Goal: Task Accomplishment & Management: Manage account settings

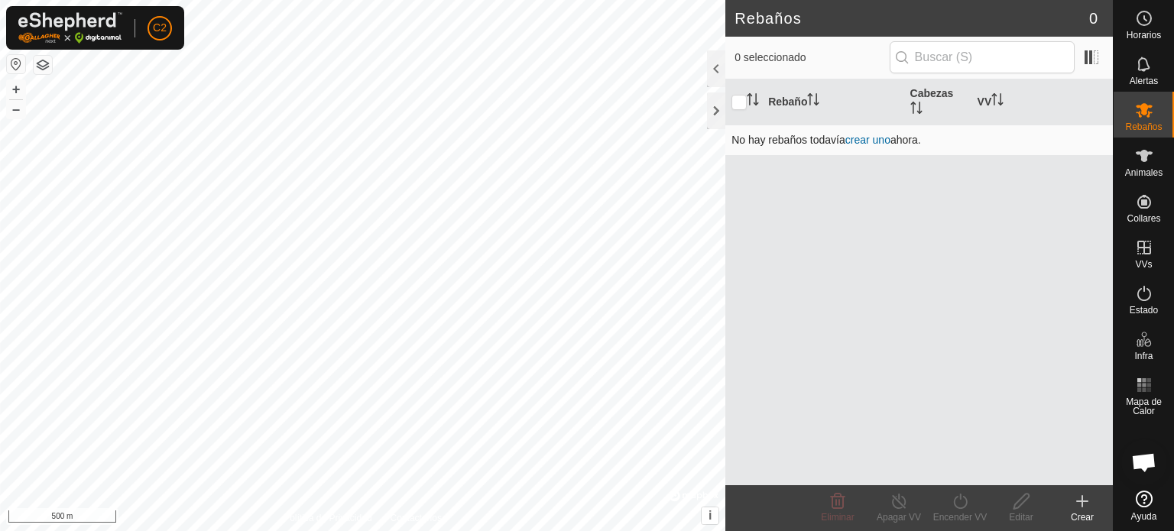
click at [868, 137] on link "crear uno" at bounding box center [867, 140] width 45 height 12
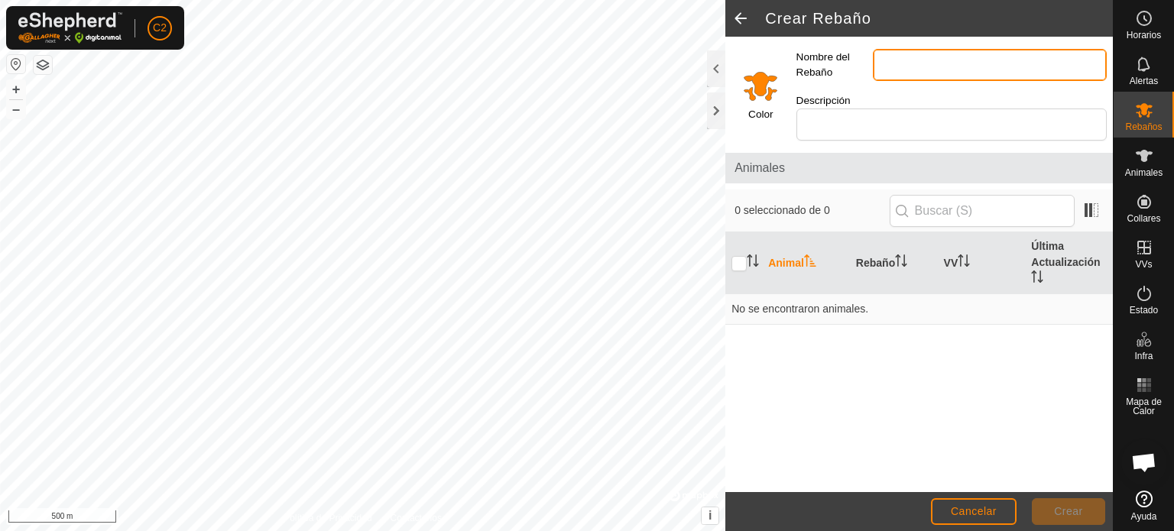
click at [905, 62] on input "Nombre del Rebaño" at bounding box center [990, 65] width 234 height 32
type input "Angus 1"
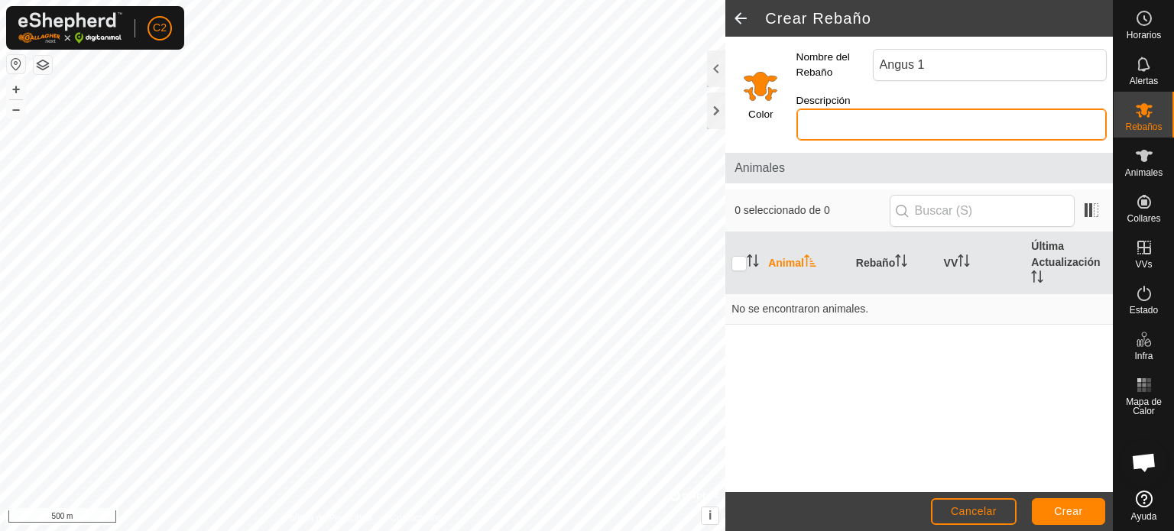
click at [905, 115] on input "Descripción" at bounding box center [951, 125] width 310 height 32
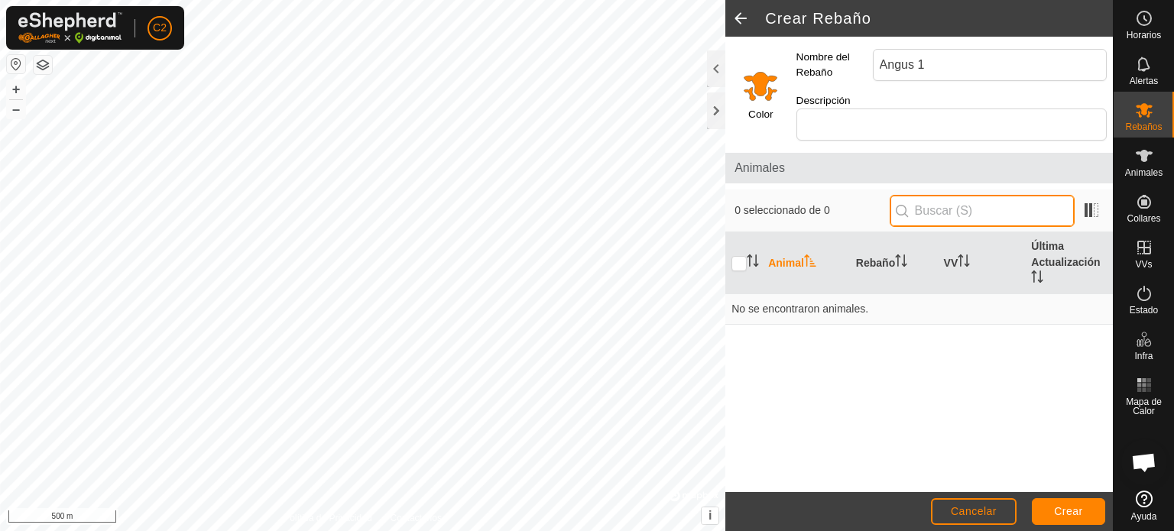
click at [936, 195] on input "text" at bounding box center [982, 211] width 185 height 32
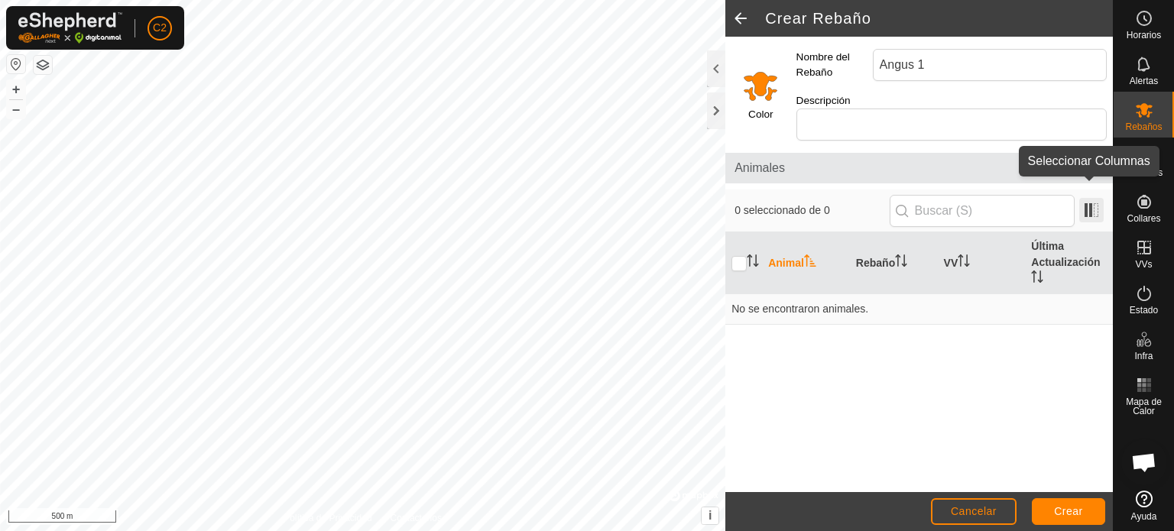
click at [1085, 198] on span at bounding box center [1091, 210] width 24 height 24
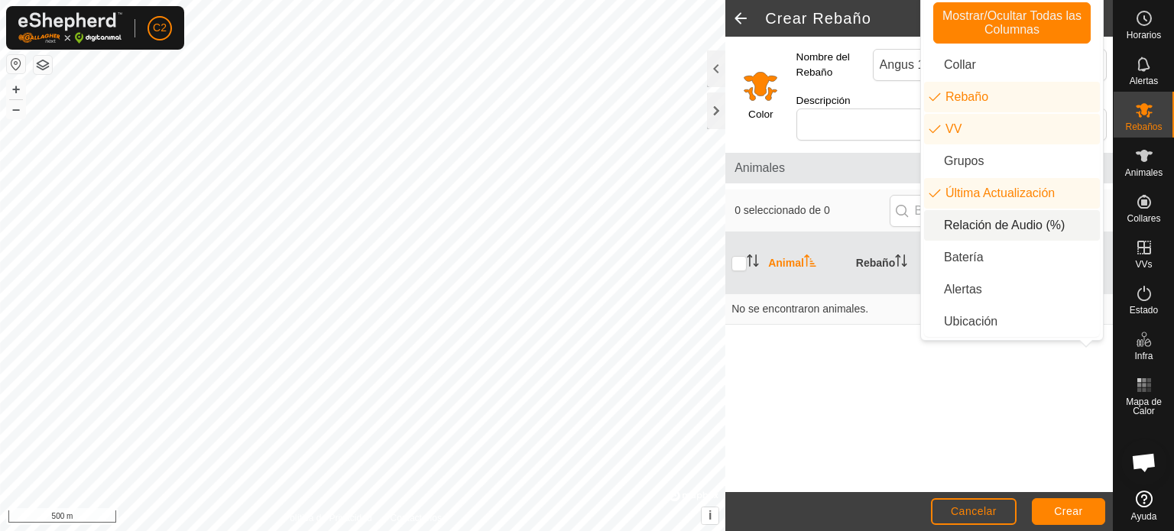
click at [852, 195] on div "0 seleccionado de 0" at bounding box center [919, 211] width 369 height 32
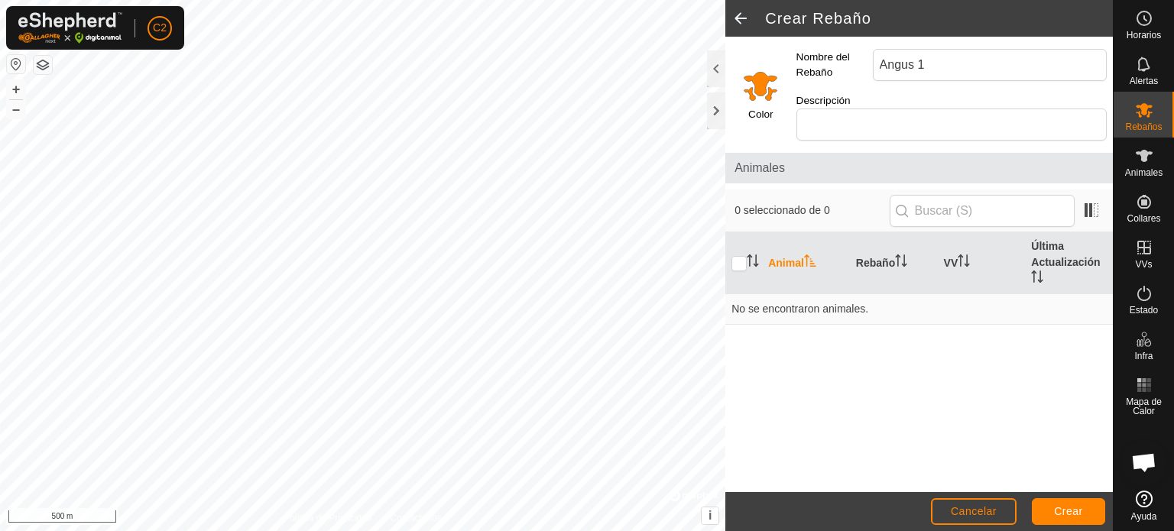
click at [781, 245] on th "Animal" at bounding box center [806, 263] width 88 height 62
click at [735, 256] on input "checkbox" at bounding box center [739, 263] width 15 height 15
checkbox input "true"
click at [782, 203] on span "0 seleccionado de 0" at bounding box center [812, 211] width 154 height 16
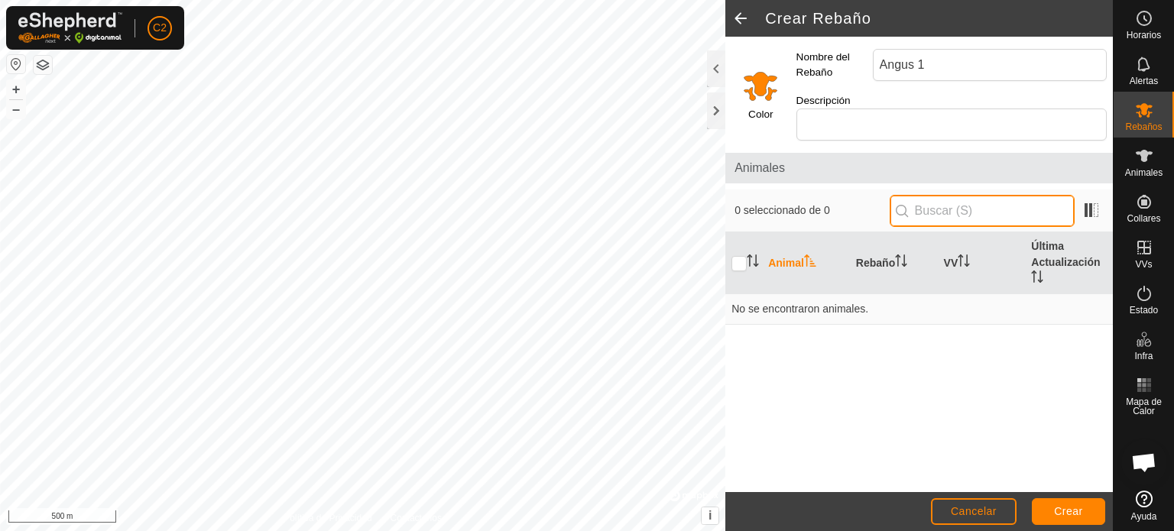
click at [929, 195] on input "text" at bounding box center [982, 211] width 185 height 32
click at [905, 205] on p-inputicon at bounding box center [902, 211] width 12 height 12
click at [908, 205] on p-inputicon at bounding box center [902, 211] width 12 height 12
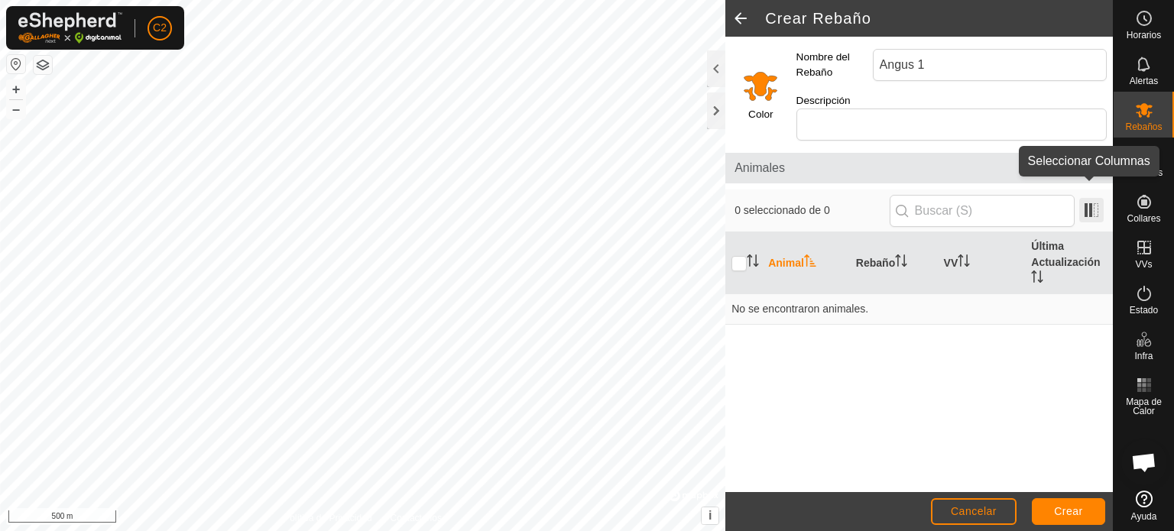
click at [1085, 199] on span at bounding box center [1091, 210] width 24 height 24
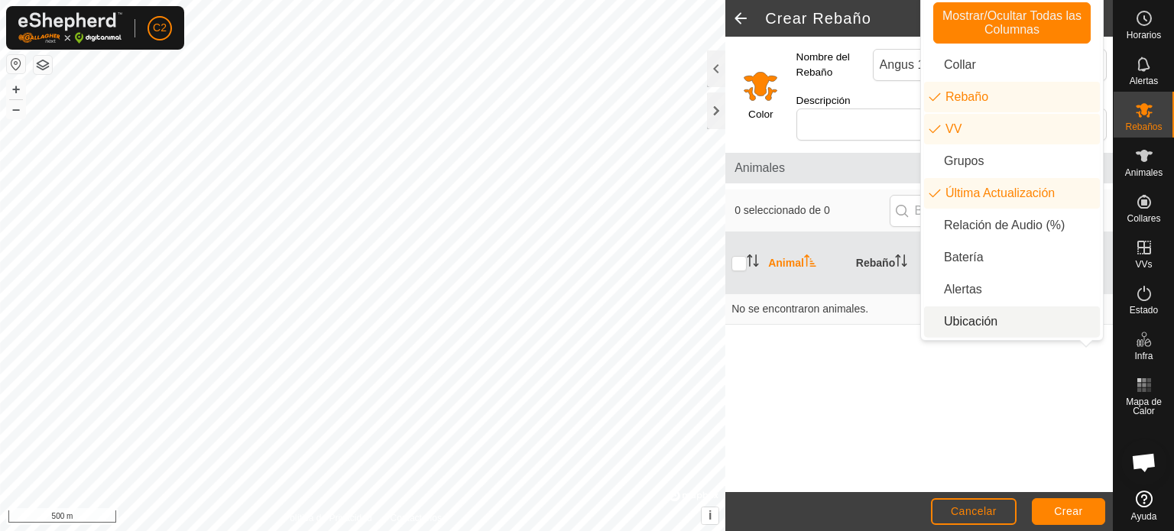
drag, startPoint x: 820, startPoint y: 374, endPoint x: 913, endPoint y: 482, distance: 143.1
click at [828, 374] on div "Animal Rebaño VV Última Actualización No se encontraron animales." at bounding box center [919, 361] width 388 height 259
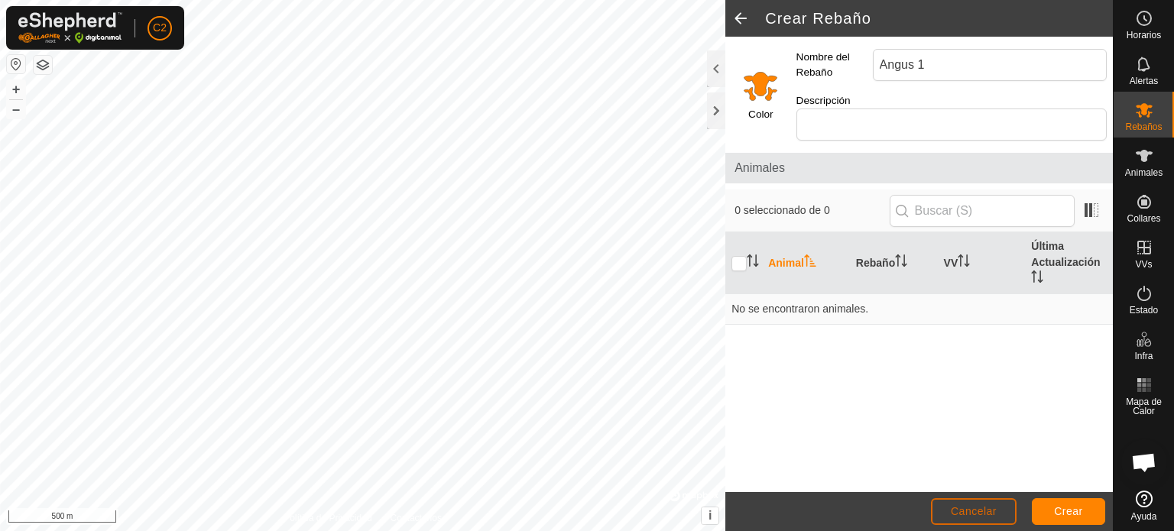
click at [958, 504] on button "Cancelar" at bounding box center [974, 511] width 86 height 27
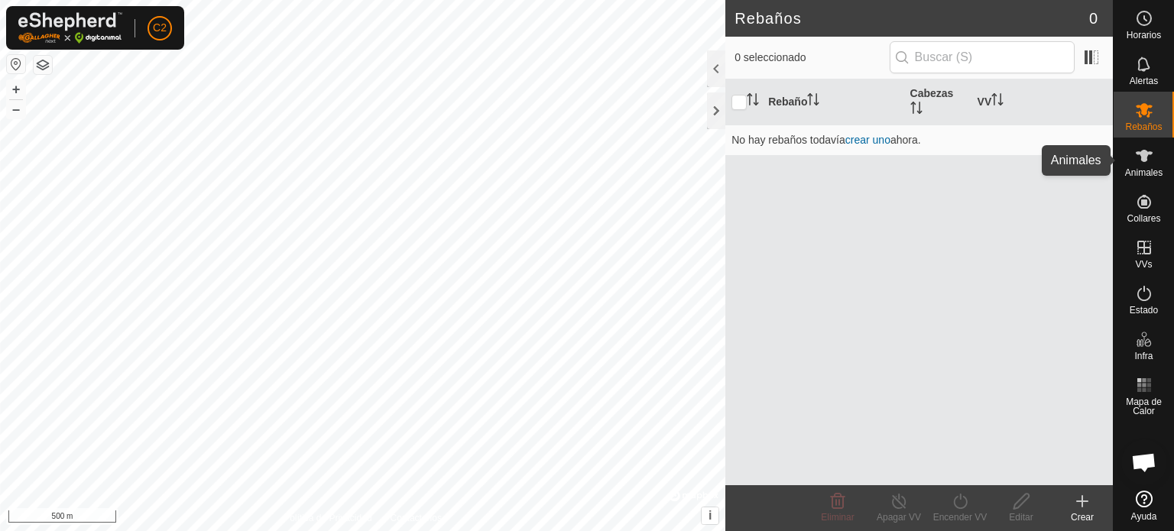
click at [1144, 156] on icon at bounding box center [1144, 156] width 17 height 12
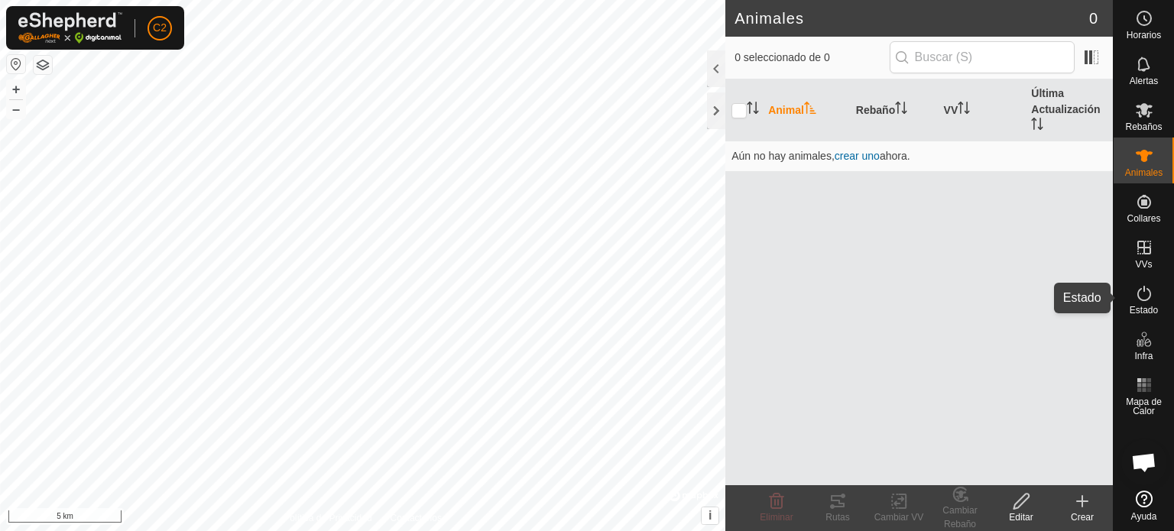
click at [1145, 299] on icon at bounding box center [1144, 293] width 18 height 18
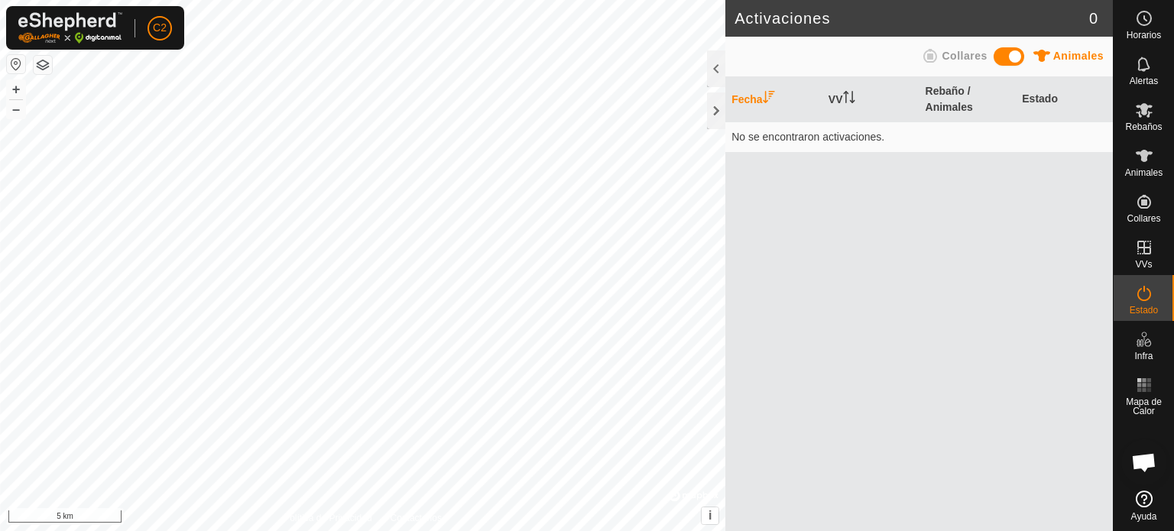
click at [929, 54] on icon at bounding box center [930, 56] width 14 height 14
drag, startPoint x: 1003, startPoint y: 57, endPoint x: 1035, endPoint y: 57, distance: 32.1
click at [1035, 57] on div "Animales Collares" at bounding box center [919, 56] width 369 height 30
click at [1036, 57] on icon at bounding box center [1042, 56] width 18 height 18
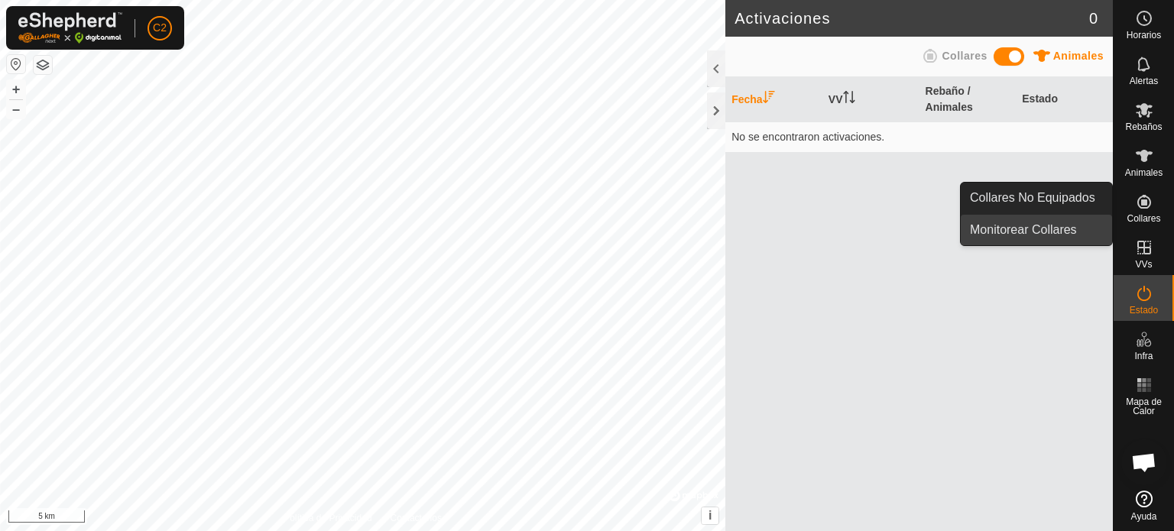
click at [1012, 227] on link "Monitorear Collares" at bounding box center [1036, 230] width 151 height 31
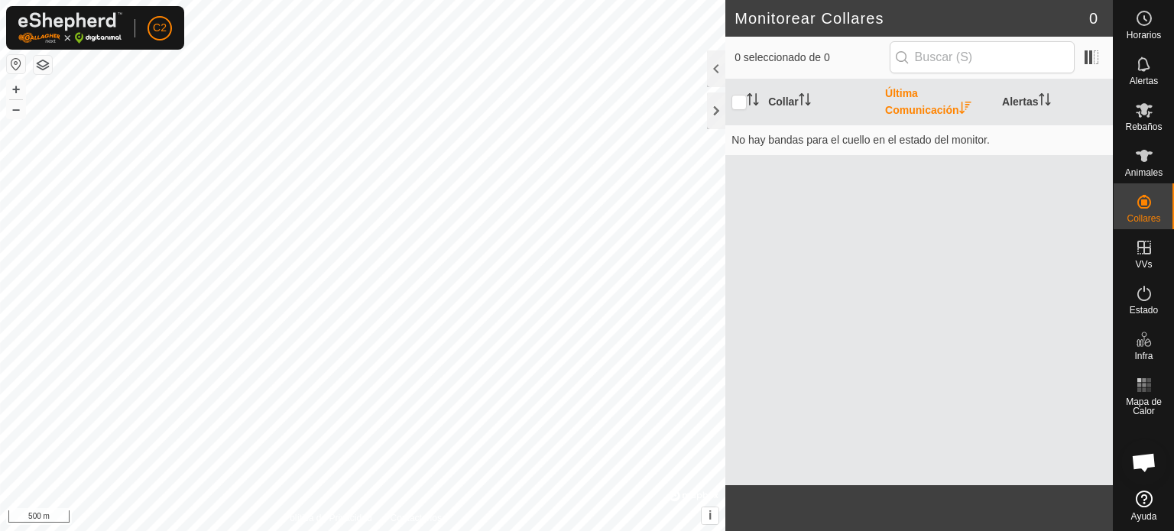
click at [37, 62] on button "button" at bounding box center [43, 65] width 18 height 18
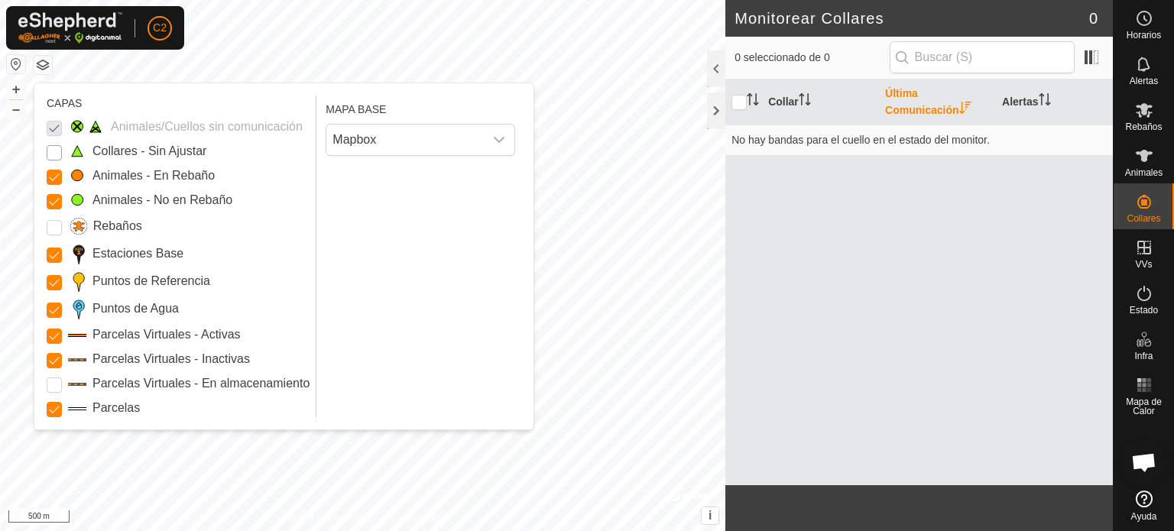
click at [52, 154] on Unfitted "Collares - Sin Ajustar" at bounding box center [54, 152] width 15 height 15
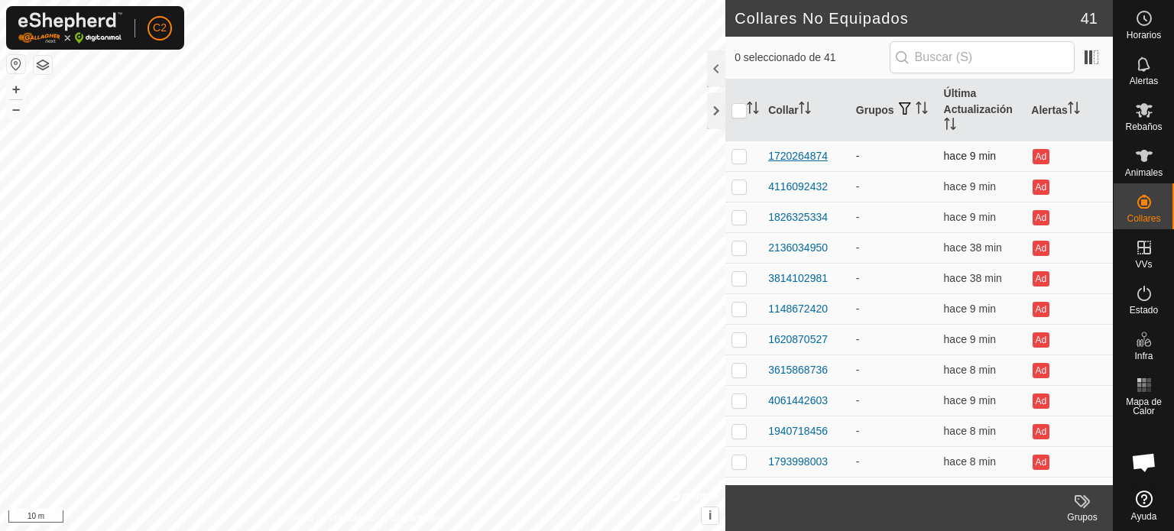
click at [794, 154] on div "1720264874" at bounding box center [798, 156] width 60 height 16
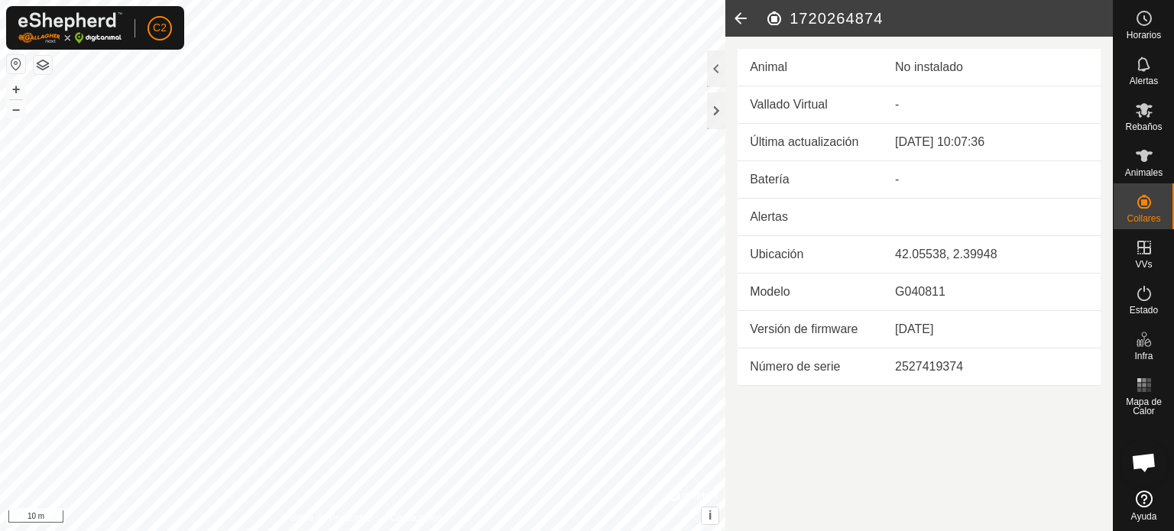
click at [893, 177] on td "-" at bounding box center [992, 179] width 218 height 37
click at [851, 182] on td "Batería" at bounding box center [810, 179] width 145 height 37
click at [963, 171] on div "-" at bounding box center [991, 179] width 193 height 18
click at [841, 182] on td "Batería" at bounding box center [810, 179] width 145 height 37
click at [897, 180] on div "-" at bounding box center [991, 179] width 193 height 18
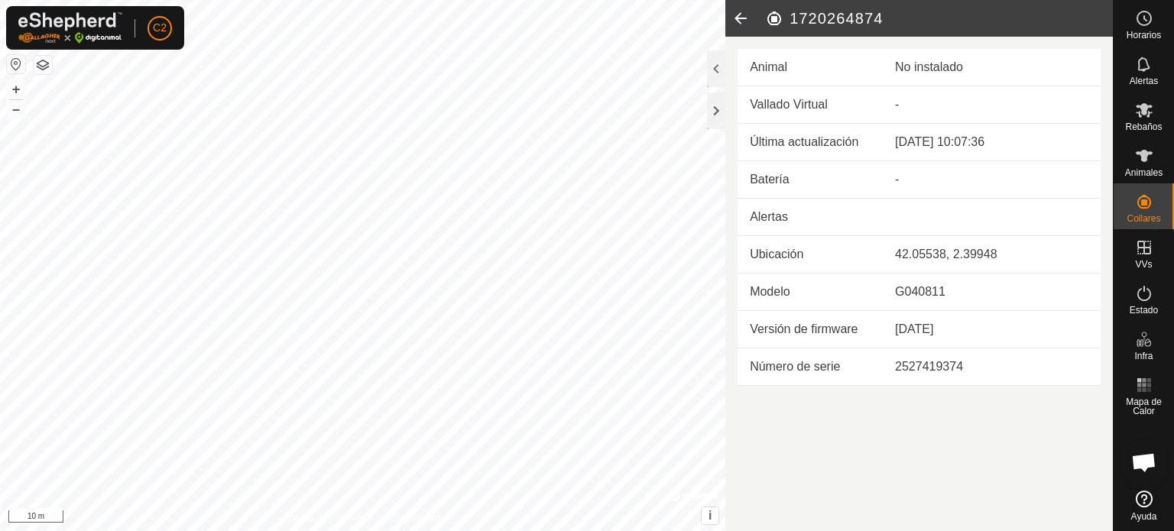
click at [939, 184] on div "-" at bounding box center [991, 179] width 193 height 18
click at [783, 177] on td "Batería" at bounding box center [810, 179] width 145 height 37
click at [738, 18] on icon at bounding box center [740, 18] width 31 height 37
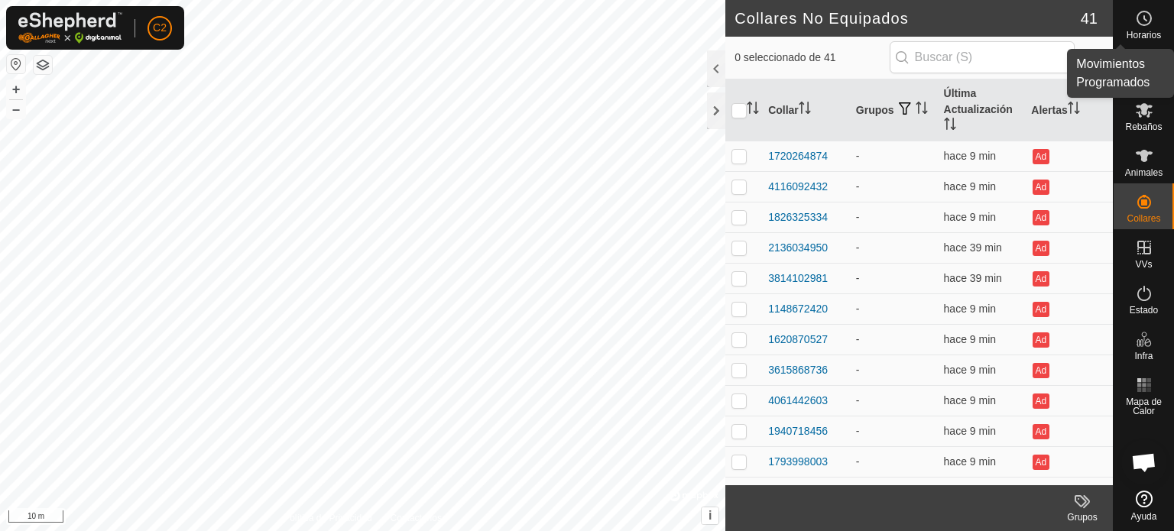
click at [1148, 21] on icon at bounding box center [1144, 18] width 18 height 18
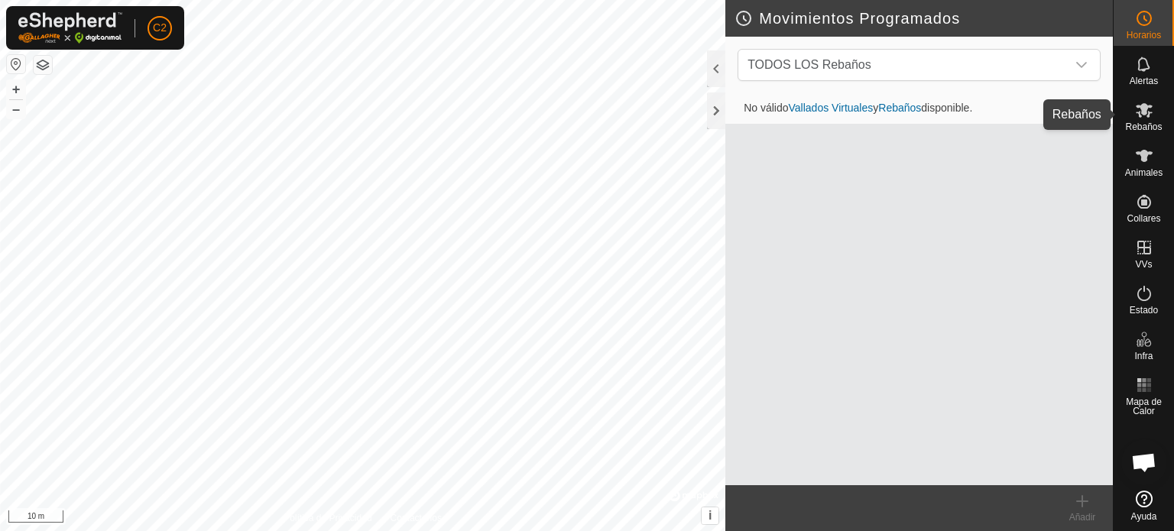
click at [1144, 109] on icon at bounding box center [1144, 110] width 17 height 15
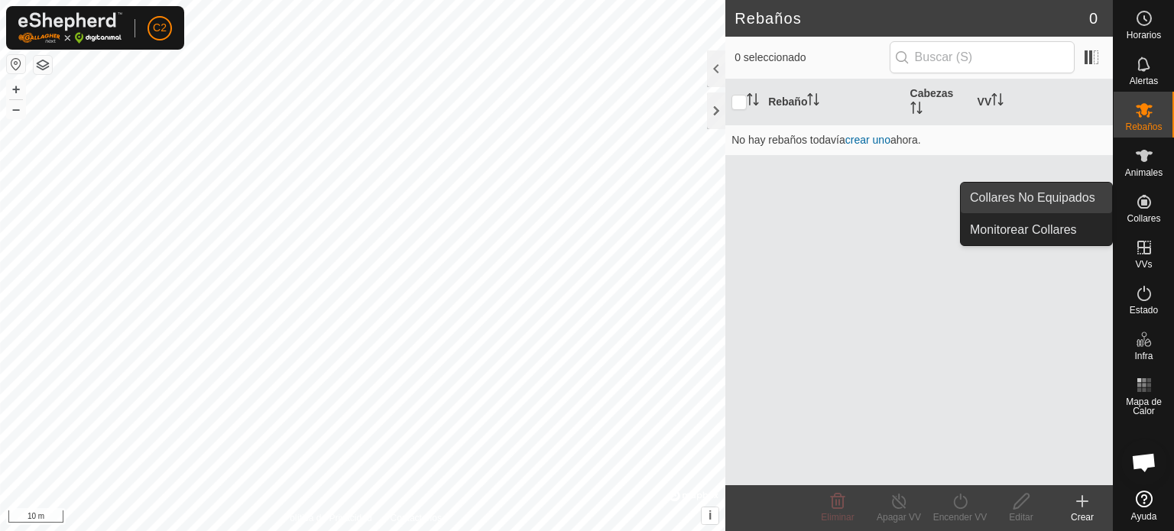
click at [1061, 195] on link "Collares No Equipados" at bounding box center [1036, 198] width 151 height 31
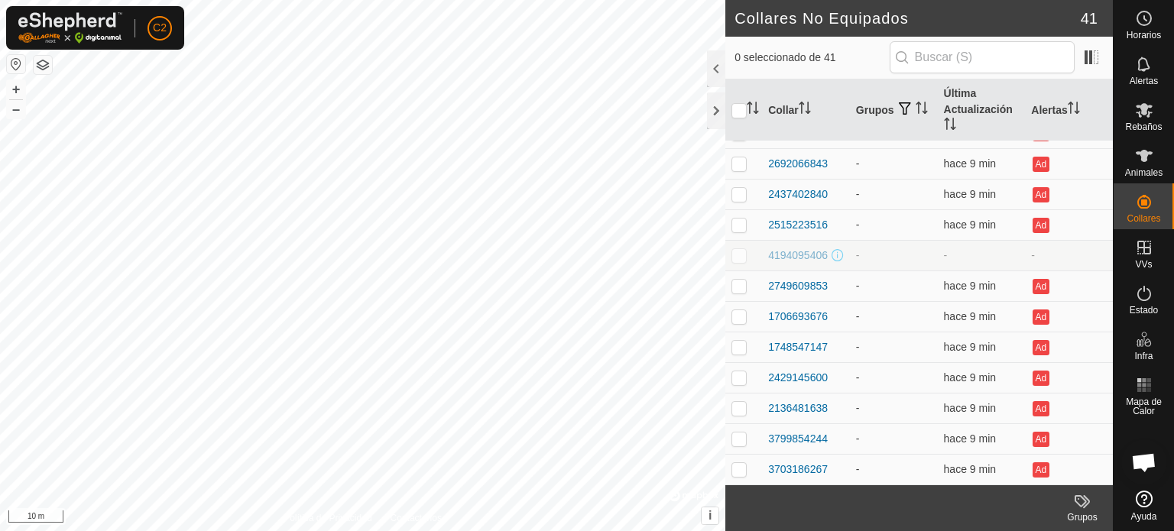
scroll to position [834, 0]
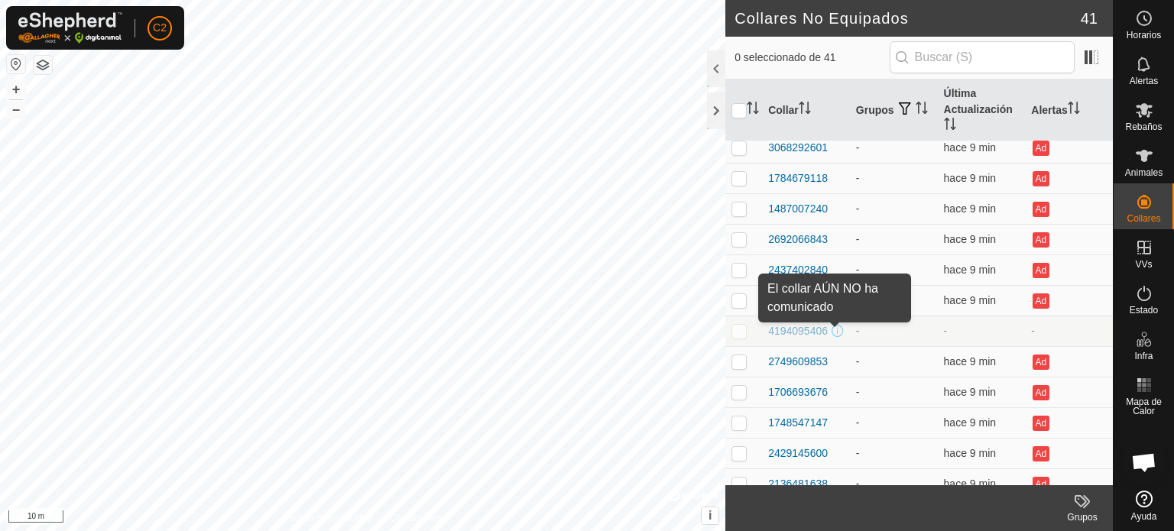
click at [835, 334] on span at bounding box center [838, 331] width 12 height 12
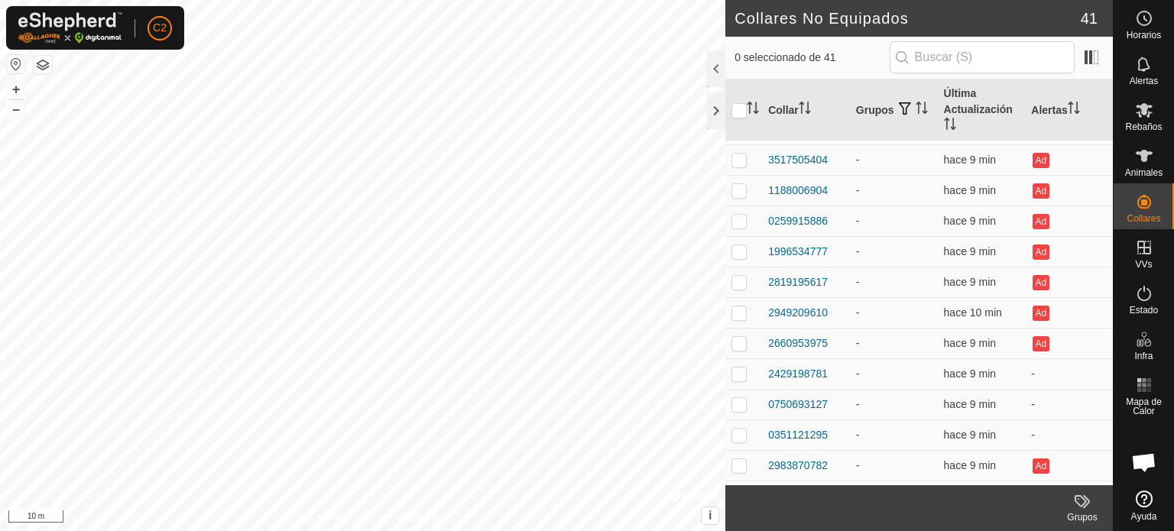
scroll to position [528, 0]
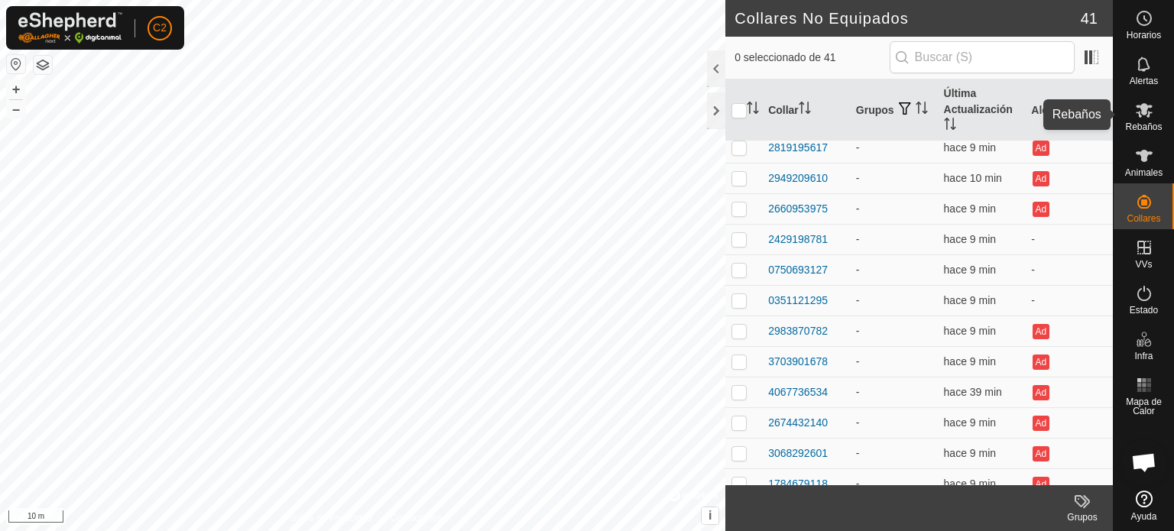
click at [1150, 109] on icon at bounding box center [1144, 110] width 18 height 18
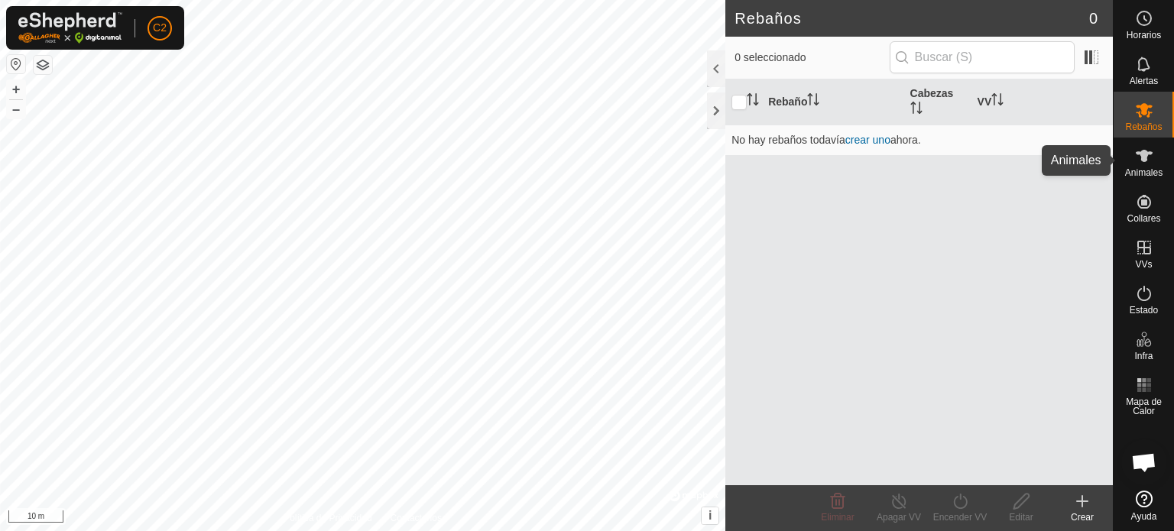
click at [1140, 157] on icon at bounding box center [1144, 156] width 17 height 12
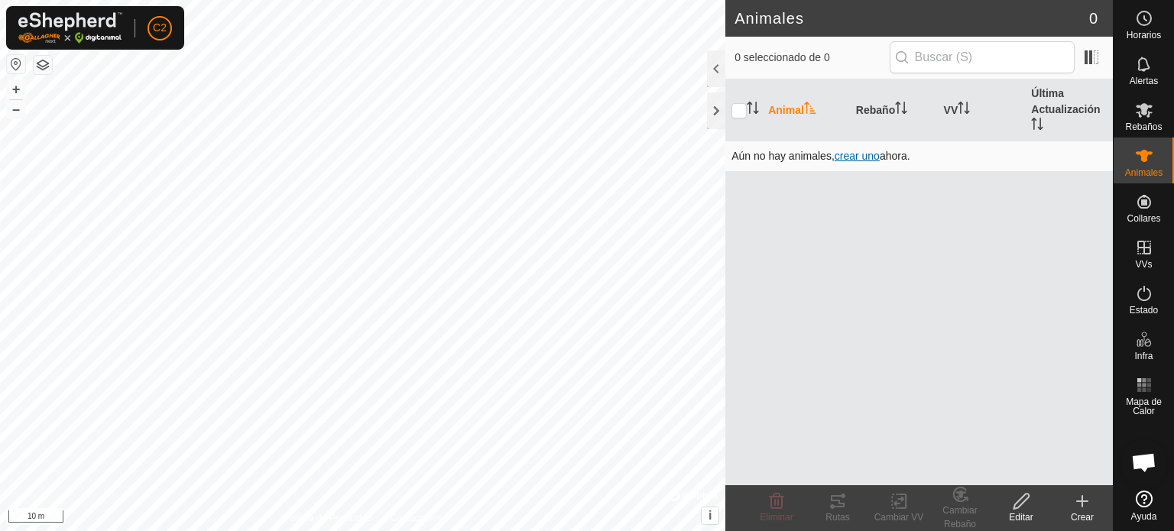
click at [865, 152] on span "crear uno" at bounding box center [857, 156] width 45 height 12
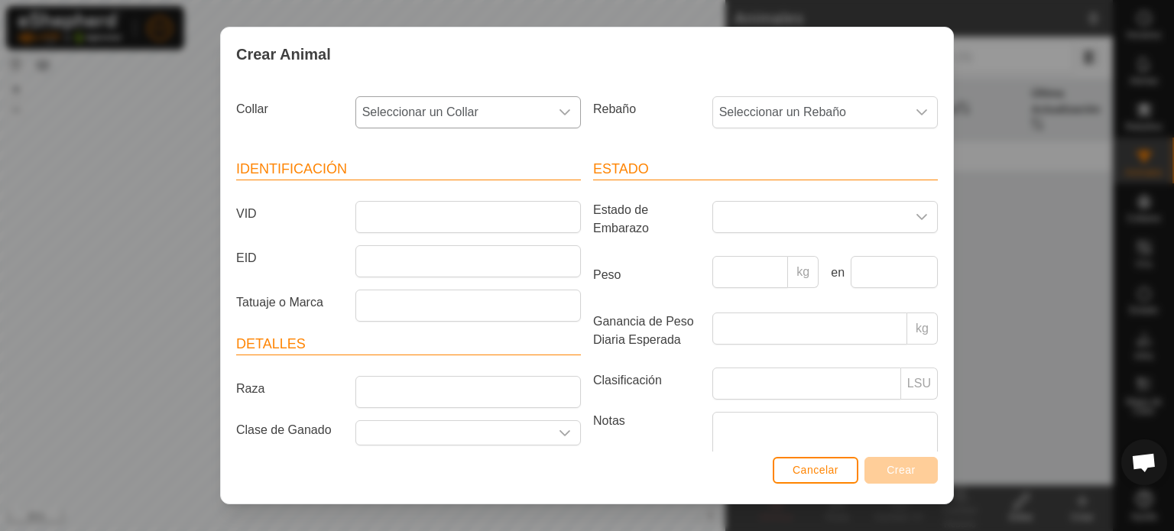
click at [566, 115] on div "dropdown trigger" at bounding box center [565, 112] width 31 height 31
click at [807, 470] on span "Cancelar" at bounding box center [816, 470] width 46 height 12
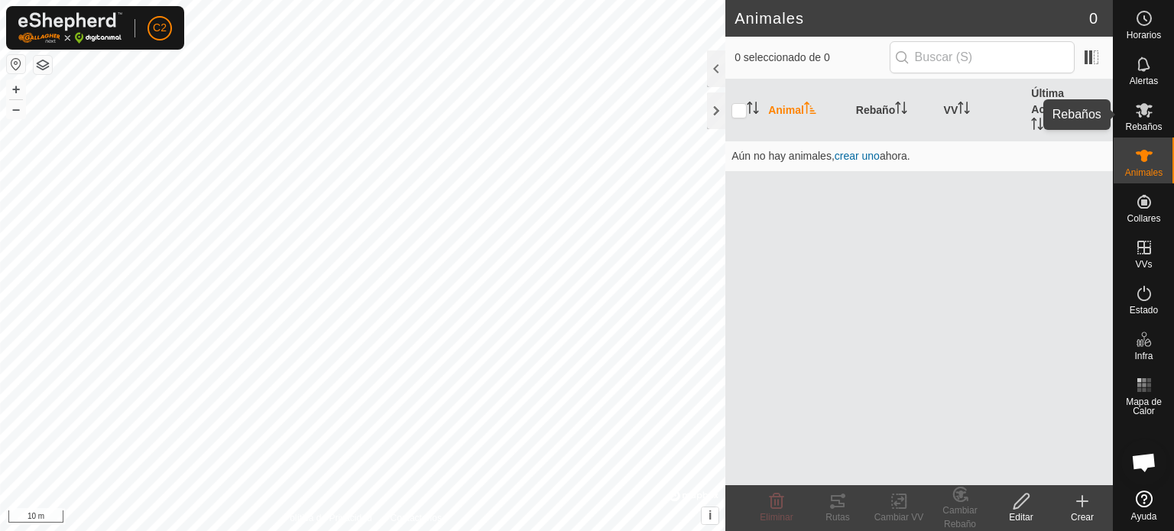
click at [1138, 109] on icon at bounding box center [1144, 110] width 18 height 18
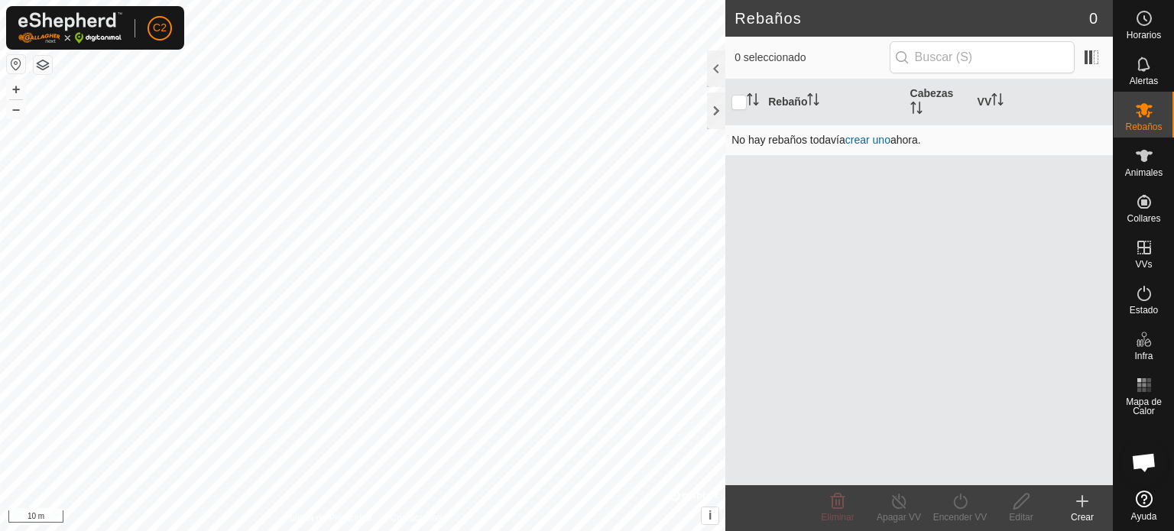
click at [861, 141] on link "crear uno" at bounding box center [867, 140] width 45 height 12
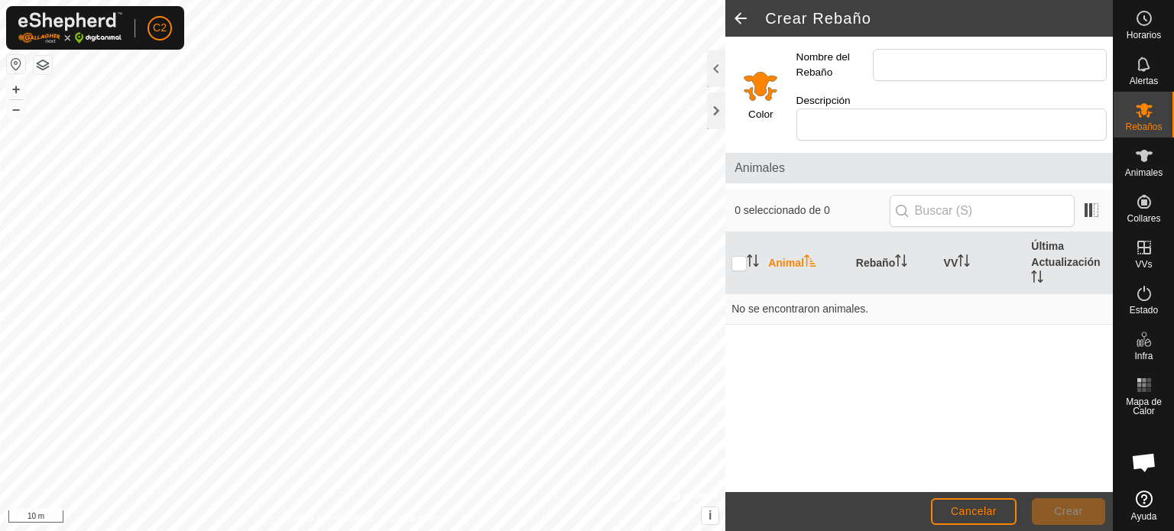
click at [790, 244] on th "Animal" at bounding box center [806, 263] width 88 height 62
click at [740, 256] on input "checkbox" at bounding box center [739, 263] width 15 height 15
checkbox input "true"
click at [874, 246] on th "Rebaño" at bounding box center [894, 263] width 88 height 62
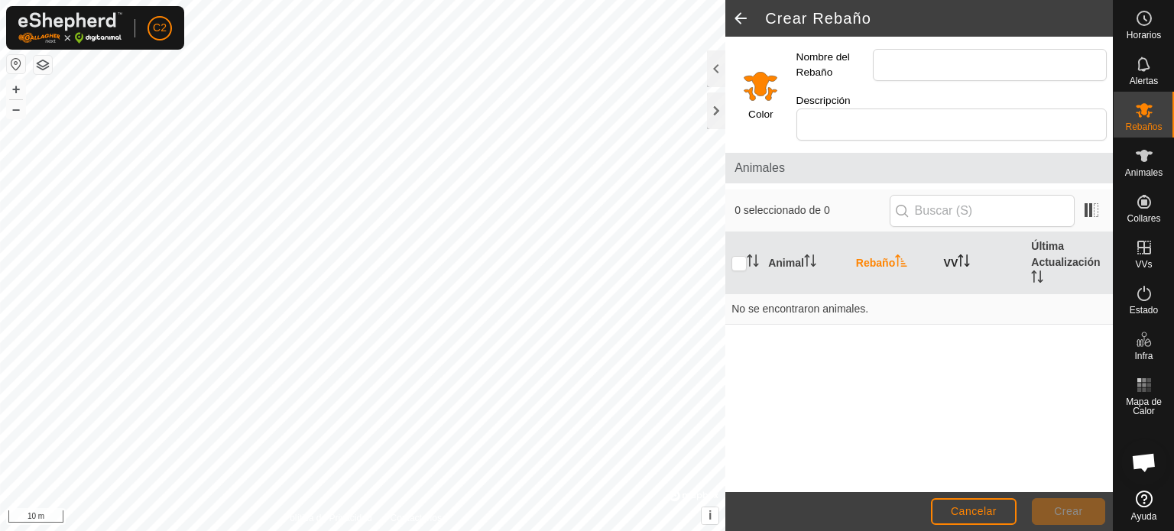
click at [950, 242] on th "VV" at bounding box center [982, 263] width 88 height 62
click at [752, 255] on icon "Activar para ordenar" at bounding box center [753, 261] width 12 height 12
click at [789, 239] on th "Animal" at bounding box center [806, 263] width 88 height 62
click at [909, 70] on input "Nombre del Rebaño" at bounding box center [990, 65] width 234 height 32
type input "Angus 1"
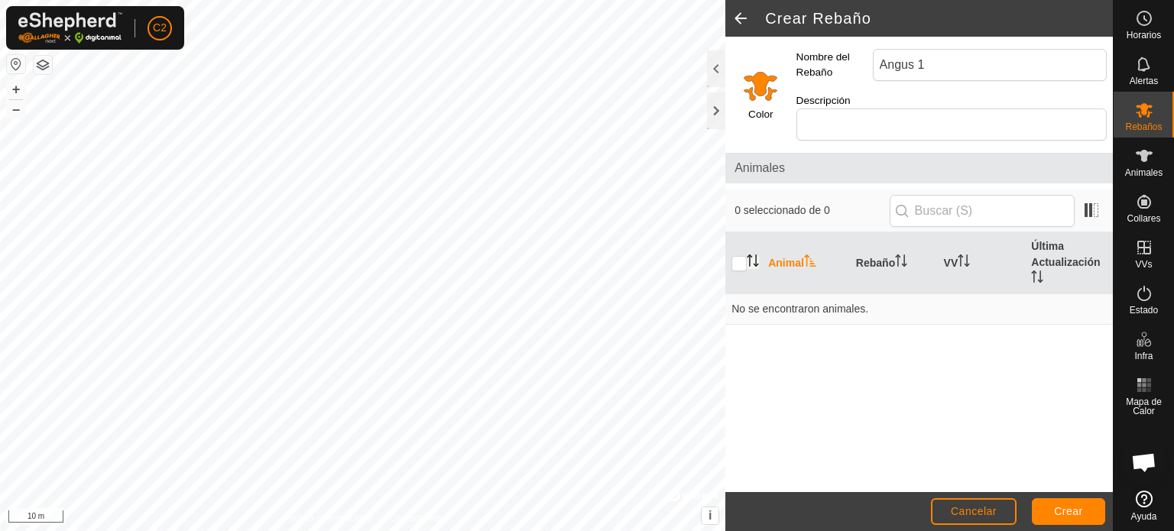
click at [759, 86] on input "Select a color" at bounding box center [760, 85] width 37 height 37
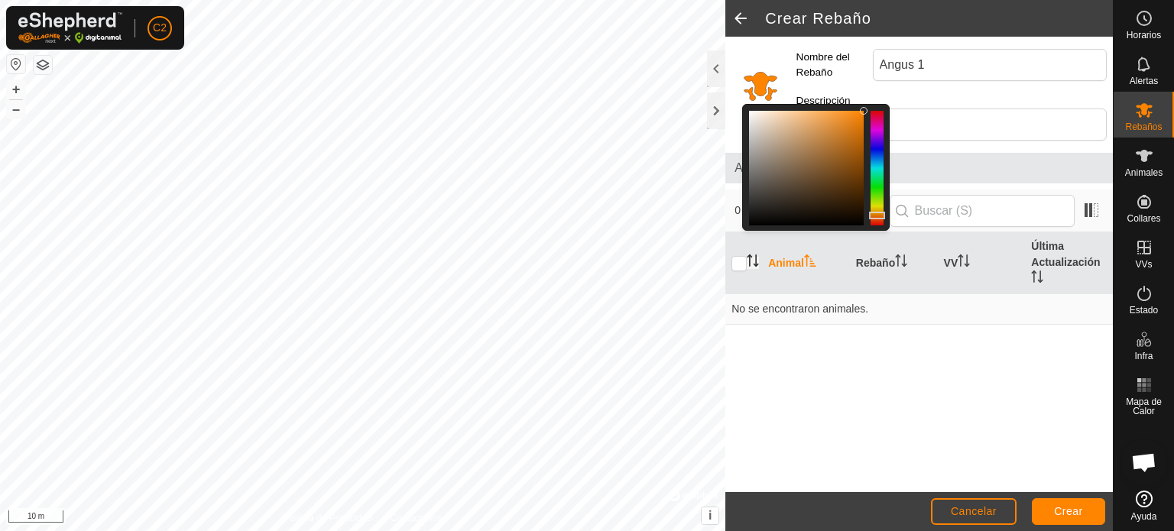
click at [759, 86] on input "Select a color" at bounding box center [760, 85] width 37 height 37
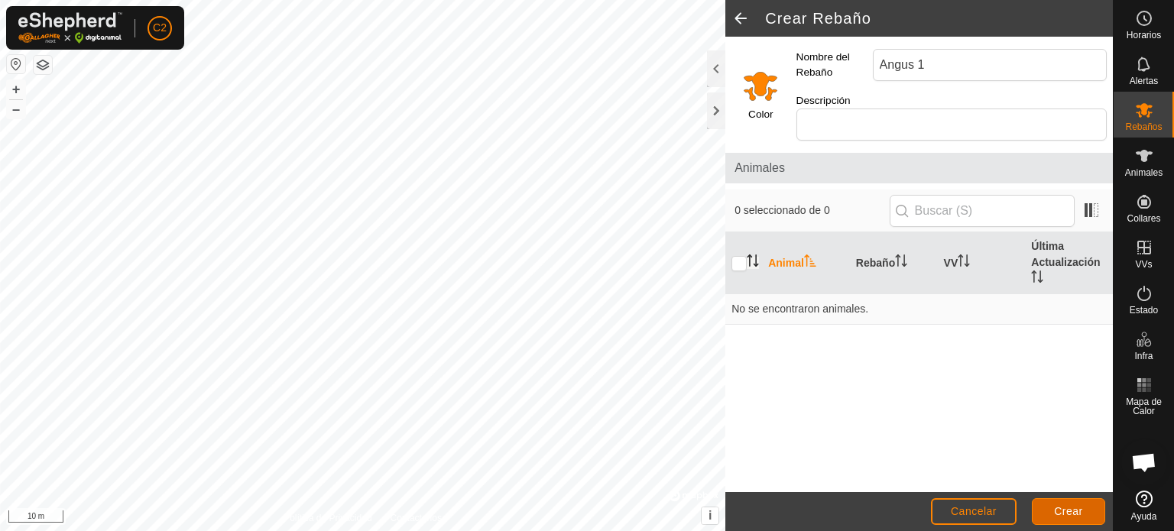
click at [1084, 510] on button "Crear" at bounding box center [1068, 511] width 73 height 27
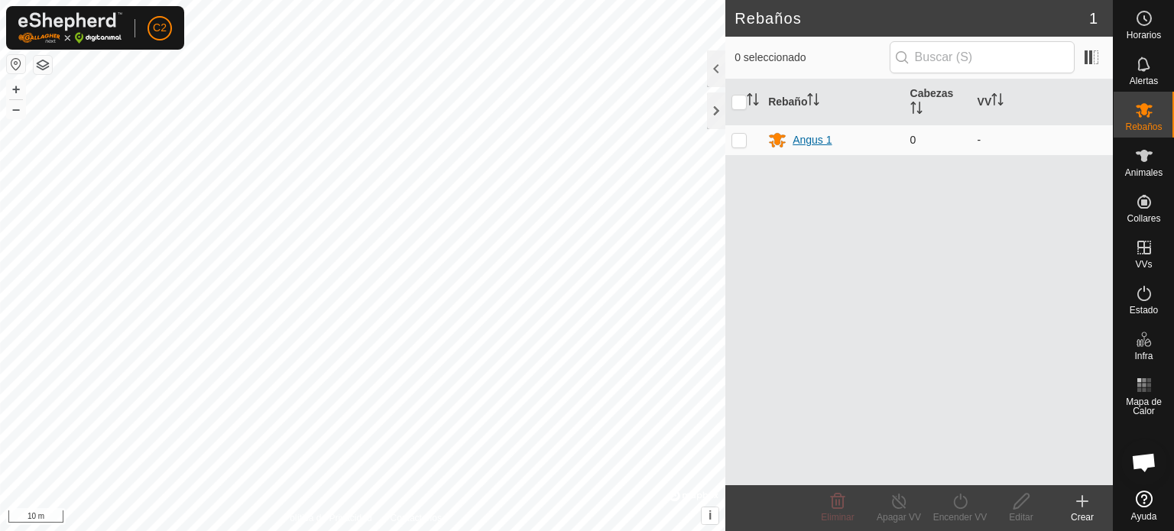
click at [819, 137] on div "Angus 1" at bounding box center [812, 140] width 39 height 16
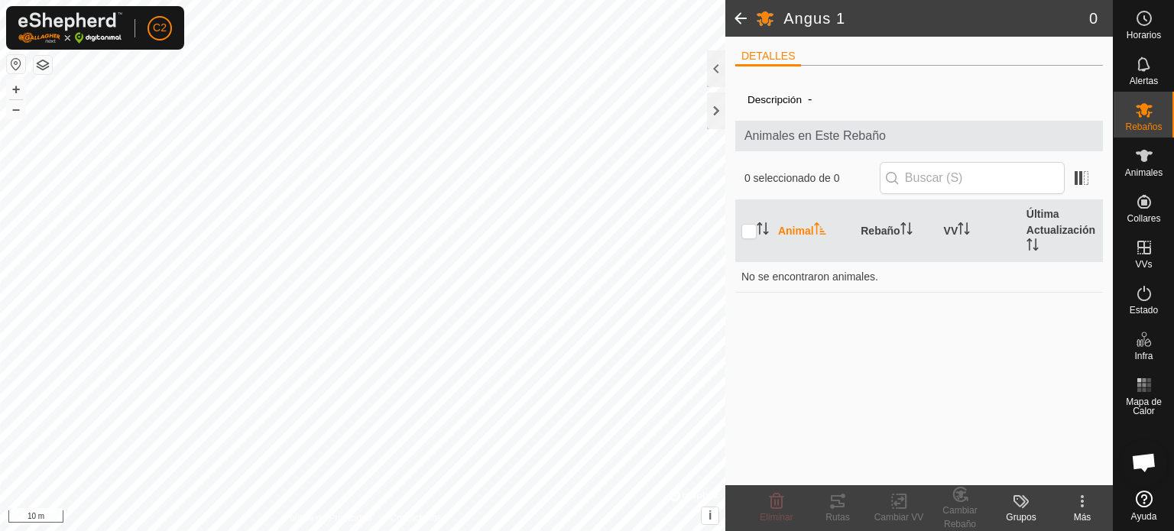
click at [803, 137] on span "Animales en Este Rebaño" at bounding box center [919, 136] width 349 height 18
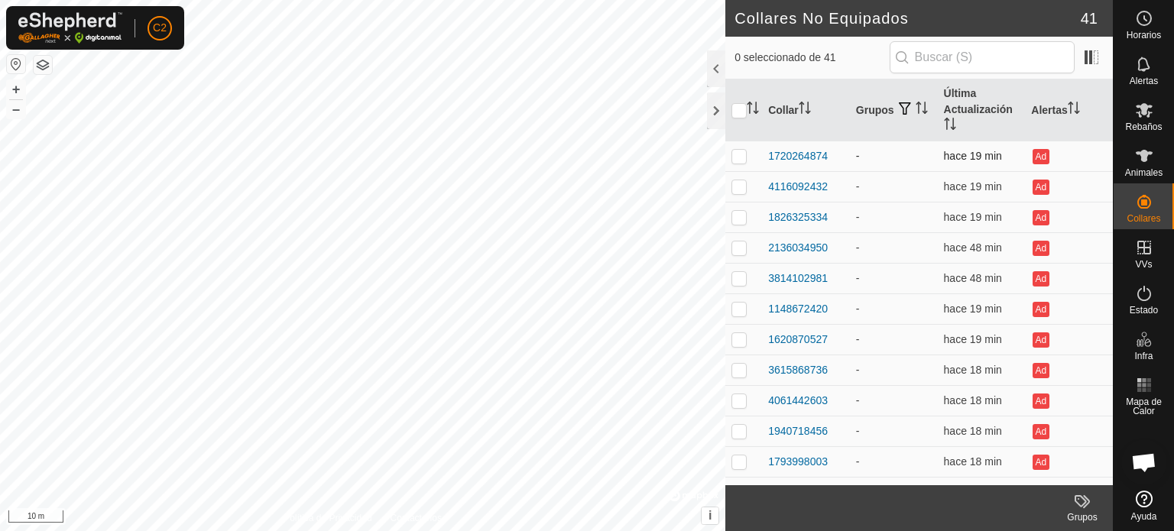
click at [740, 156] on p-checkbox at bounding box center [739, 156] width 15 height 12
checkbox input "true"
click at [738, 186] on p-checkbox at bounding box center [739, 186] width 15 height 12
checkbox input "true"
click at [736, 217] on p-checkbox at bounding box center [739, 217] width 15 height 12
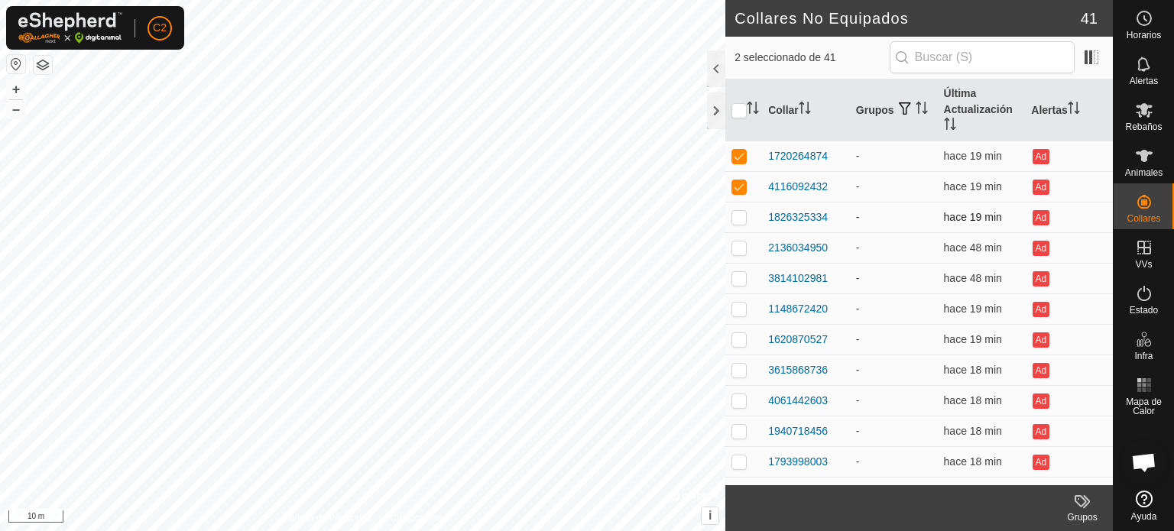
checkbox input "true"
click at [736, 244] on p-checkbox at bounding box center [739, 248] width 15 height 12
checkbox input "true"
click at [734, 277] on p-checkbox at bounding box center [739, 278] width 15 height 12
checkbox input "true"
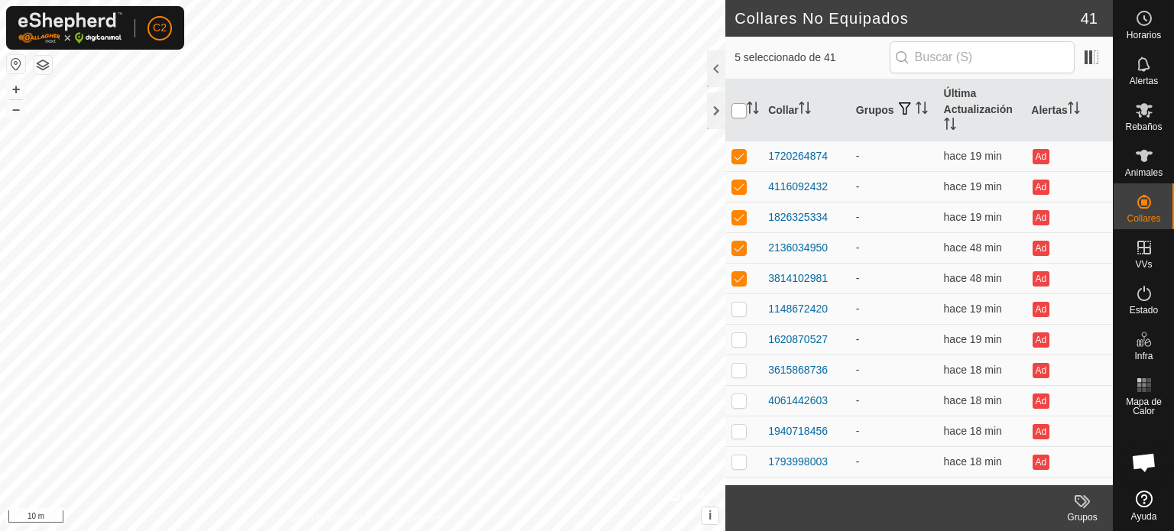
click at [743, 112] on input "checkbox" at bounding box center [739, 110] width 15 height 15
checkbox input "true"
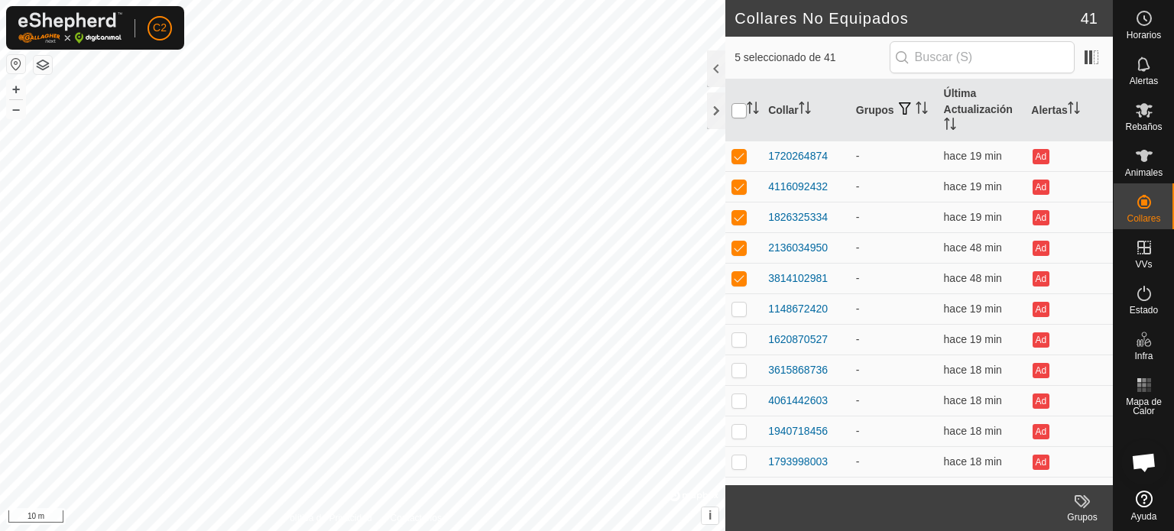
checkbox input "true"
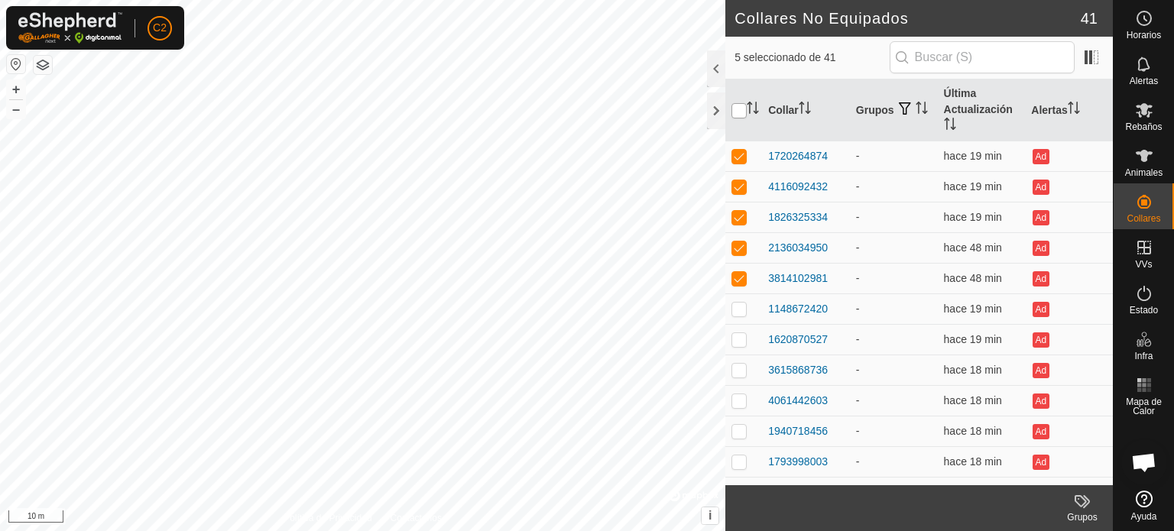
checkbox input "true"
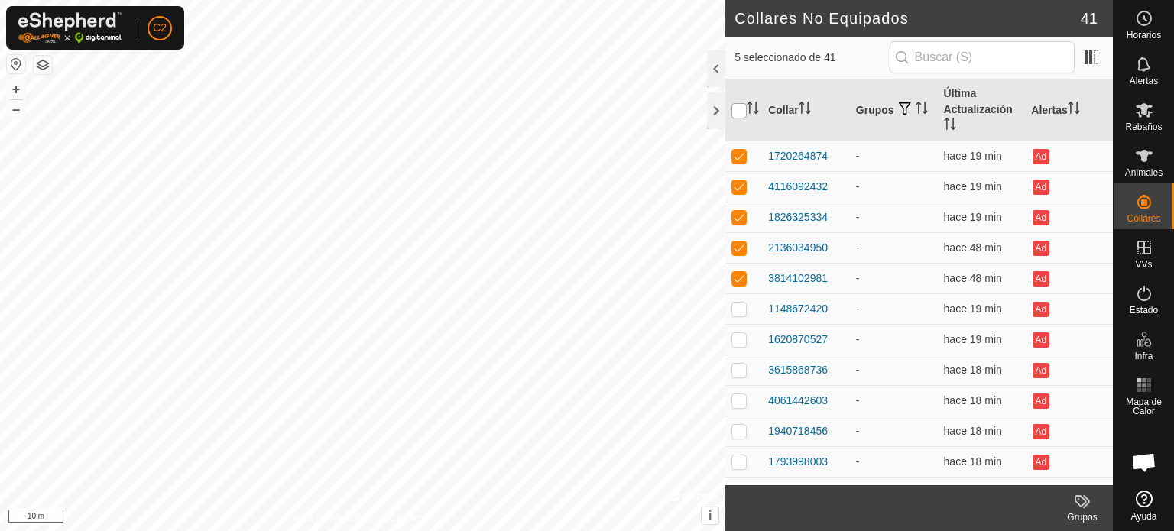
checkbox input "true"
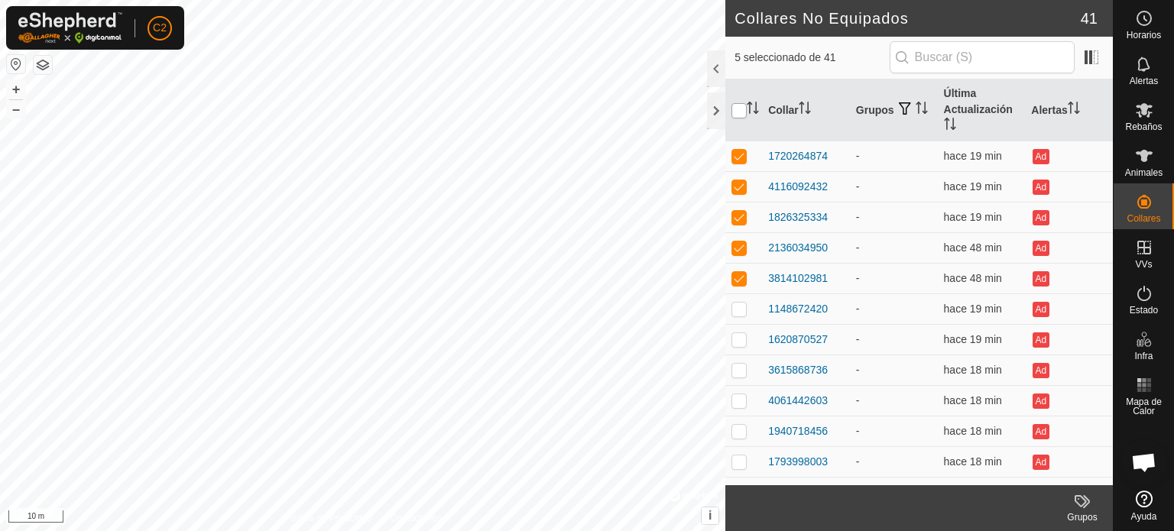
checkbox input "true"
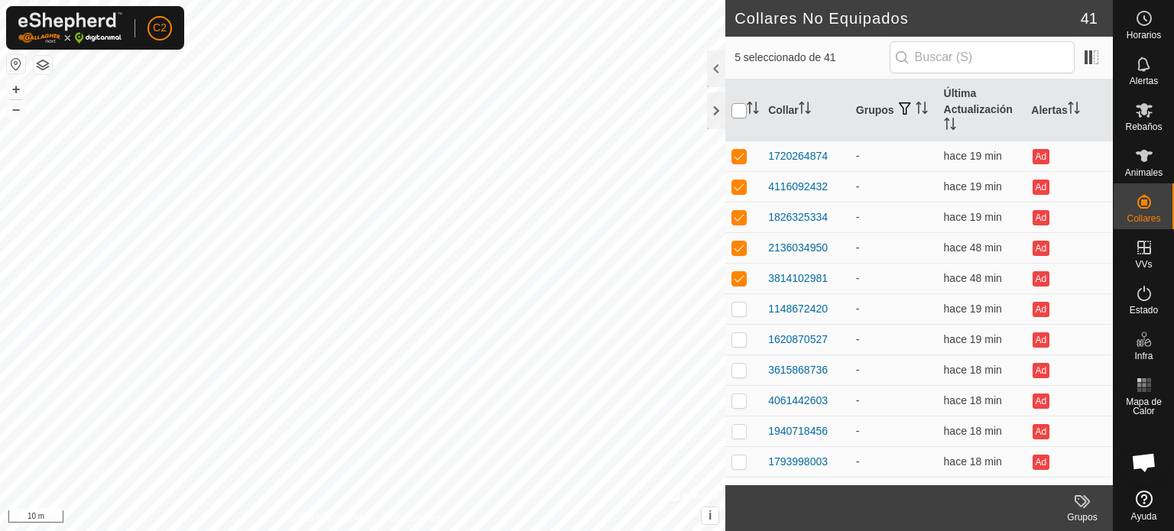
checkbox input "true"
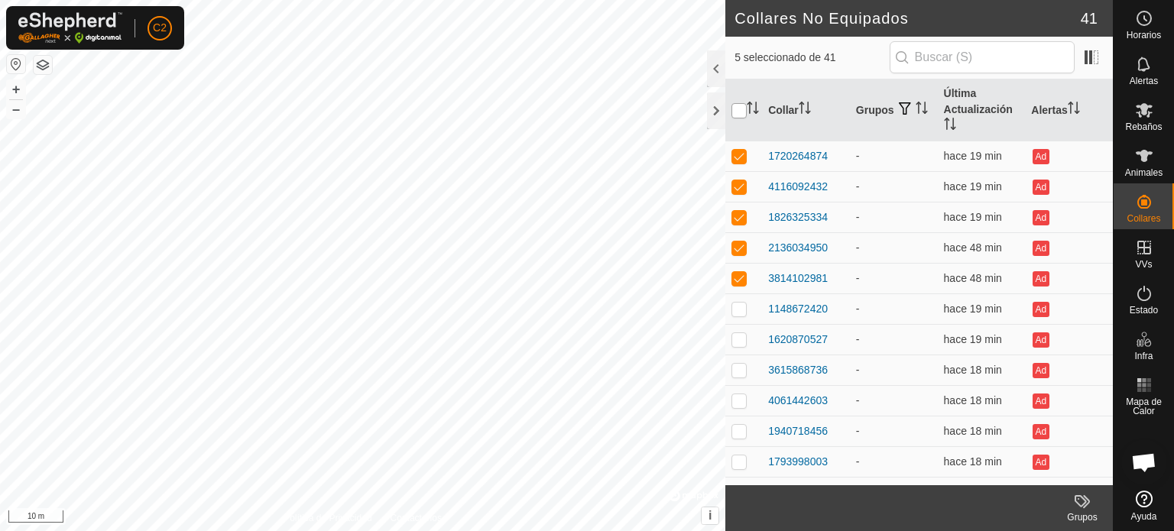
checkbox input "true"
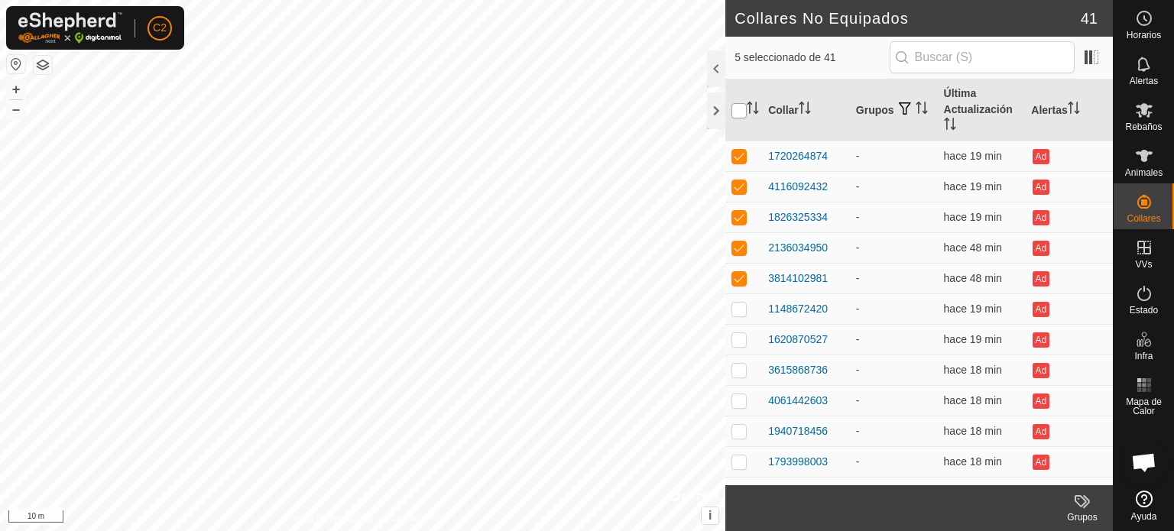
checkbox input "true"
click at [1082, 504] on icon at bounding box center [1082, 501] width 18 height 18
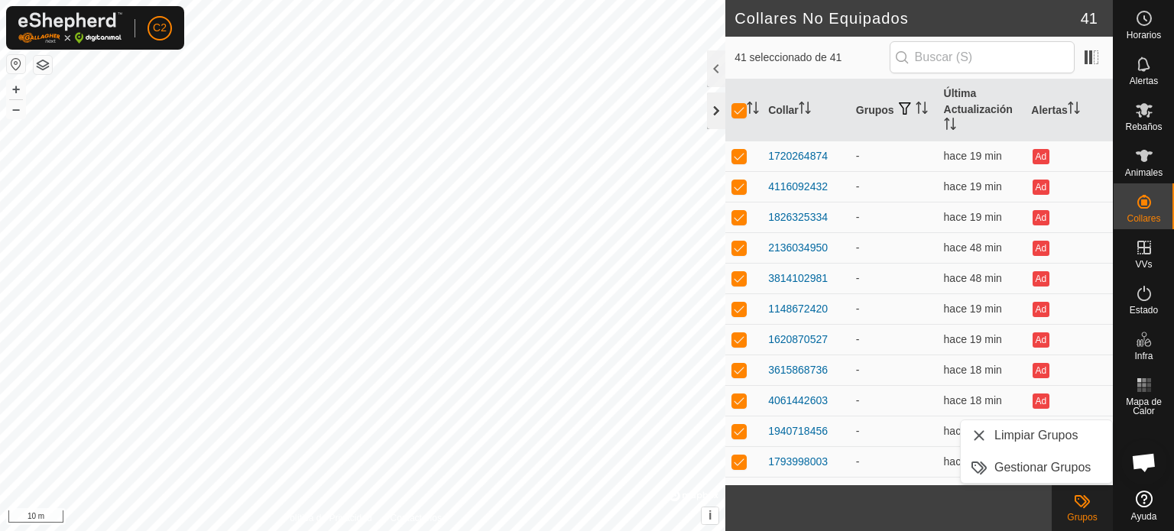
click at [714, 110] on div at bounding box center [716, 110] width 18 height 37
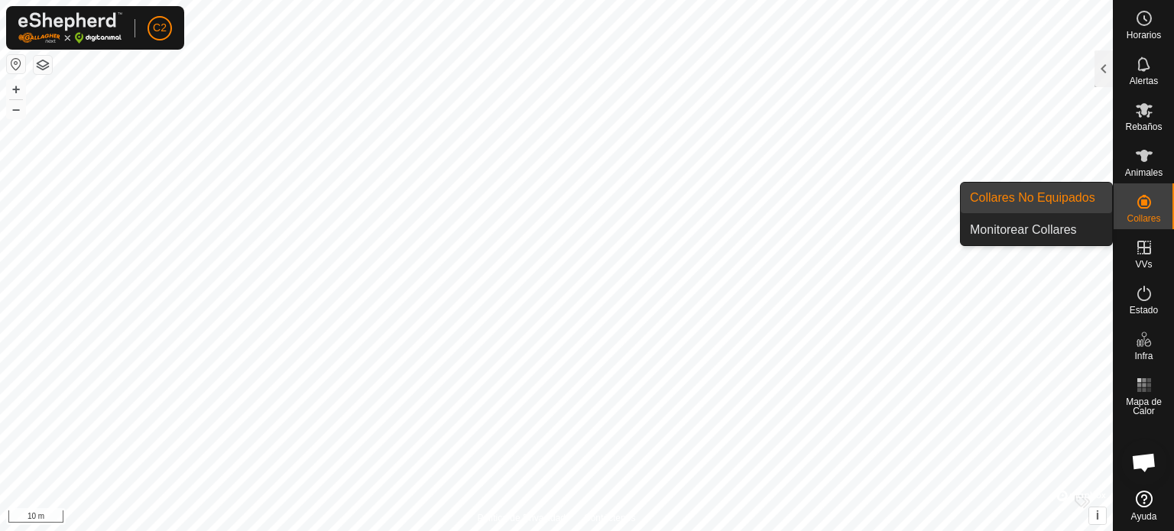
click at [1135, 195] on icon at bounding box center [1144, 202] width 18 height 18
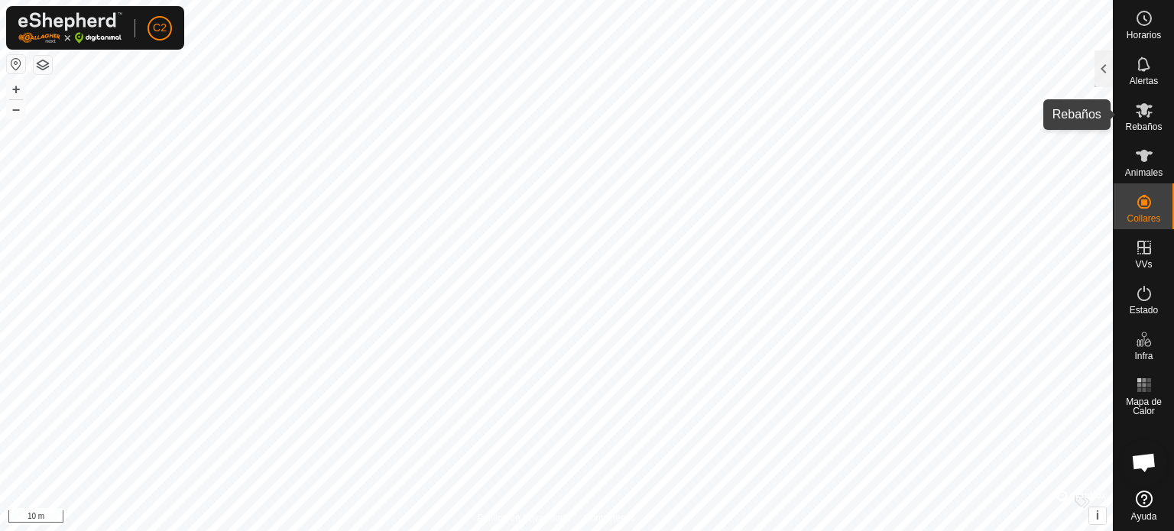
click at [1137, 108] on icon at bounding box center [1144, 110] width 18 height 18
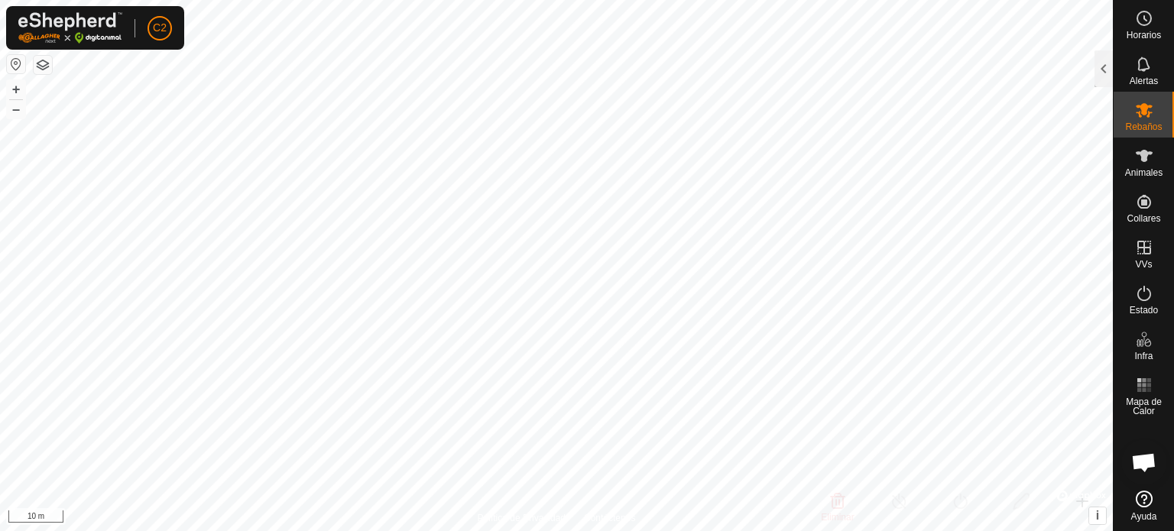
click at [1138, 115] on icon at bounding box center [1144, 110] width 17 height 15
click at [1147, 158] on icon at bounding box center [1144, 156] width 18 height 18
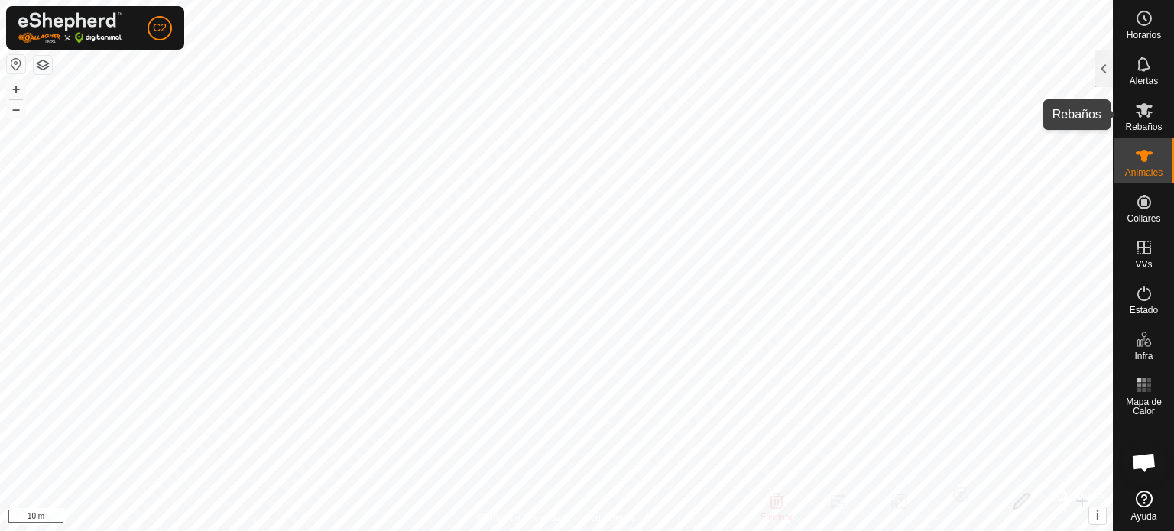
click at [1141, 116] on icon at bounding box center [1144, 110] width 18 height 18
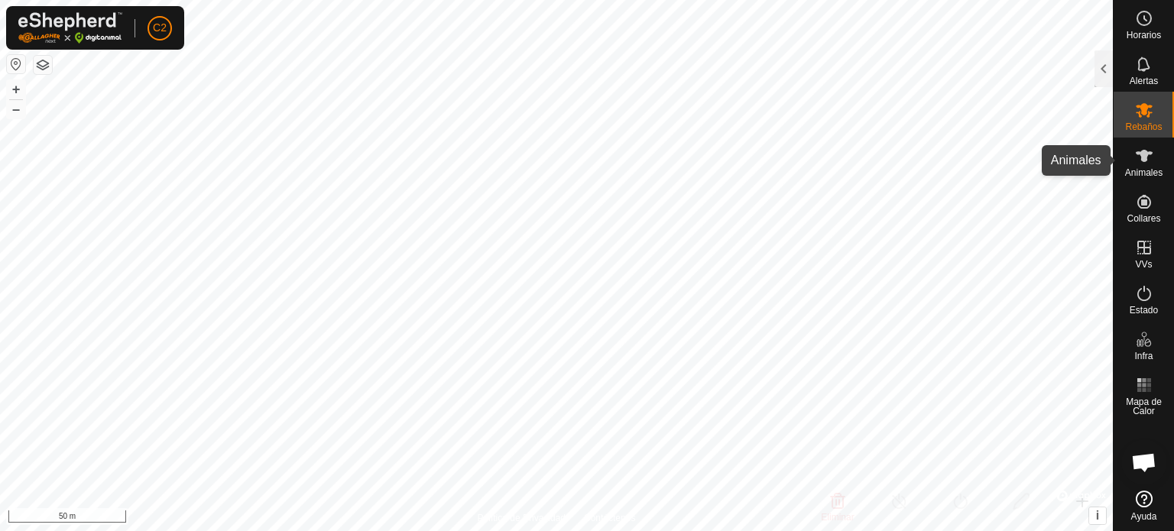
click at [1144, 163] on icon at bounding box center [1144, 156] width 18 height 18
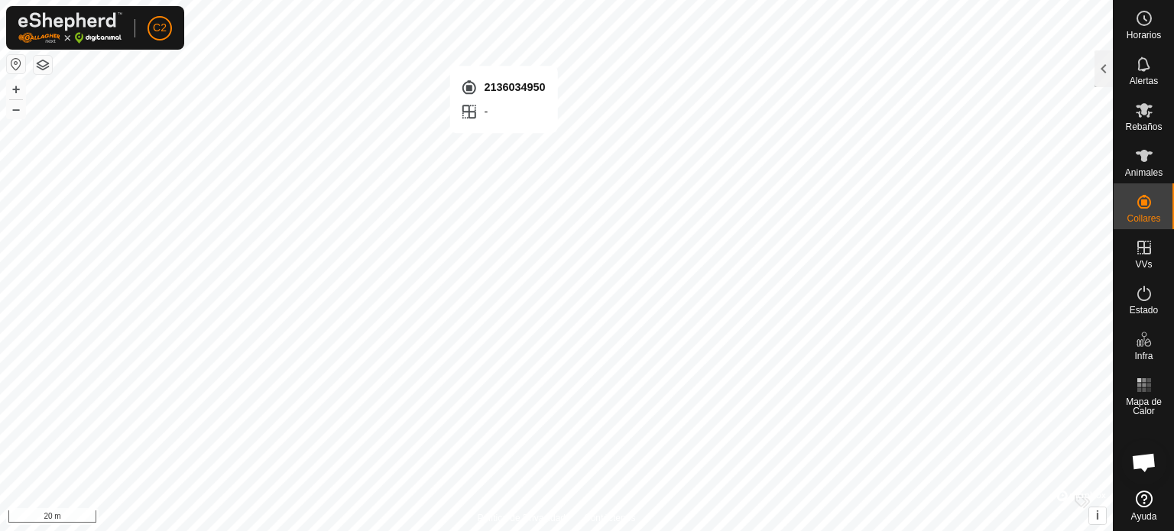
checkbox input "true"
checkbox input "false"
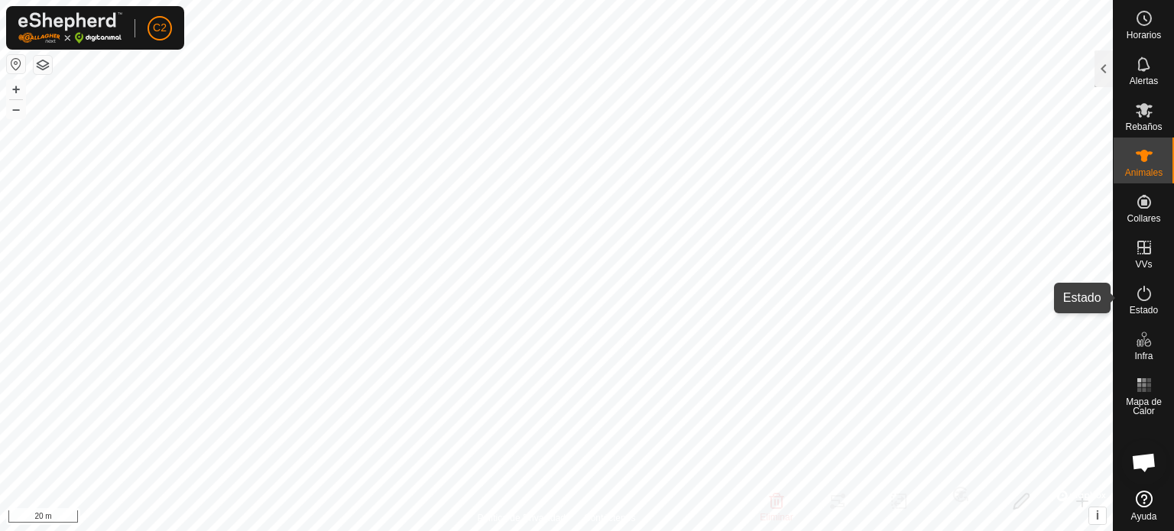
click at [1143, 299] on icon at bounding box center [1144, 293] width 18 height 18
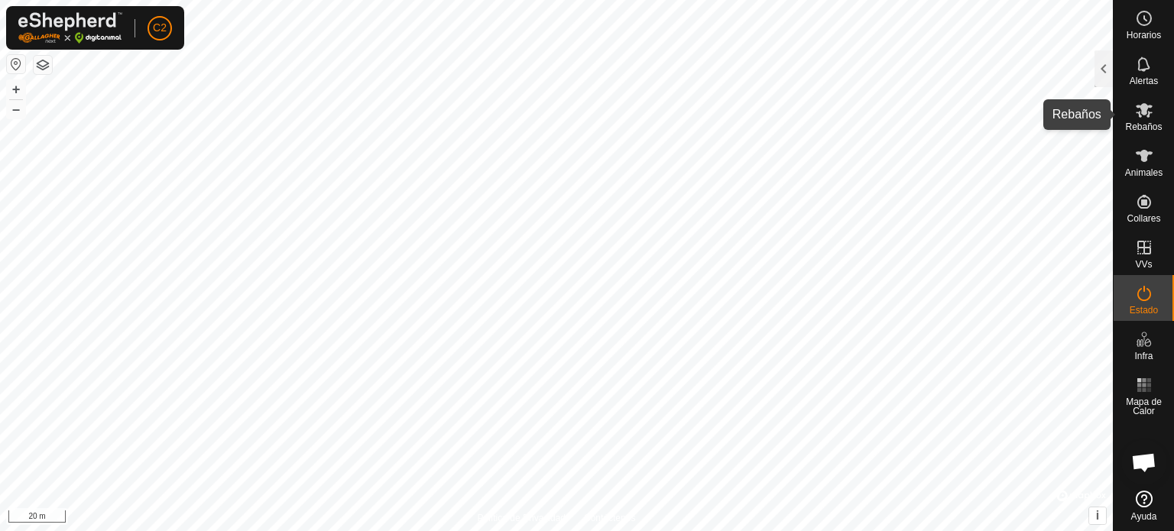
click at [1140, 118] on icon at bounding box center [1144, 110] width 18 height 18
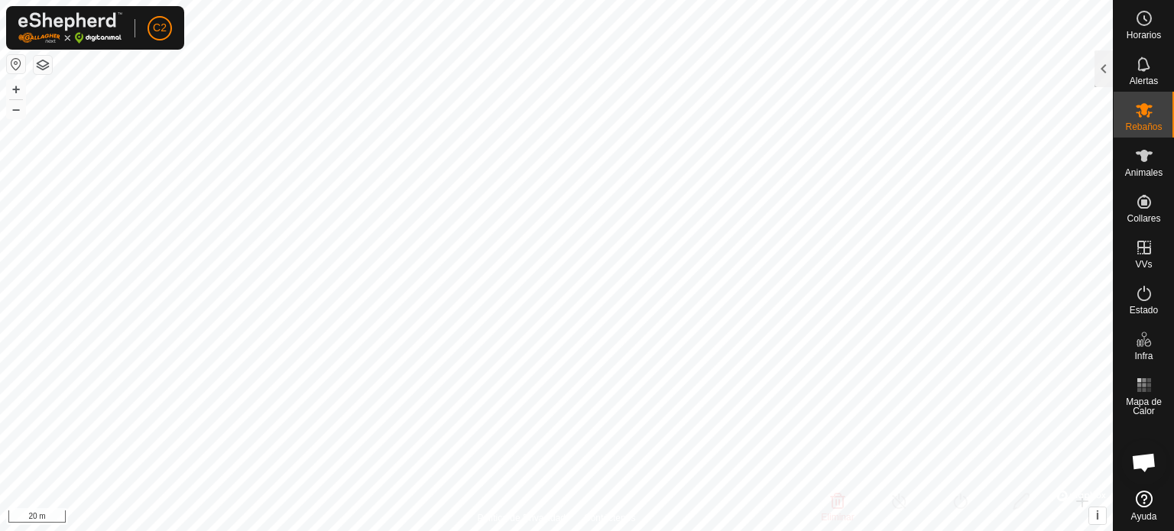
click at [1140, 118] on icon at bounding box center [1144, 110] width 18 height 18
click at [1107, 73] on div at bounding box center [1104, 68] width 18 height 37
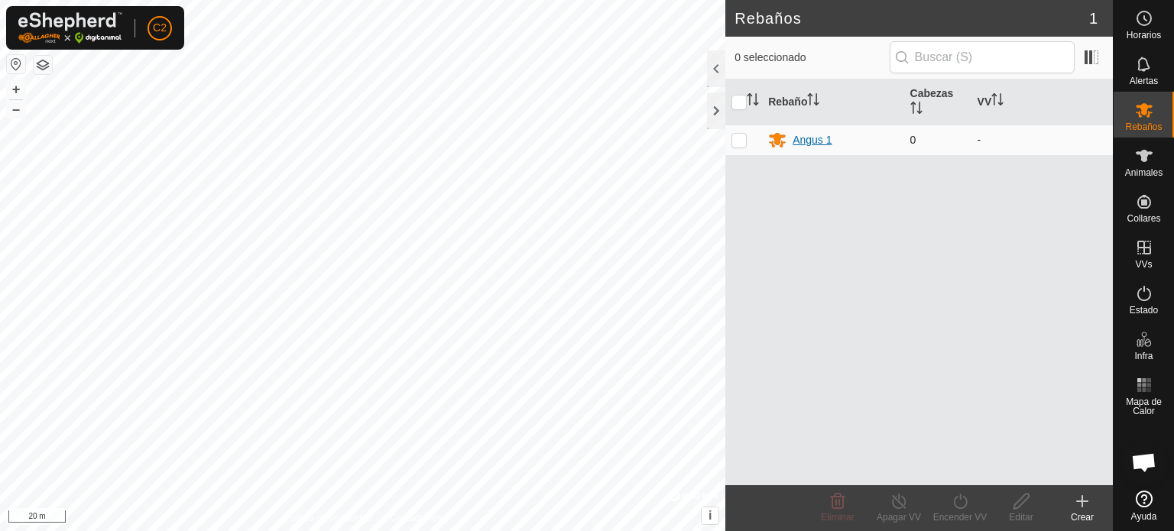
click at [812, 135] on div "Angus 1" at bounding box center [812, 140] width 39 height 16
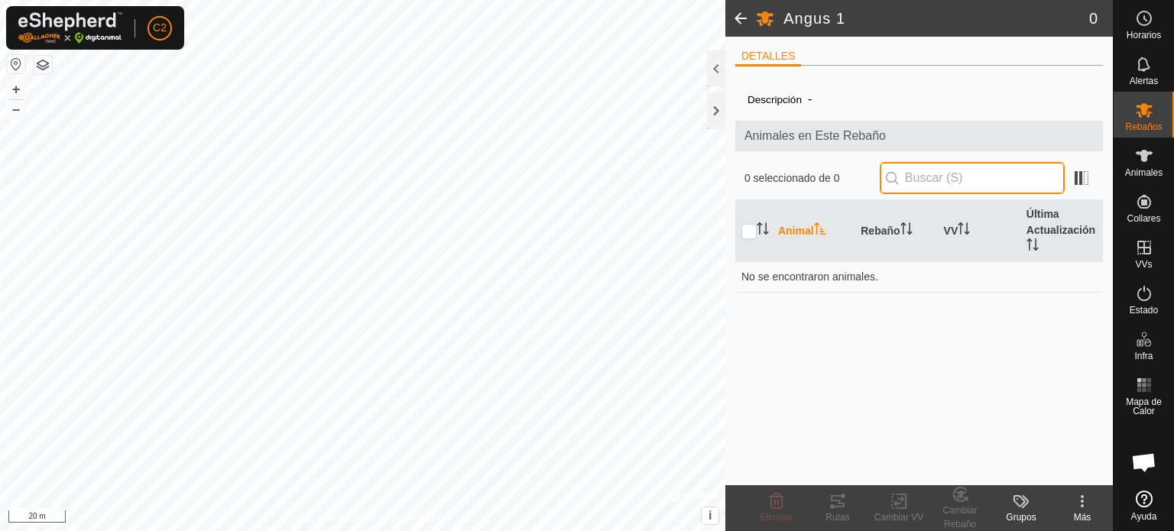
click at [926, 174] on input "text" at bounding box center [972, 178] width 185 height 32
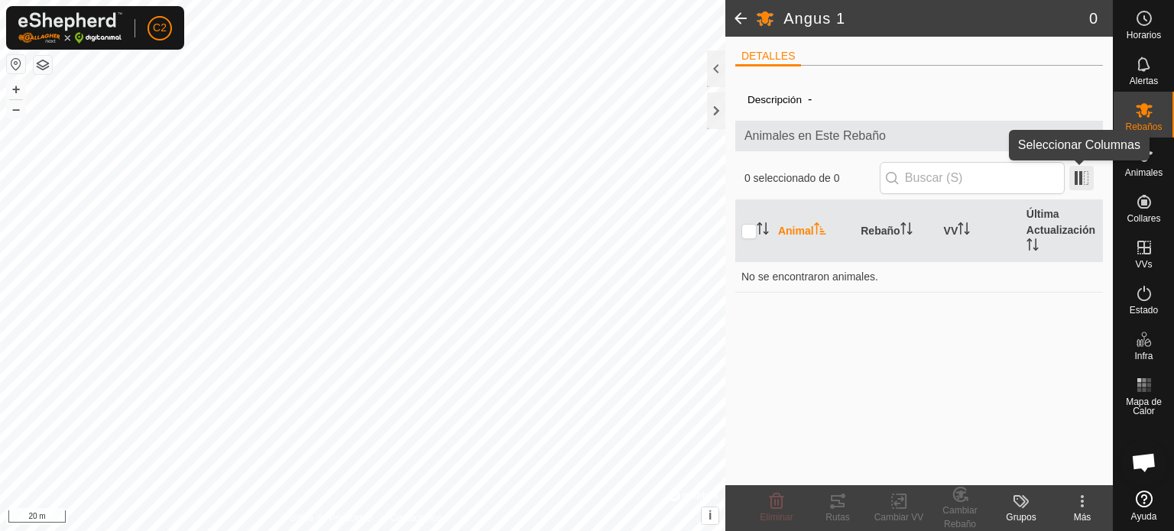
click at [1079, 170] on span at bounding box center [1081, 178] width 24 height 24
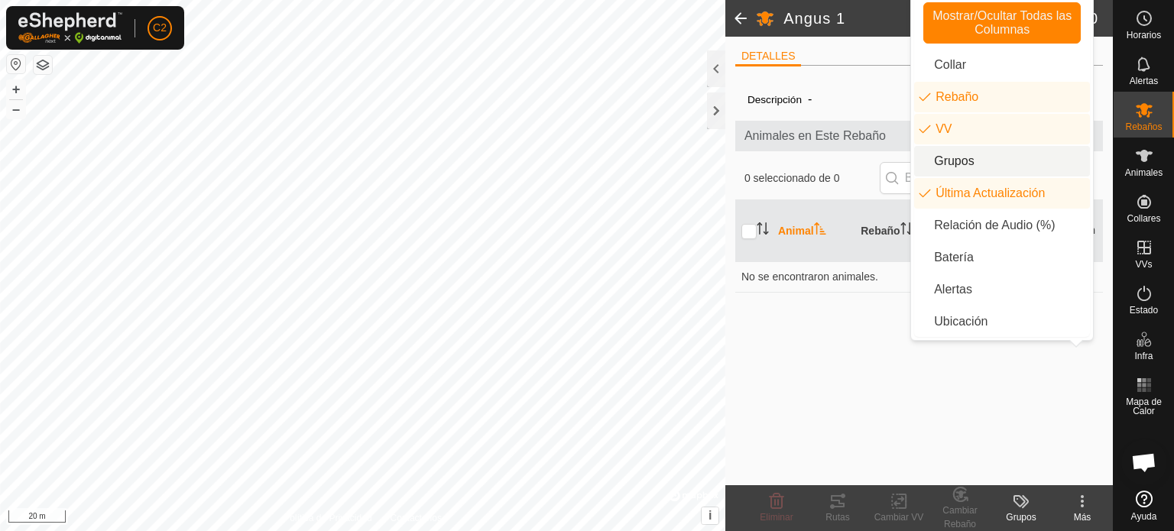
click at [1079, 170] on li "Grupos" at bounding box center [1002, 161] width 176 height 31
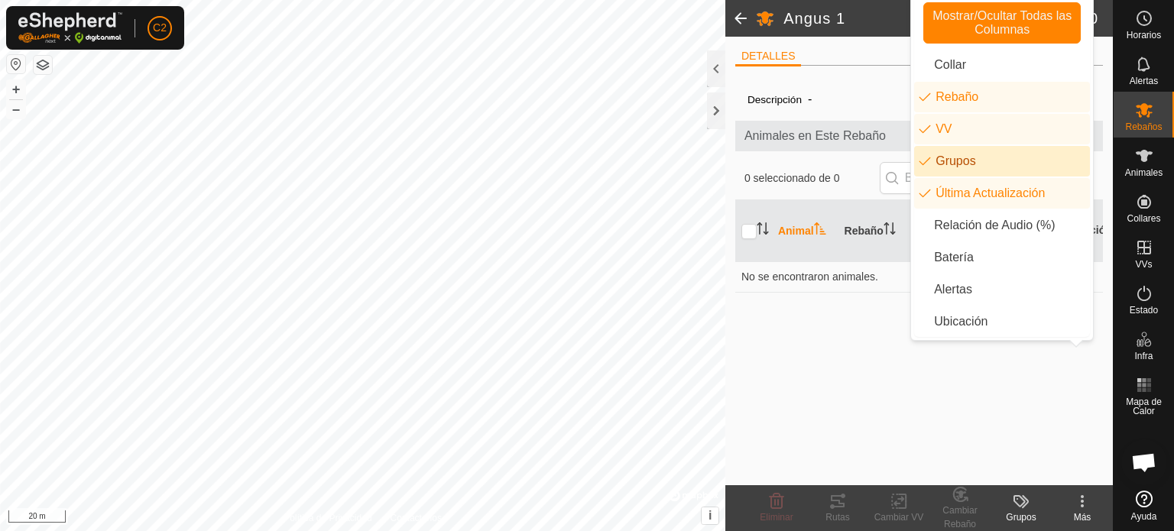
click at [938, 162] on li "Grupos" at bounding box center [1002, 161] width 176 height 31
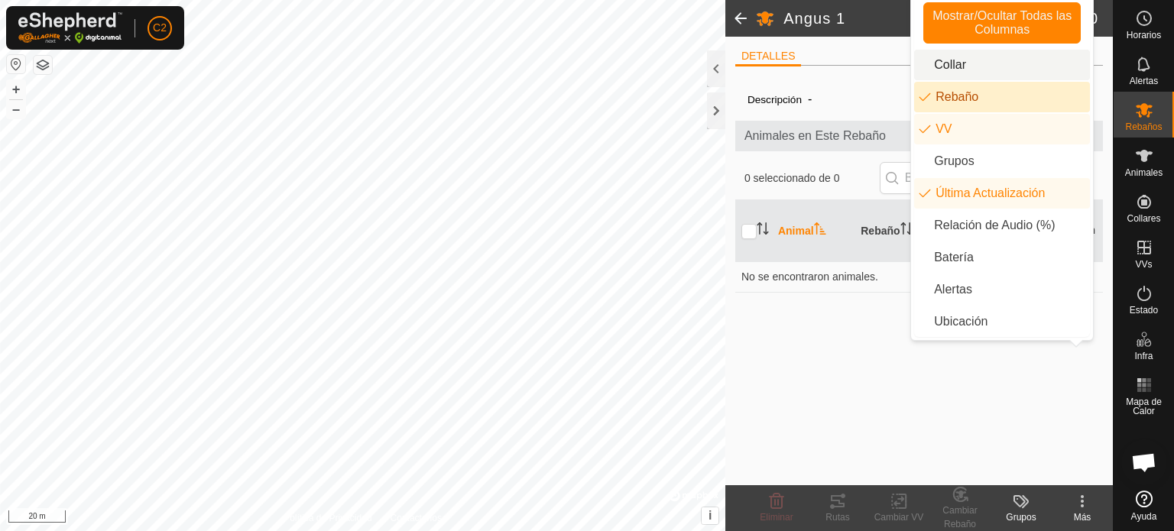
click at [945, 62] on li "Collar" at bounding box center [1002, 65] width 176 height 31
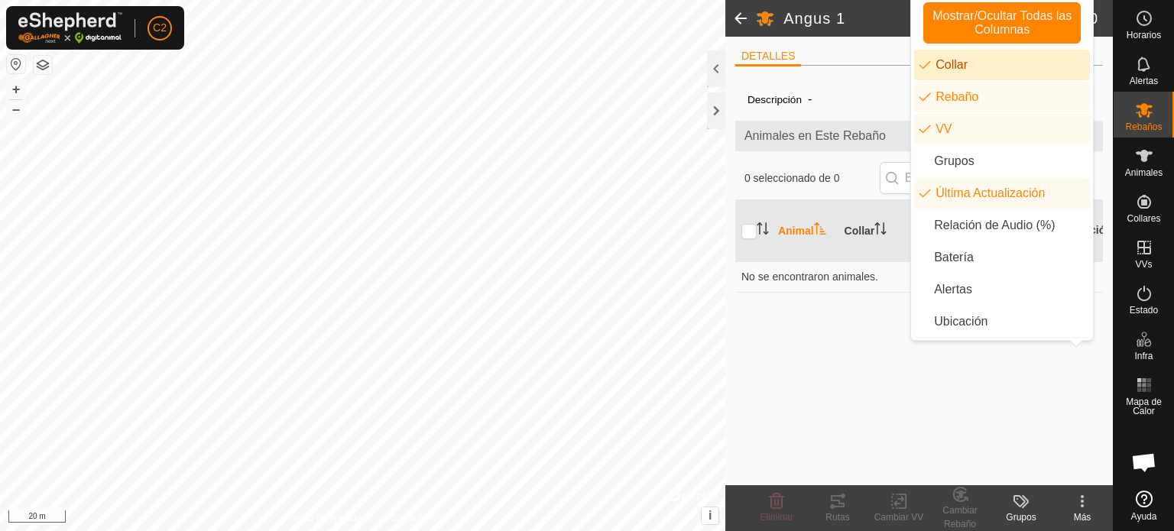
click at [945, 62] on li "Collar" at bounding box center [1002, 65] width 176 height 31
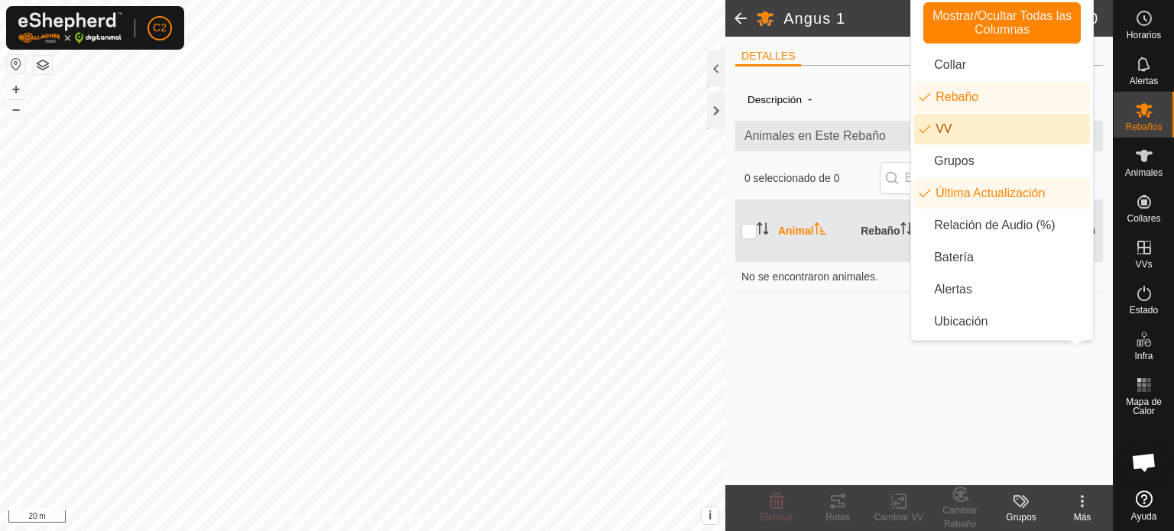
click at [865, 339] on div "Descripción - Animales en Este Rebaño 0 seleccionado de 0 Animal Rebaño VV Últi…" at bounding box center [919, 281] width 368 height 407
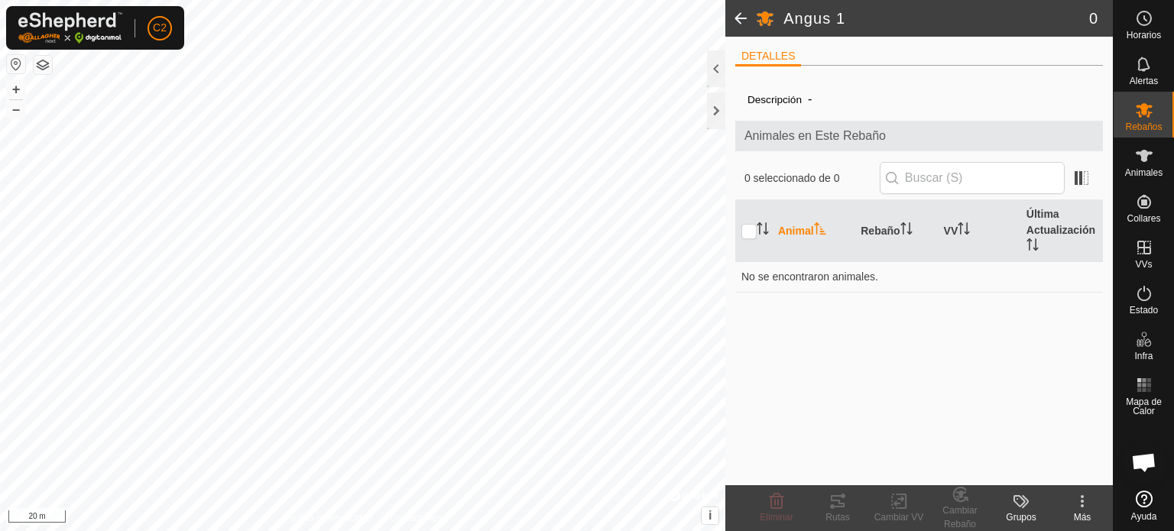
click at [801, 223] on th "Animal" at bounding box center [813, 231] width 83 height 62
click at [913, 177] on input "text" at bounding box center [972, 178] width 185 height 32
click at [863, 358] on div "Descripción - Animales en Este Rebaño 0 seleccionado de 0 Animal Rebaño VV Últi…" at bounding box center [919, 281] width 368 height 407
click at [1082, 174] on span at bounding box center [1081, 178] width 24 height 24
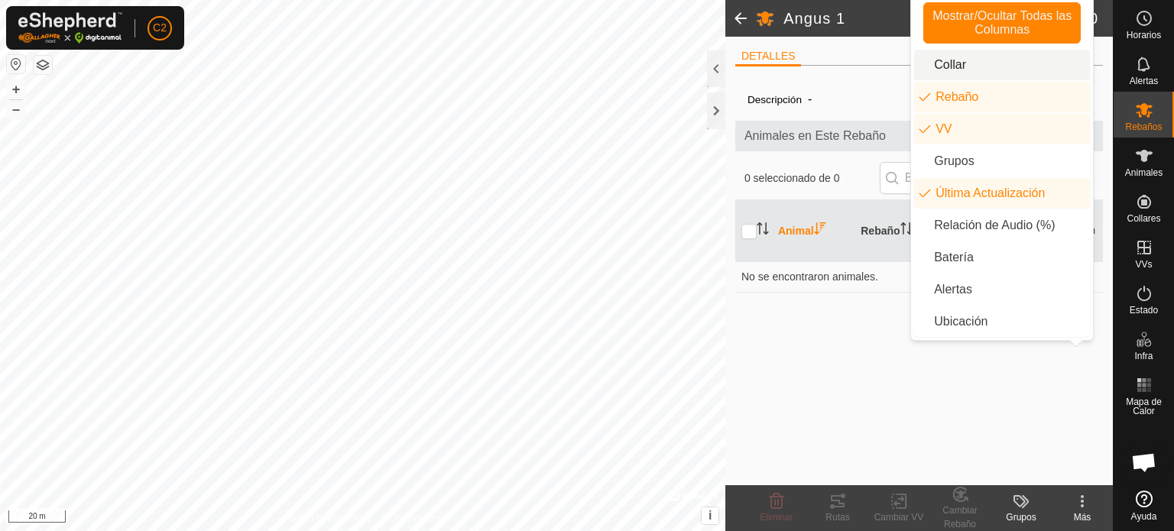
click at [953, 63] on li "Collar" at bounding box center [1002, 65] width 176 height 31
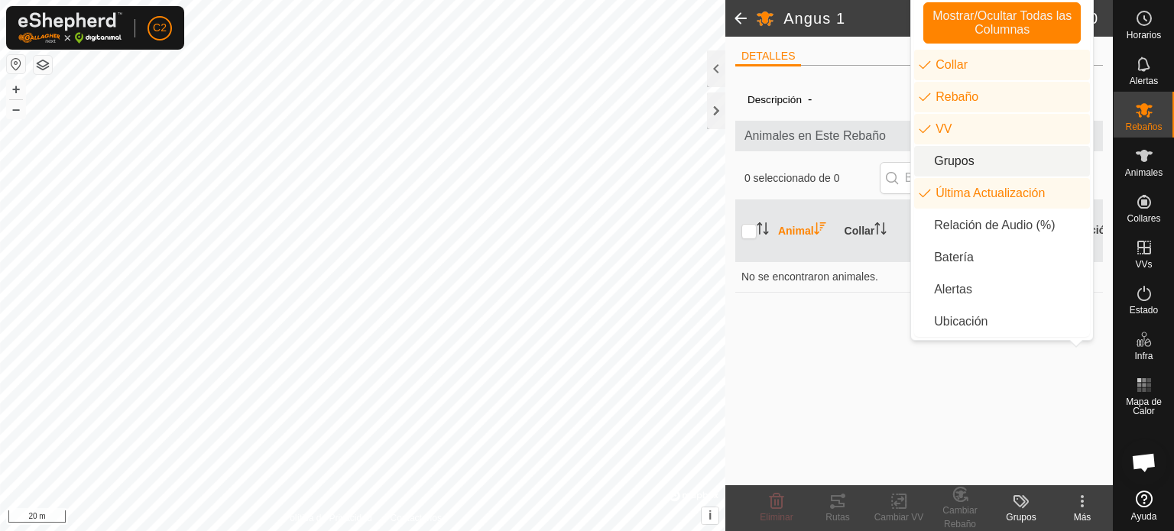
click at [831, 311] on div "Descripción - Animales en Este Rebaño 0 seleccionado de 0 Animal Collar Rebaño …" at bounding box center [919, 281] width 368 height 407
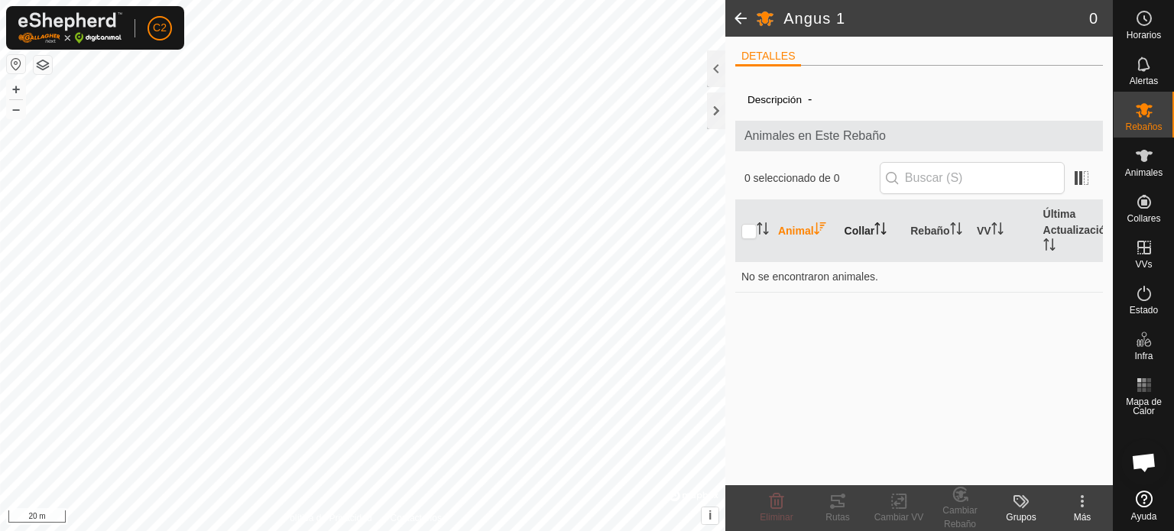
click at [873, 222] on th "Collar" at bounding box center [872, 231] width 67 height 62
click at [787, 222] on th "Animal" at bounding box center [805, 231] width 67 height 62
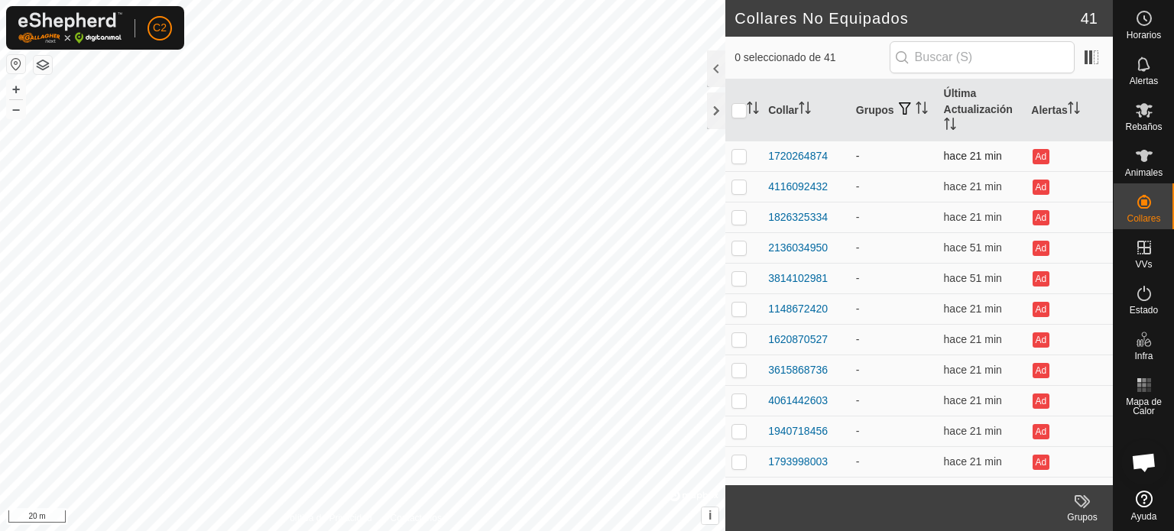
click at [742, 155] on p-checkbox at bounding box center [739, 156] width 15 height 12
checkbox input "true"
click at [741, 187] on p-checkbox at bounding box center [739, 186] width 15 height 12
click at [714, 113] on div at bounding box center [716, 110] width 18 height 37
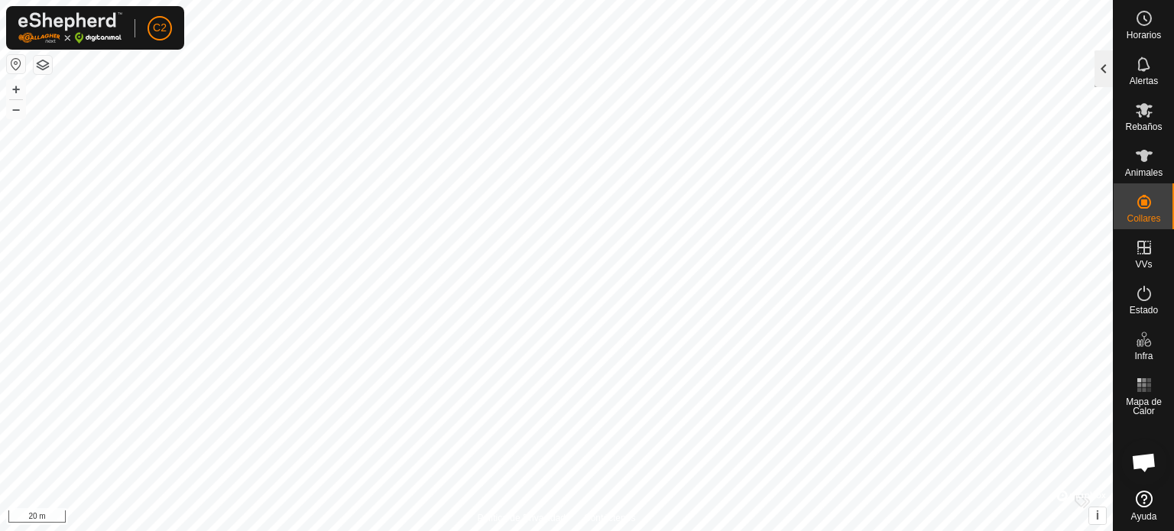
click at [1108, 70] on div at bounding box center [1104, 68] width 18 height 37
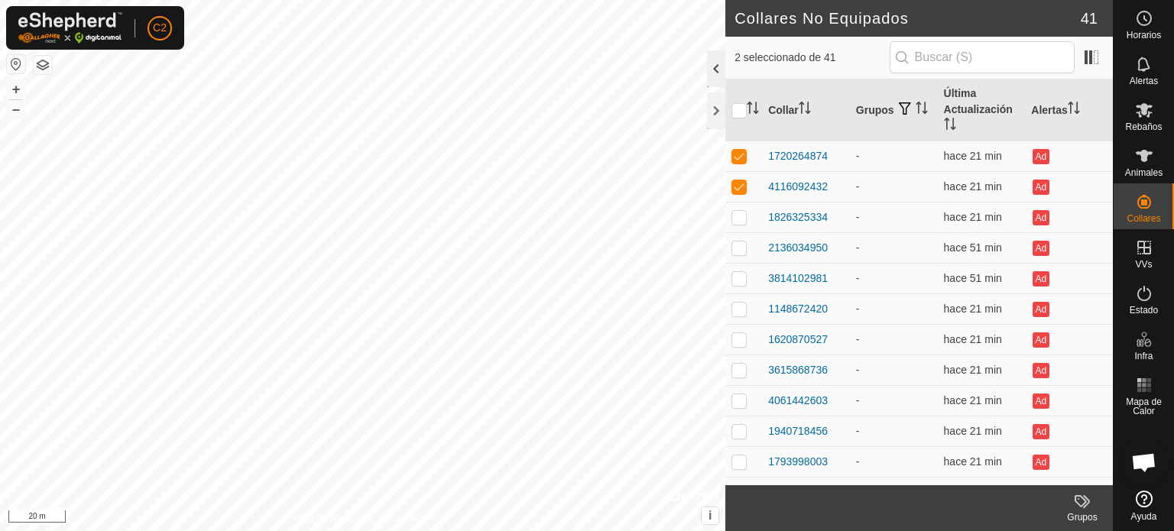
click at [715, 66] on div at bounding box center [716, 68] width 18 height 37
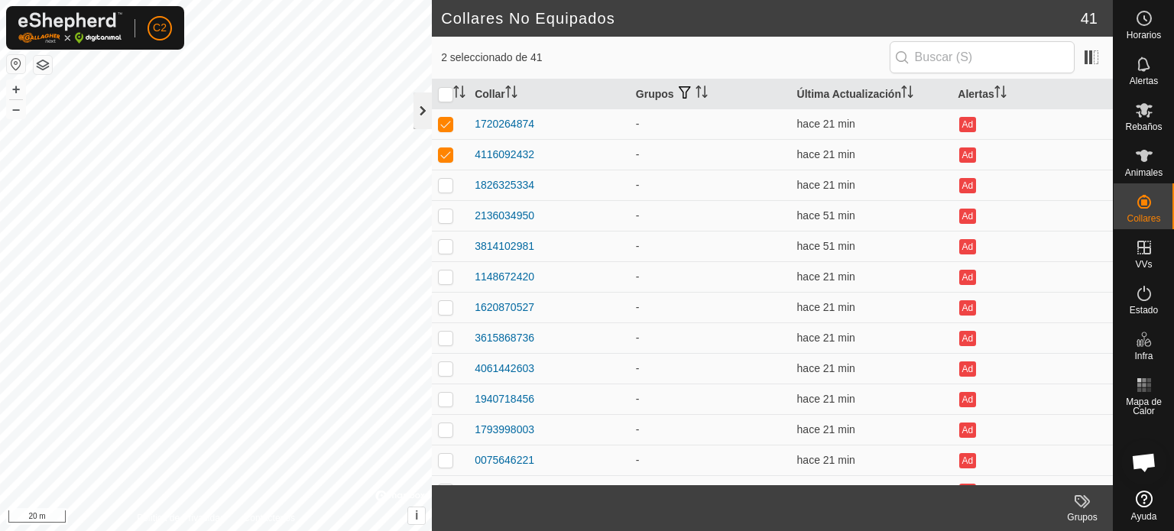
click at [417, 112] on div at bounding box center [423, 110] width 18 height 37
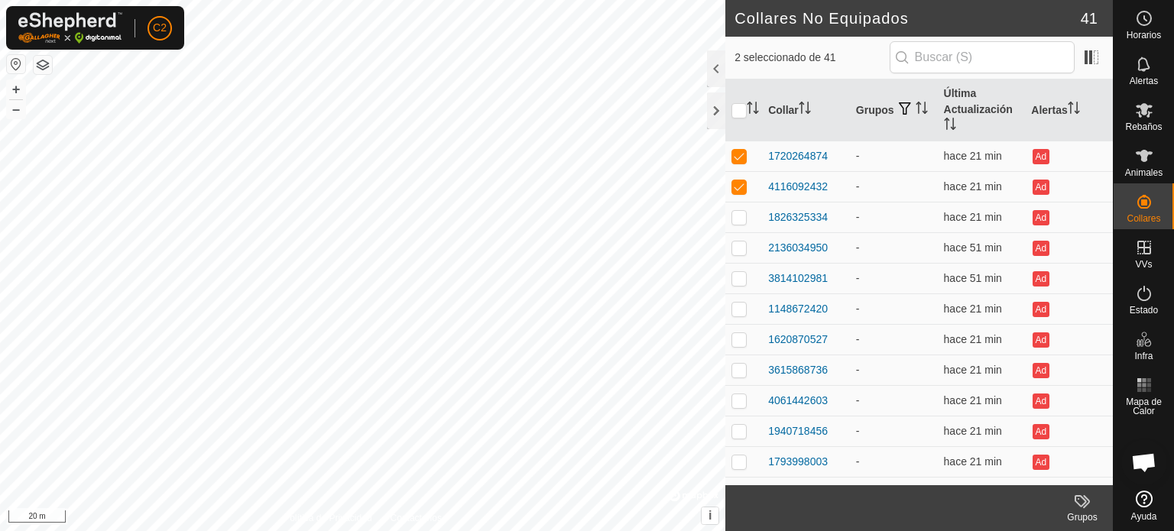
click at [790, 57] on span "2 seleccionado de 41" at bounding box center [812, 58] width 154 height 16
click at [738, 183] on p-checkbox at bounding box center [739, 186] width 15 height 12
checkbox input "false"
click at [738, 161] on p-checkbox at bounding box center [739, 156] width 15 height 12
checkbox input "false"
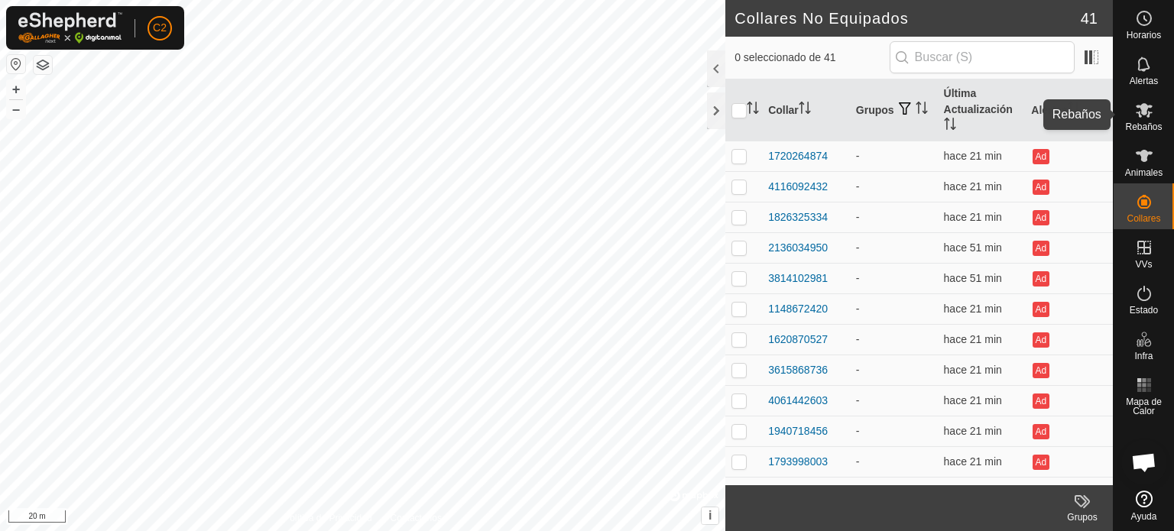
click at [1152, 112] on icon at bounding box center [1144, 110] width 18 height 18
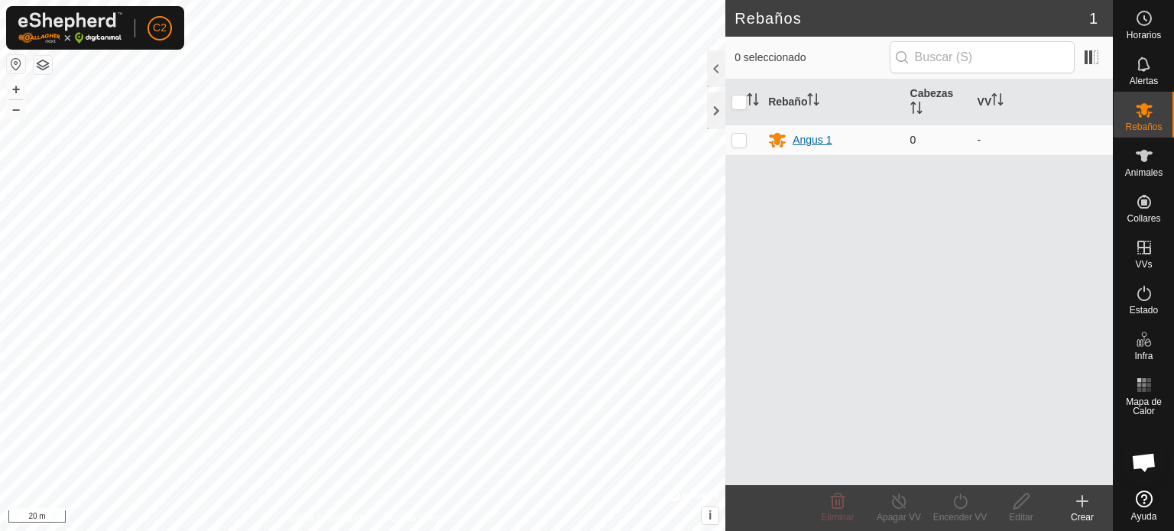
click at [815, 138] on div "Angus 1" at bounding box center [812, 140] width 39 height 16
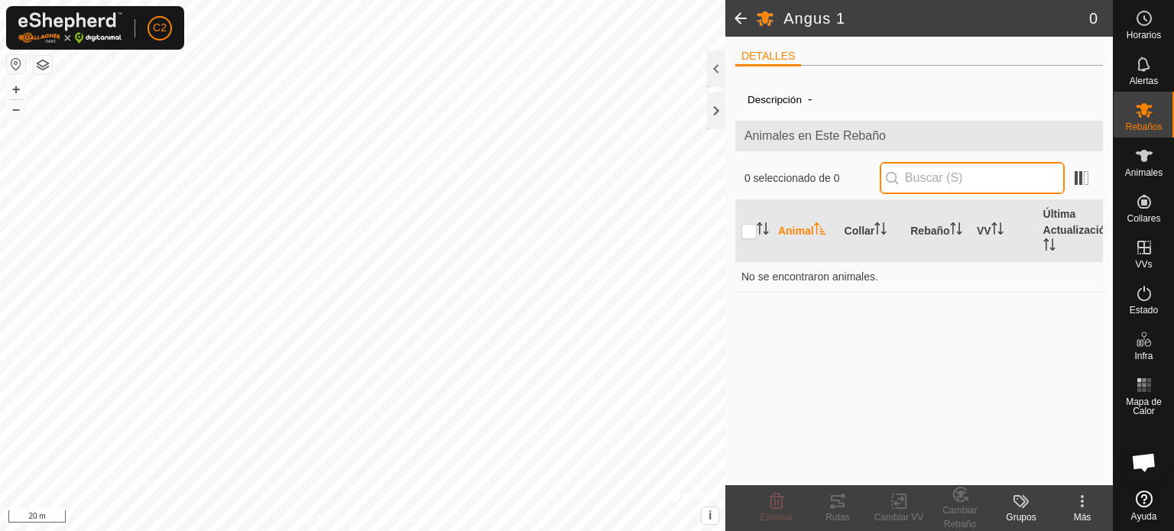
click at [952, 177] on input "text" at bounding box center [972, 178] width 185 height 32
click at [812, 98] on span "-" at bounding box center [810, 98] width 16 height 25
click at [779, 96] on label "Descripción" at bounding box center [775, 99] width 54 height 11
click at [797, 139] on span "Animales en Este Rebaño" at bounding box center [919, 136] width 349 height 18
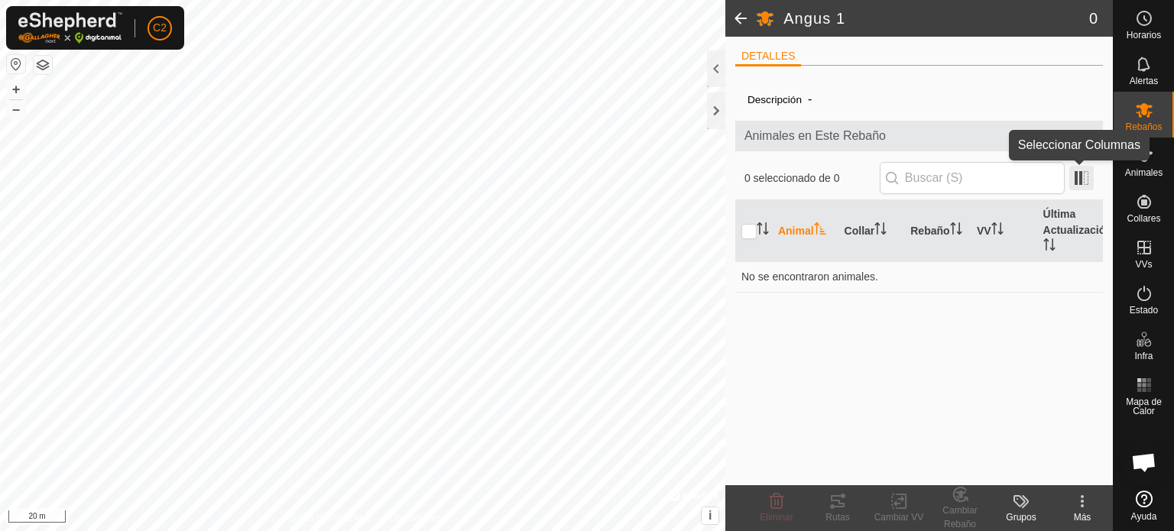
click at [1075, 170] on span at bounding box center [1081, 178] width 24 height 24
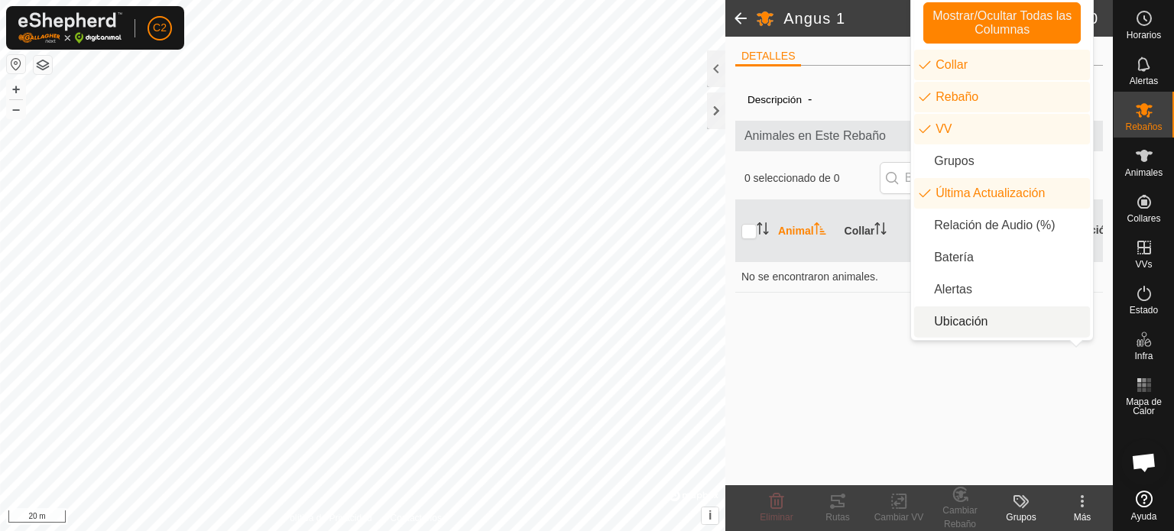
click at [964, 316] on li "Ubicación" at bounding box center [1002, 322] width 176 height 31
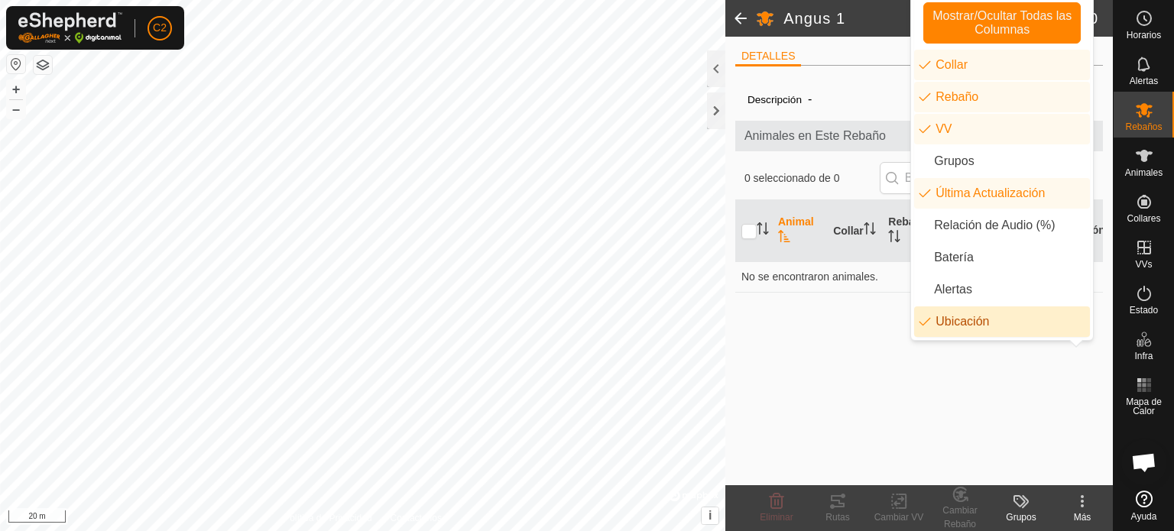
click at [812, 320] on div "Descripción - Animales en Este Rebaño 0 seleccionado de 0 Animal Collar Rebaño …" at bounding box center [919, 281] width 368 height 407
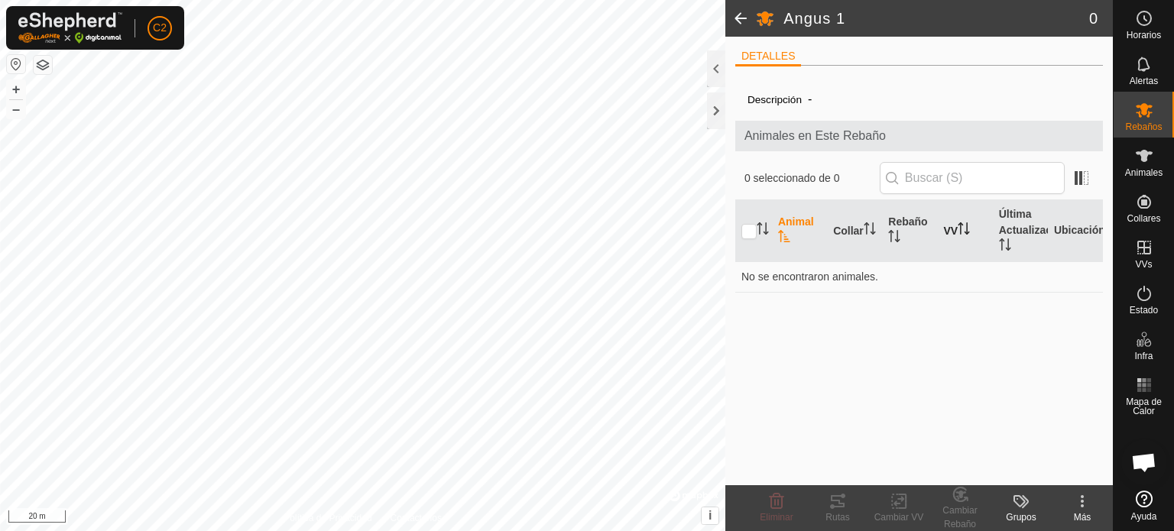
click at [951, 224] on th "VV" at bounding box center [965, 231] width 55 height 62
click at [715, 113] on div at bounding box center [716, 110] width 18 height 37
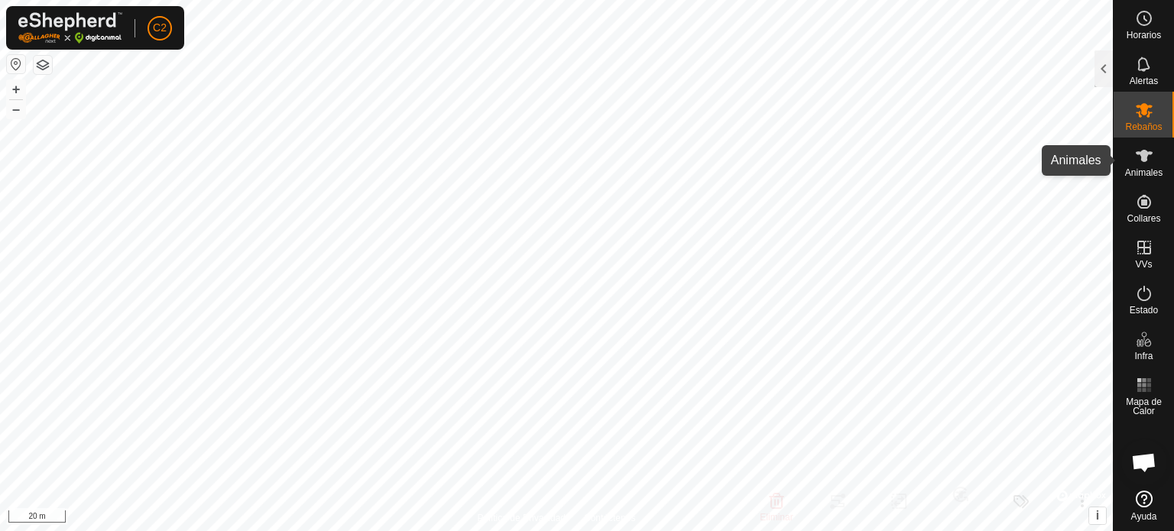
click at [1146, 159] on icon at bounding box center [1144, 156] width 17 height 12
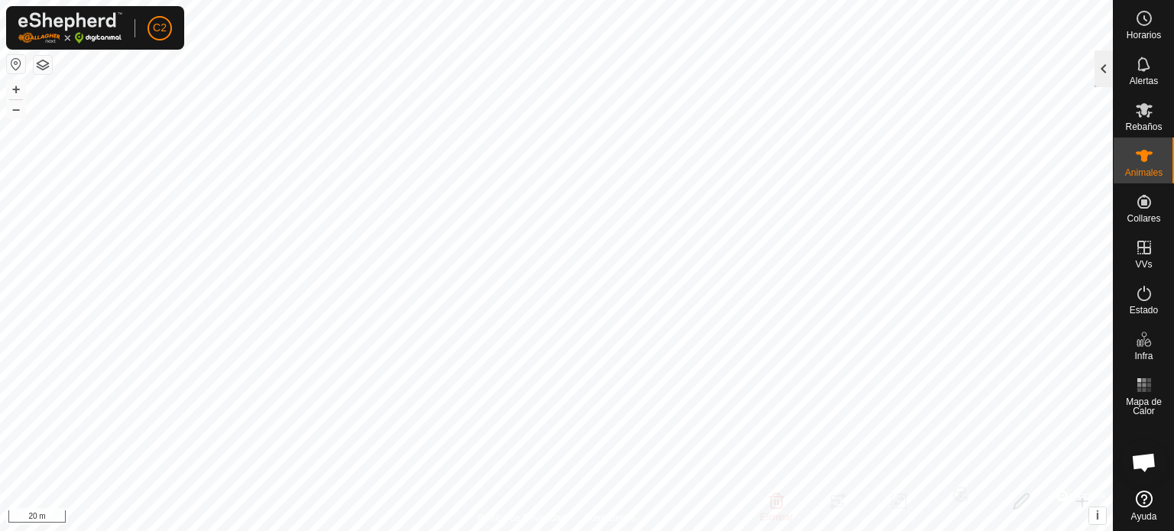
click at [1109, 70] on div at bounding box center [1104, 68] width 18 height 37
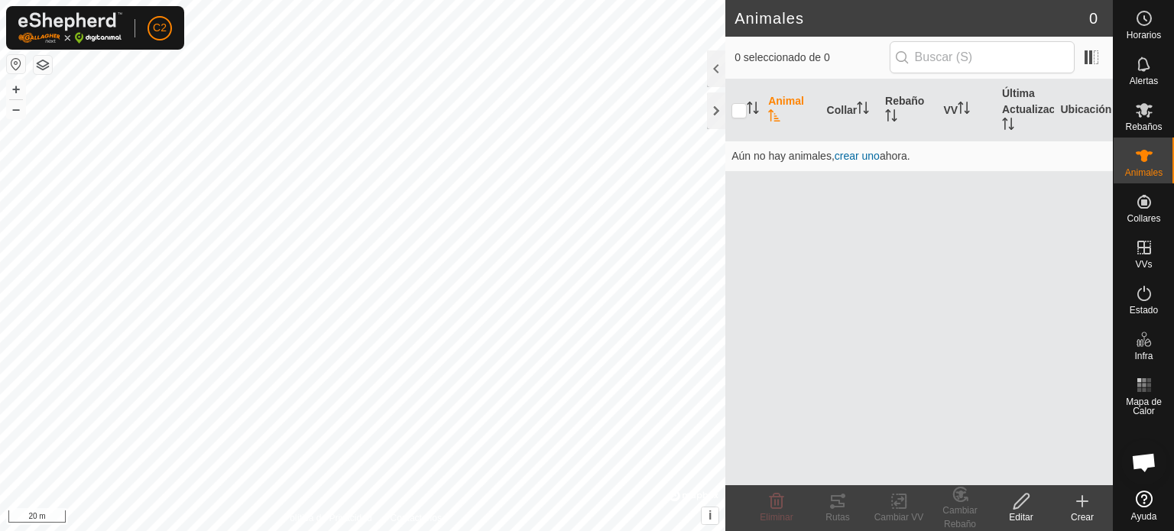
click at [1082, 507] on icon at bounding box center [1082, 501] width 0 height 11
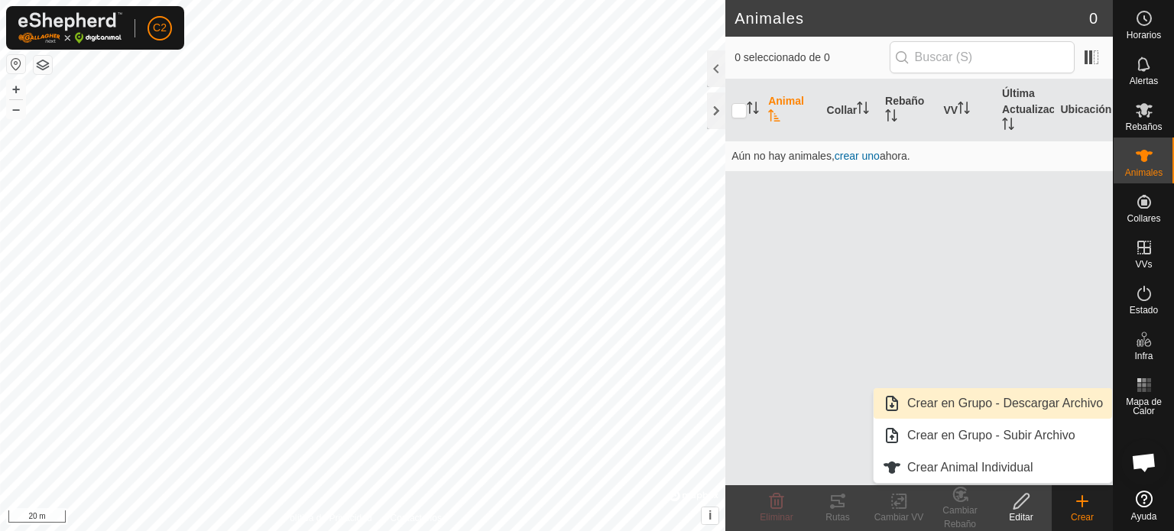
click at [933, 404] on link "Crear en Grupo - Descargar Archivo" at bounding box center [993, 403] width 238 height 31
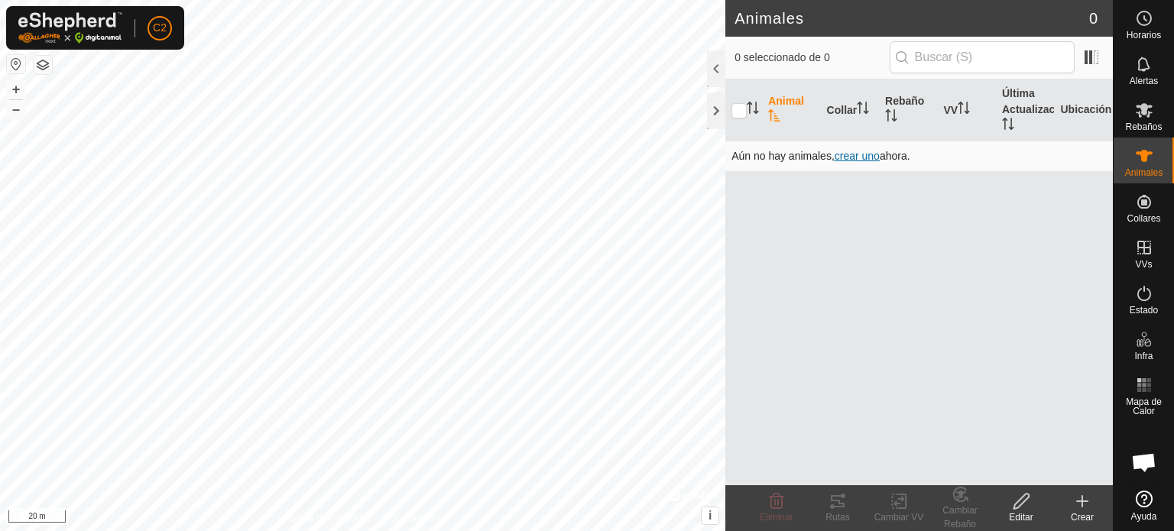
click at [861, 159] on span "crear uno" at bounding box center [857, 156] width 45 height 12
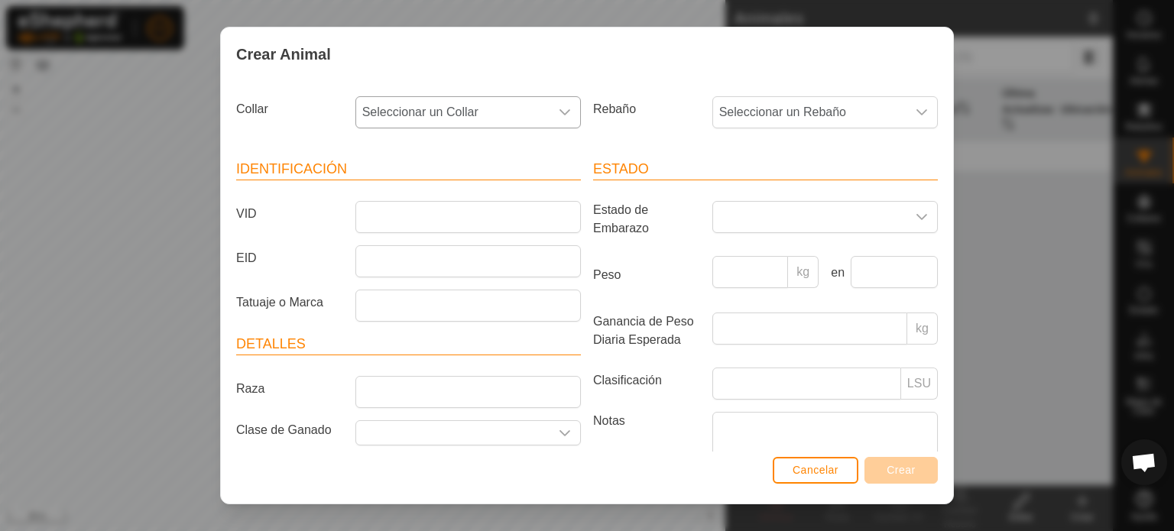
click at [561, 106] on icon "dropdown trigger" at bounding box center [565, 112] width 12 height 12
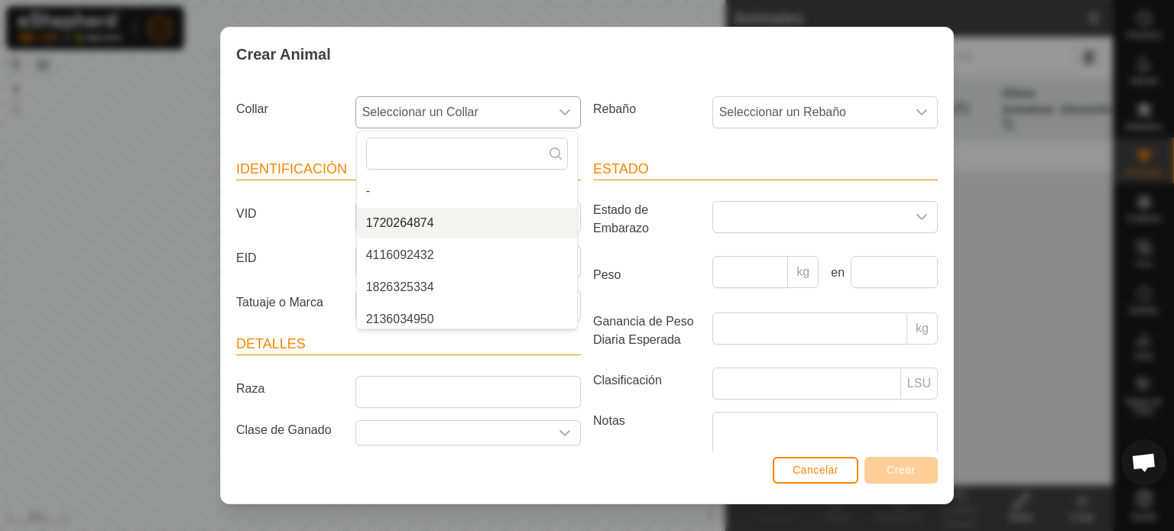
click at [383, 219] on li "1720264874" at bounding box center [467, 223] width 220 height 31
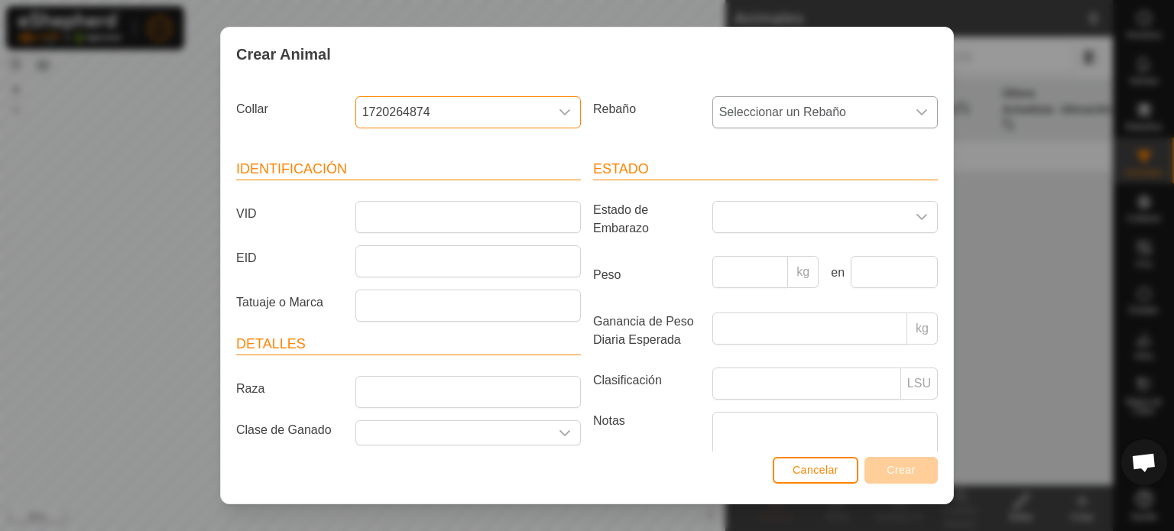
click at [910, 104] on div "dropdown trigger" at bounding box center [922, 112] width 31 height 31
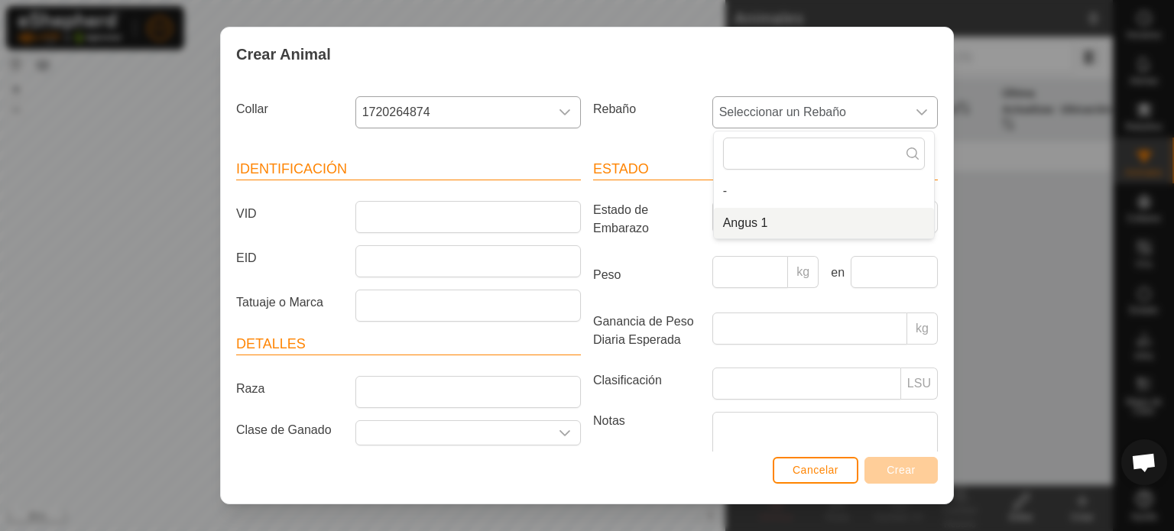
click at [741, 224] on li "Angus 1" at bounding box center [824, 223] width 220 height 31
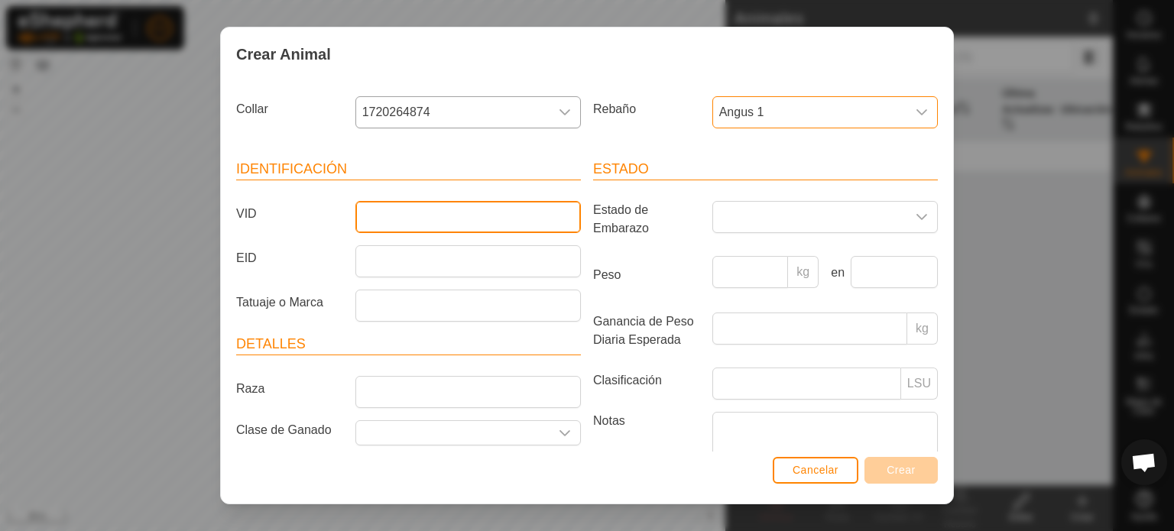
click at [410, 210] on input "VID" at bounding box center [467, 217] width 225 height 32
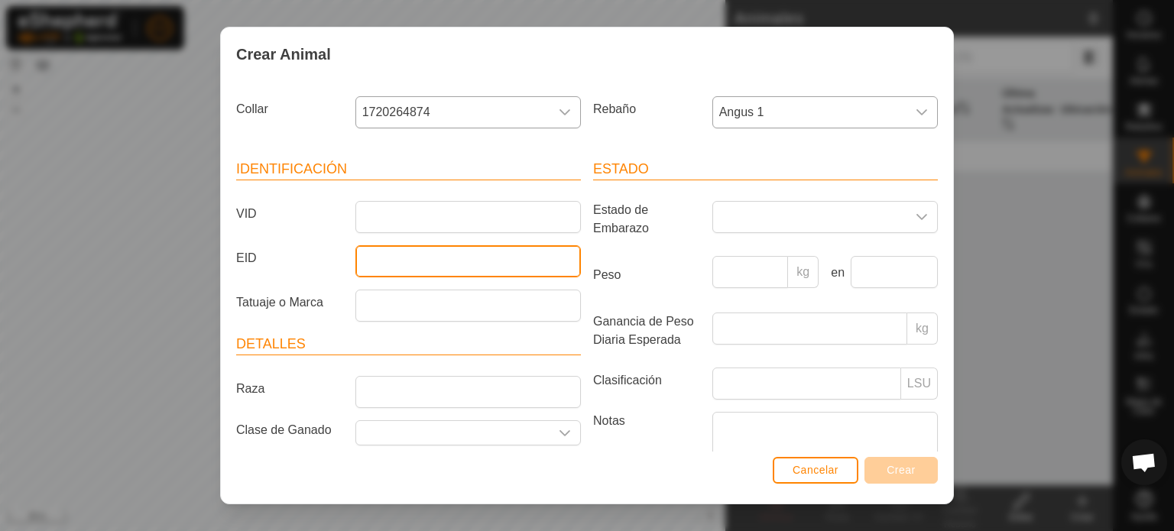
click at [417, 250] on input "EID" at bounding box center [467, 261] width 225 height 32
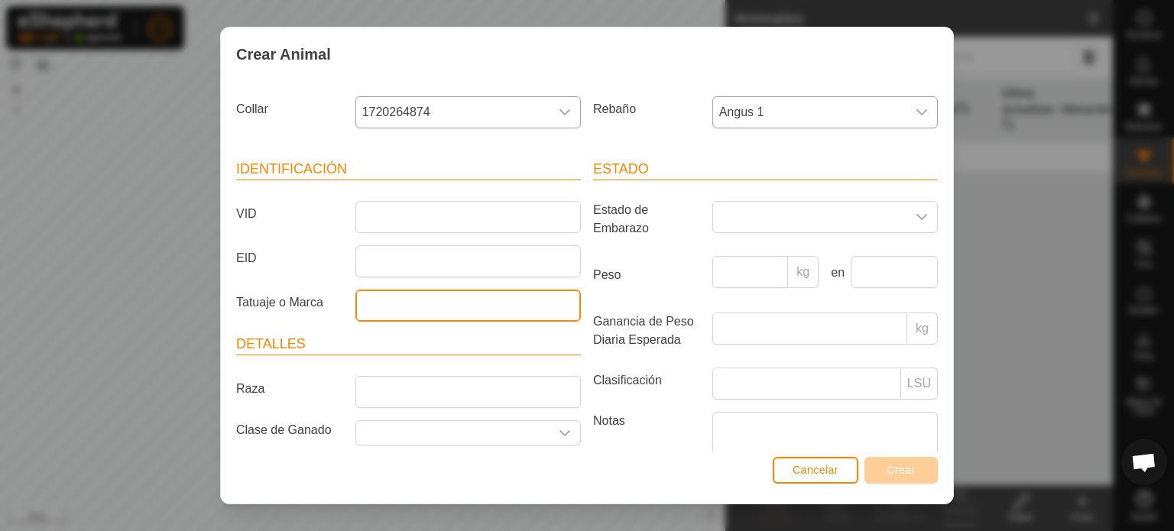
click at [404, 301] on article "Identificación VID EID Tatuaje o Marca" at bounding box center [408, 240] width 345 height 163
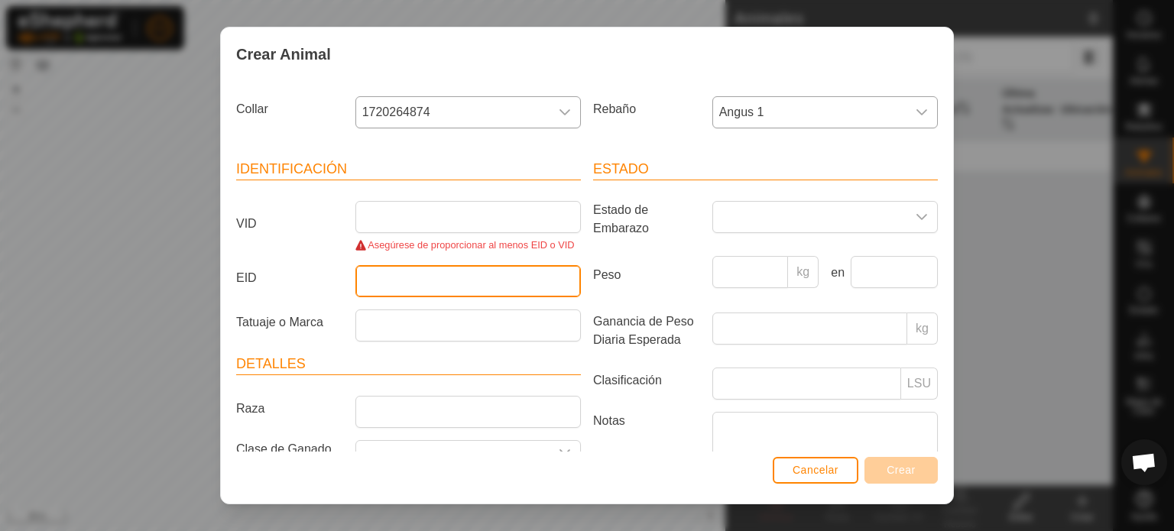
click at [416, 274] on input "EID" at bounding box center [467, 281] width 225 height 32
click at [438, 242] on div "Asegúrese de proporcionar al menos EID o VID" at bounding box center [467, 245] width 225 height 15
click at [506, 281] on input "EID" at bounding box center [467, 281] width 225 height 32
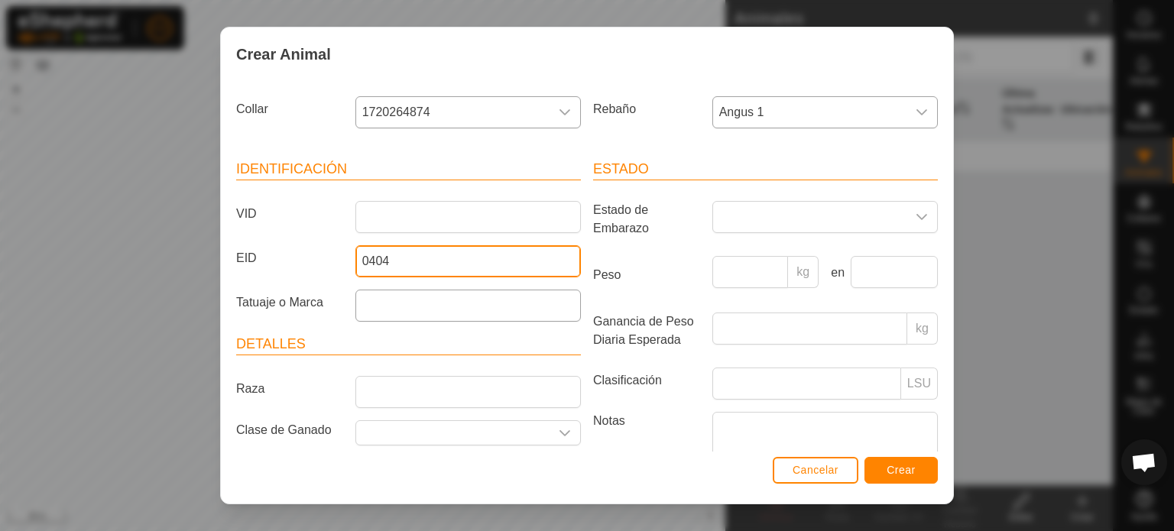
type input "0404"
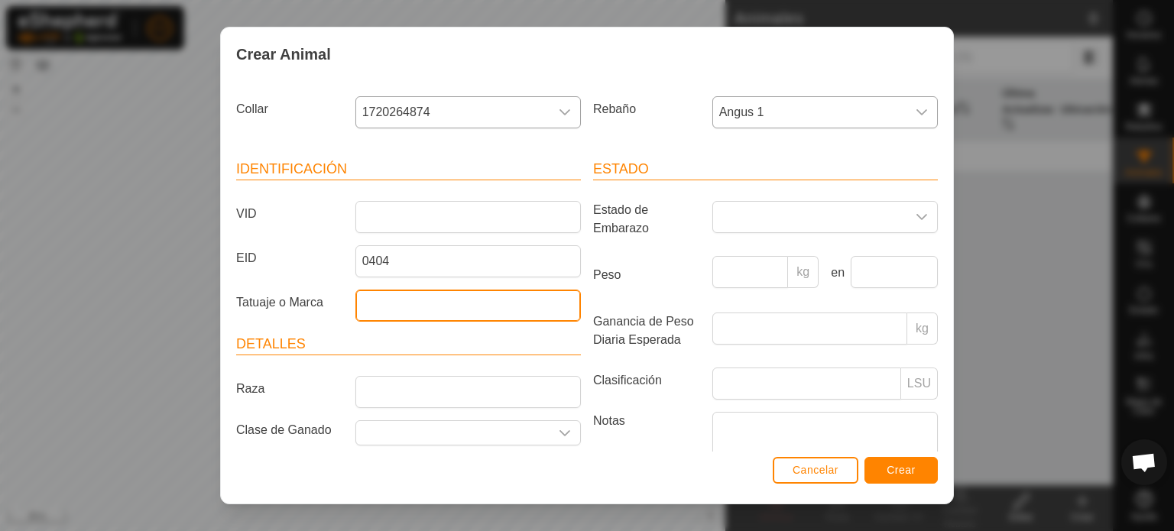
click at [412, 297] on input "Tatuaje o Marca" at bounding box center [467, 306] width 225 height 32
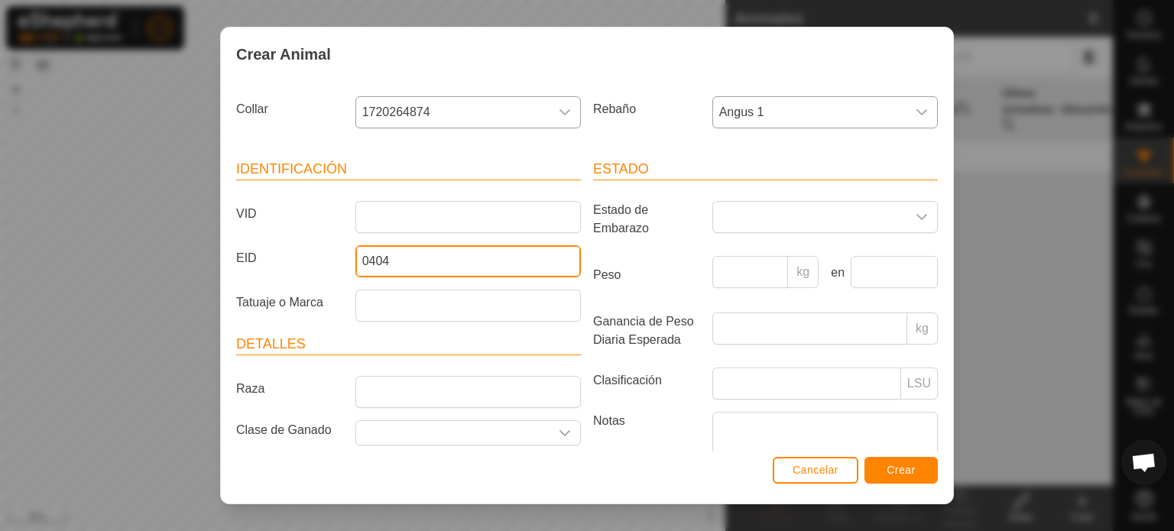
drag, startPoint x: 419, startPoint y: 255, endPoint x: 331, endPoint y: 281, distance: 91.5
click at [331, 281] on article "Identificación VID EID 0404 Tatuaje o Marca" at bounding box center [408, 240] width 345 height 163
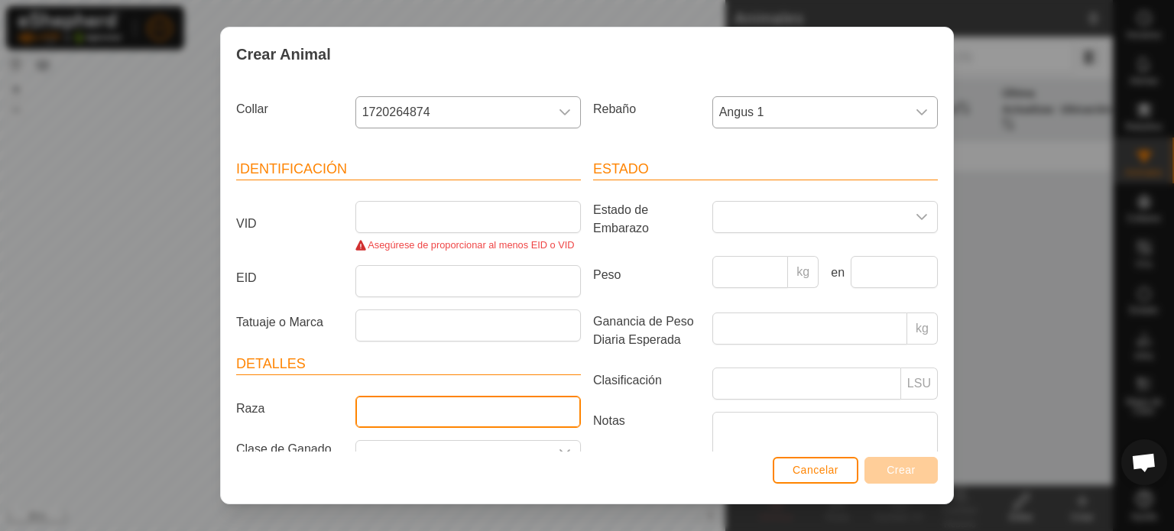
click at [406, 411] on input "Raza" at bounding box center [467, 412] width 225 height 32
click at [916, 212] on icon "dropdown trigger" at bounding box center [922, 217] width 12 height 12
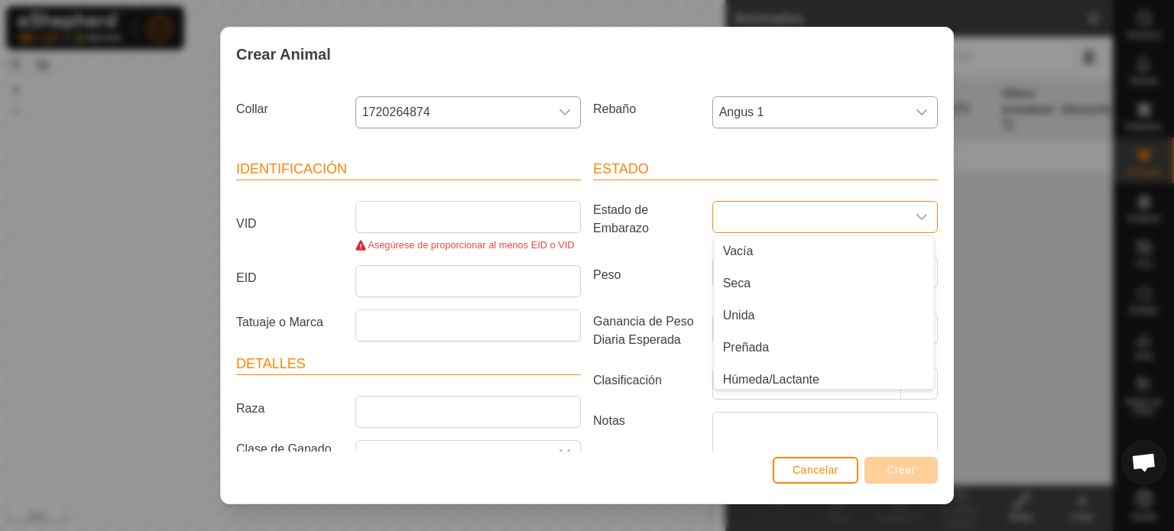
click at [916, 212] on icon "dropdown trigger" at bounding box center [922, 217] width 12 height 12
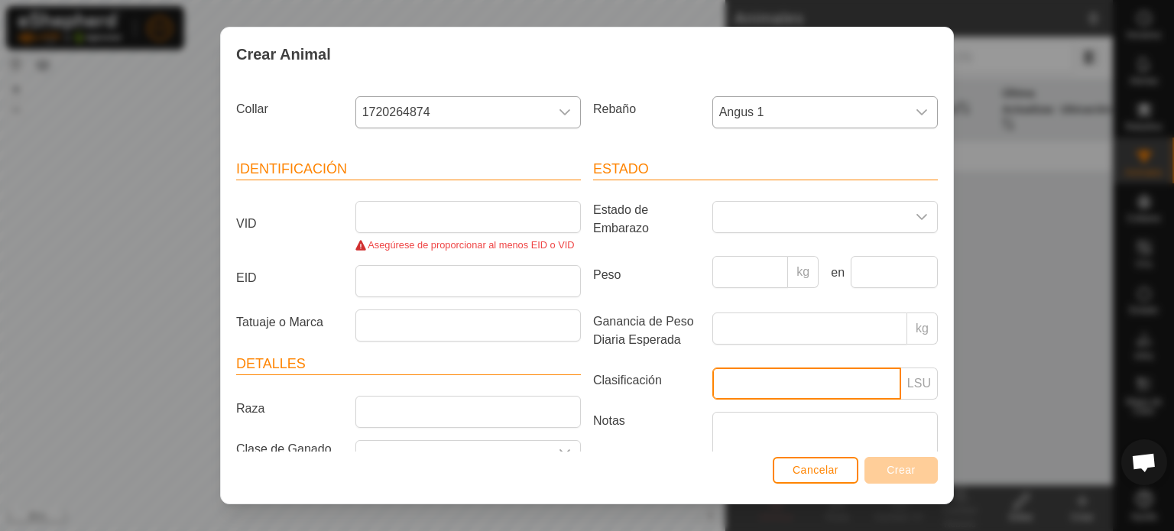
click at [780, 384] on input "Clasificación" at bounding box center [806, 384] width 189 height 32
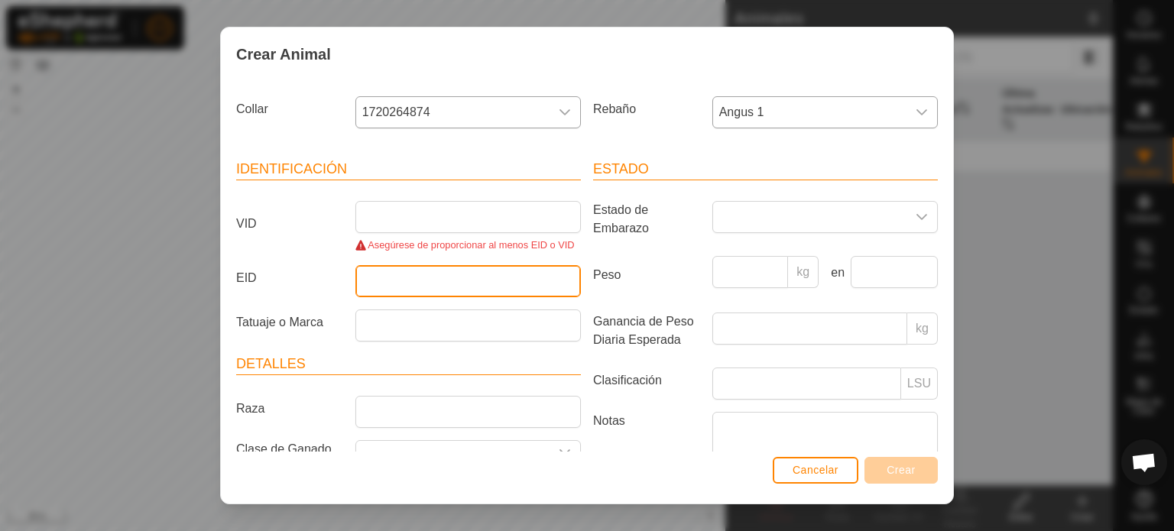
click at [376, 271] on input "EID" at bounding box center [467, 281] width 225 height 32
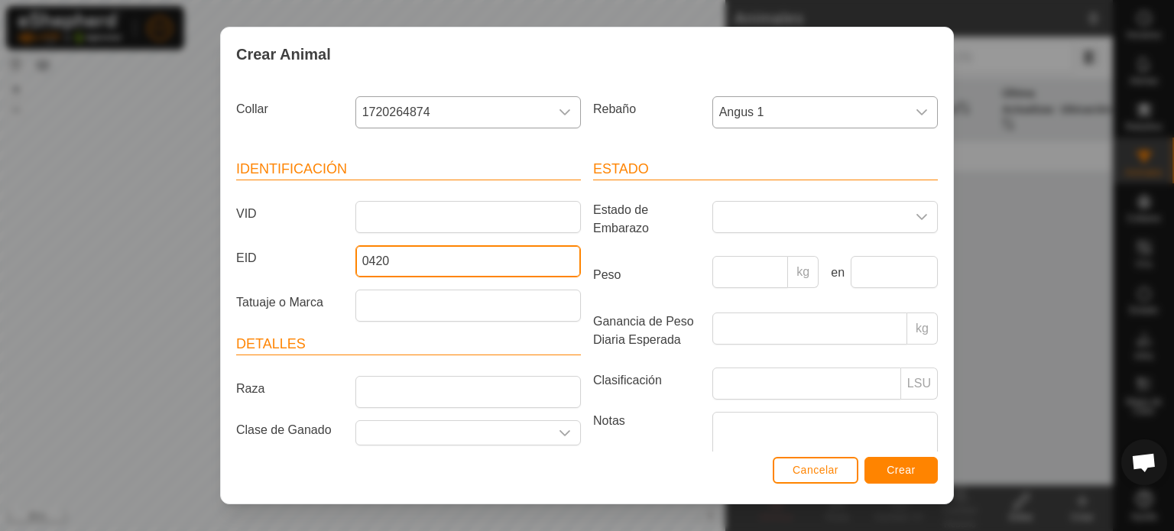
type input "0420"
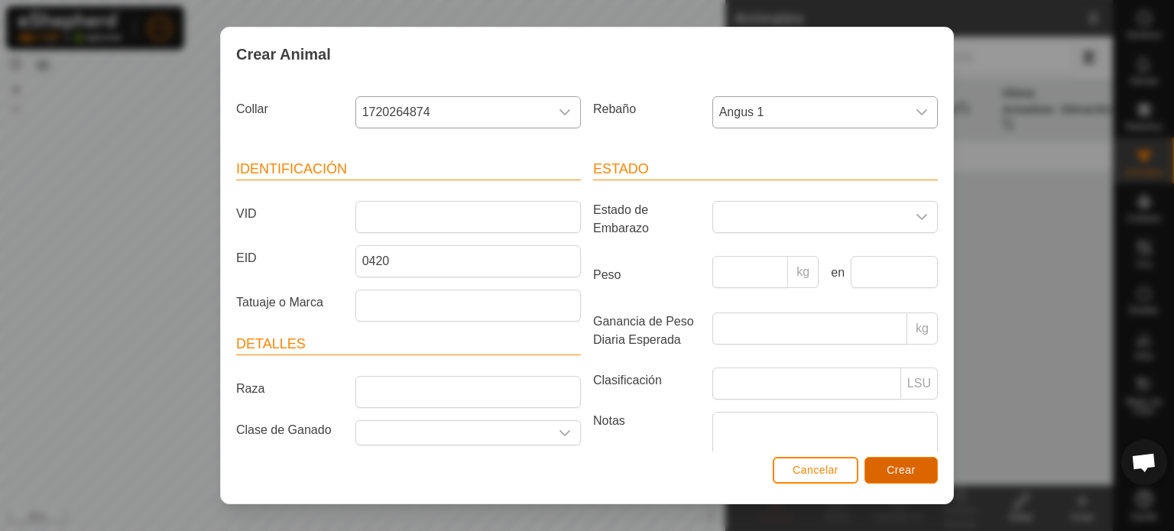
click at [902, 470] on span "Crear" at bounding box center [901, 470] width 29 height 12
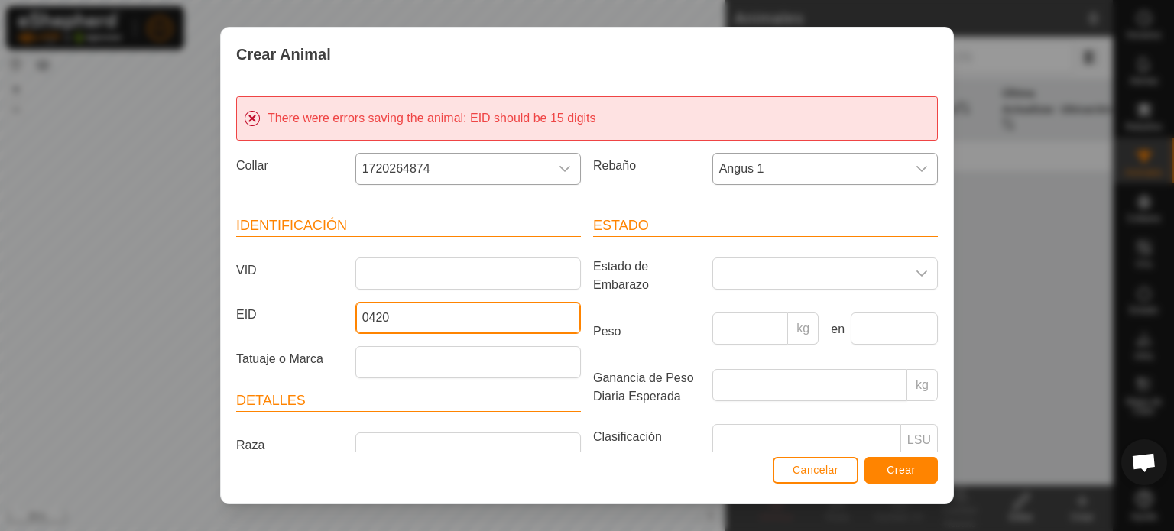
drag, startPoint x: 413, startPoint y: 313, endPoint x: 315, endPoint y: 334, distance: 100.0
click at [315, 334] on article "Identificación VID EID 0420 Tatuaje o Marca" at bounding box center [408, 297] width 345 height 163
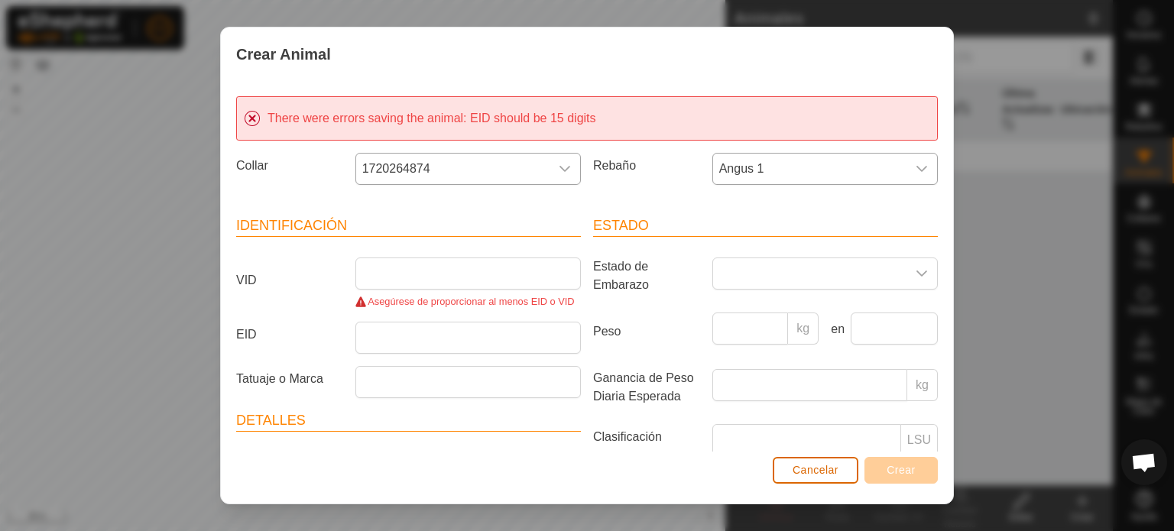
click at [816, 474] on span "Cancelar" at bounding box center [816, 470] width 46 height 12
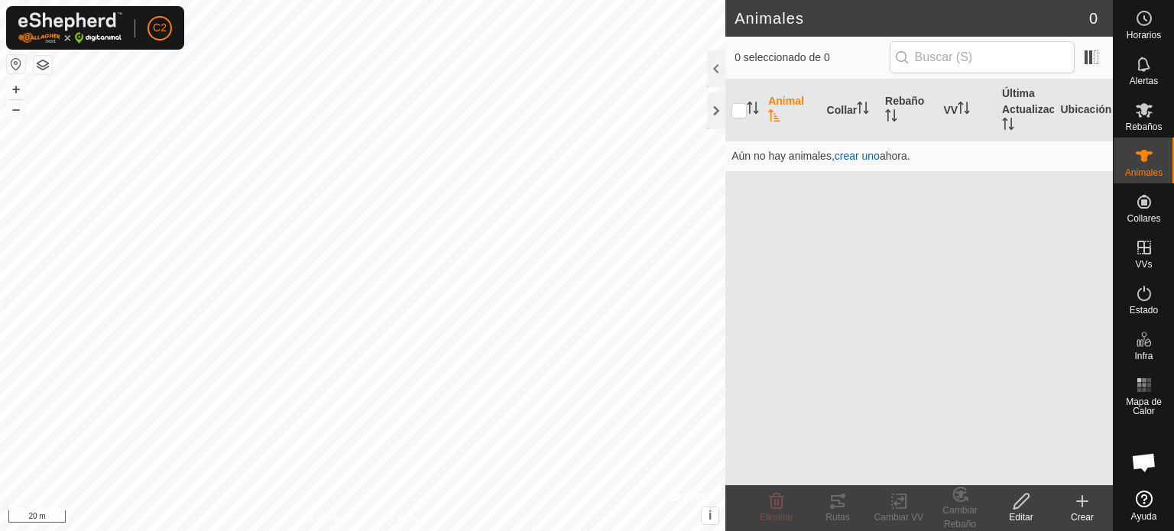
click at [1024, 497] on icon at bounding box center [1021, 501] width 19 height 18
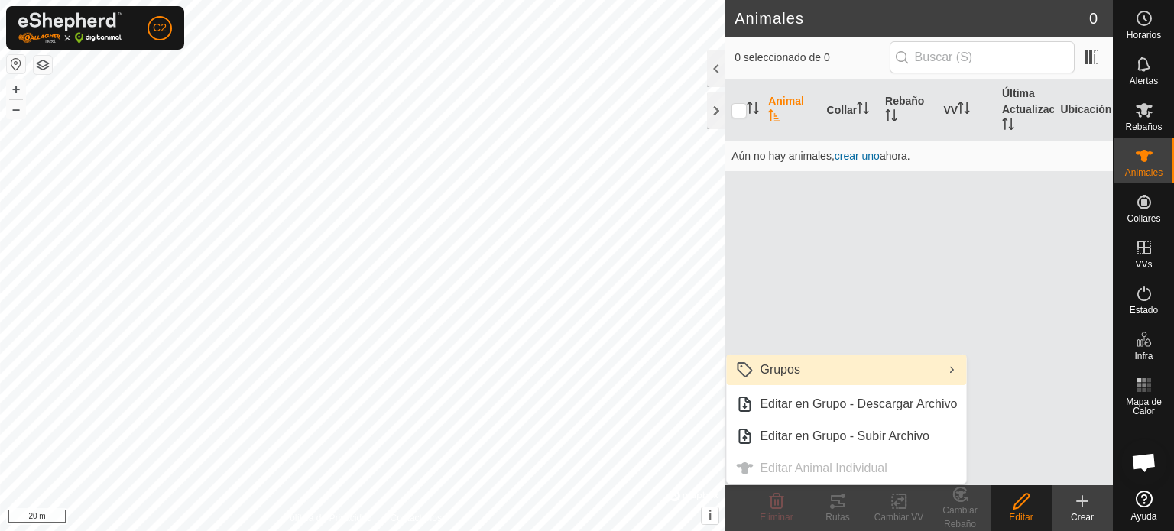
click at [782, 371] on link "Grupos" at bounding box center [846, 370] width 240 height 31
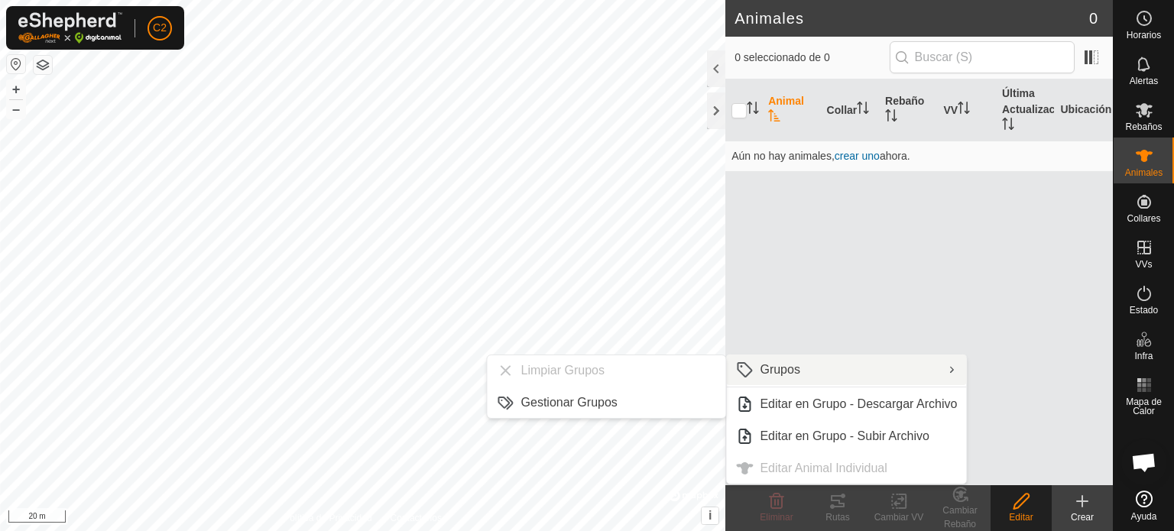
click at [837, 313] on div "Animal Collar Rebaño VV Última Actualización Ubicación Aún no hay animales, cre…" at bounding box center [919, 282] width 388 height 406
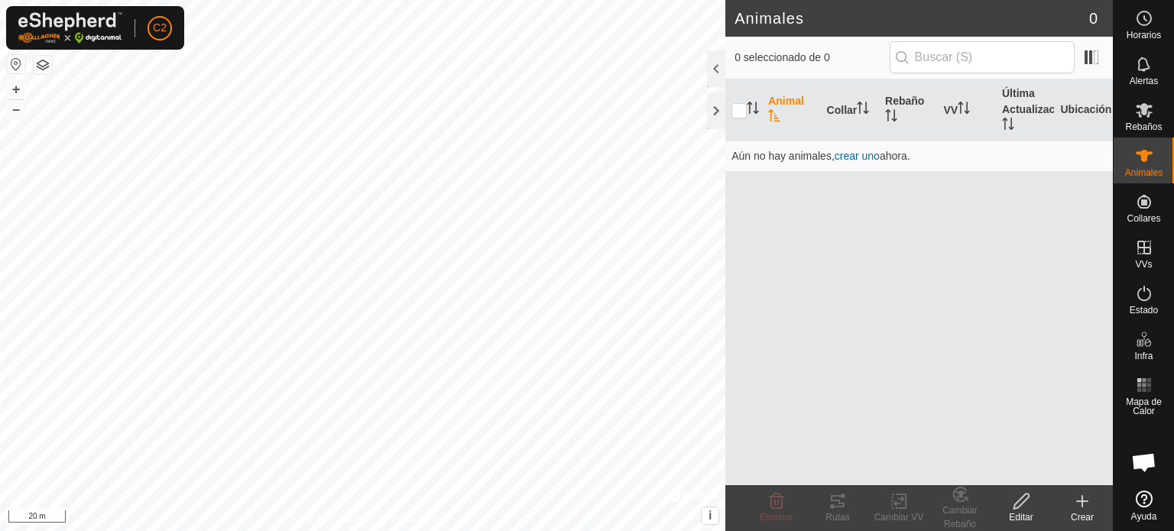
click at [1024, 504] on icon at bounding box center [1021, 501] width 19 height 18
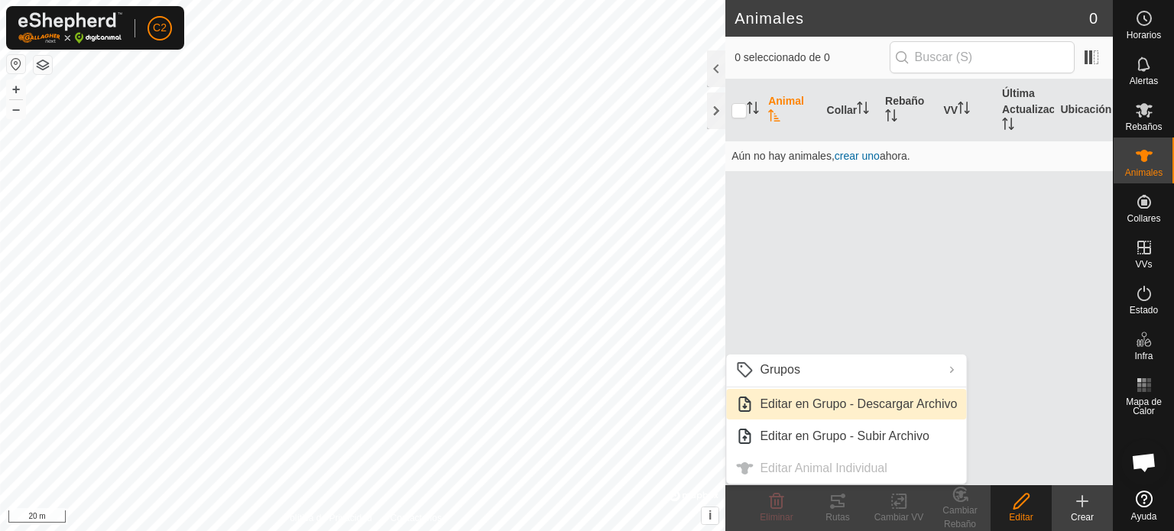
click at [849, 406] on link "Editar en Grupo - Descargar Archivo" at bounding box center [846, 404] width 240 height 31
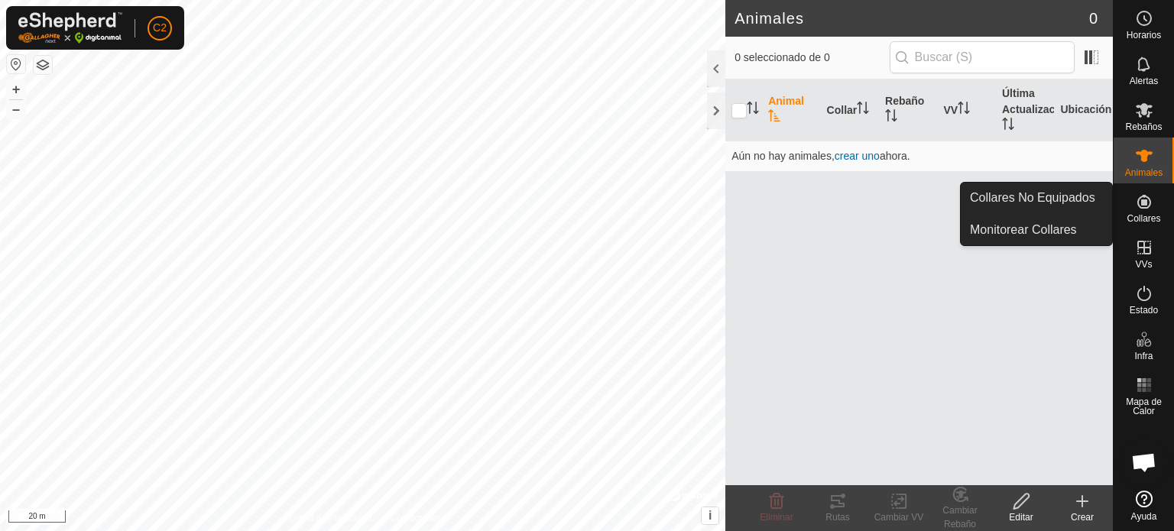
click at [1144, 202] on icon at bounding box center [1144, 202] width 14 height 14
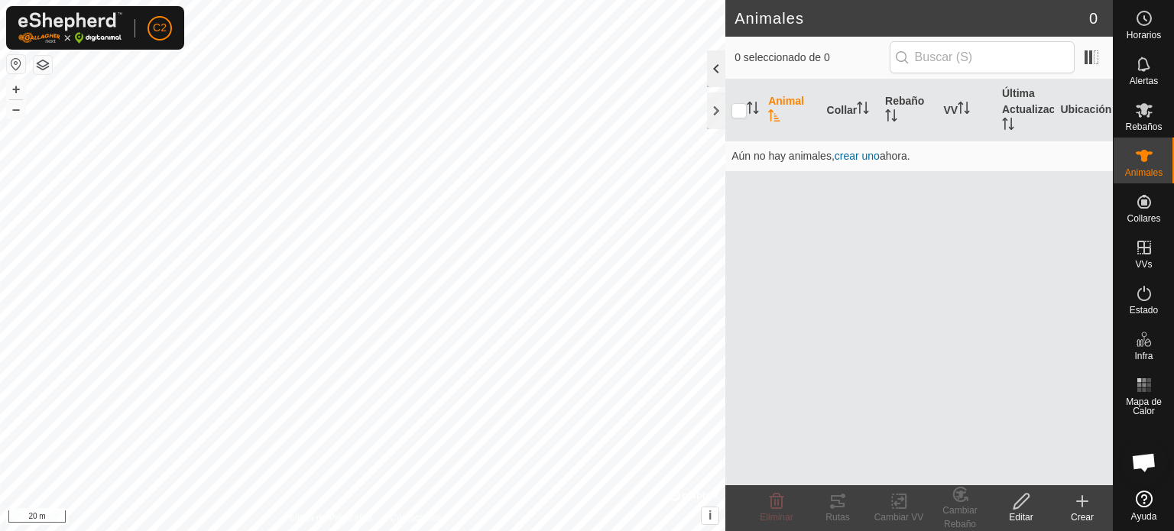
click at [709, 70] on div at bounding box center [716, 68] width 18 height 37
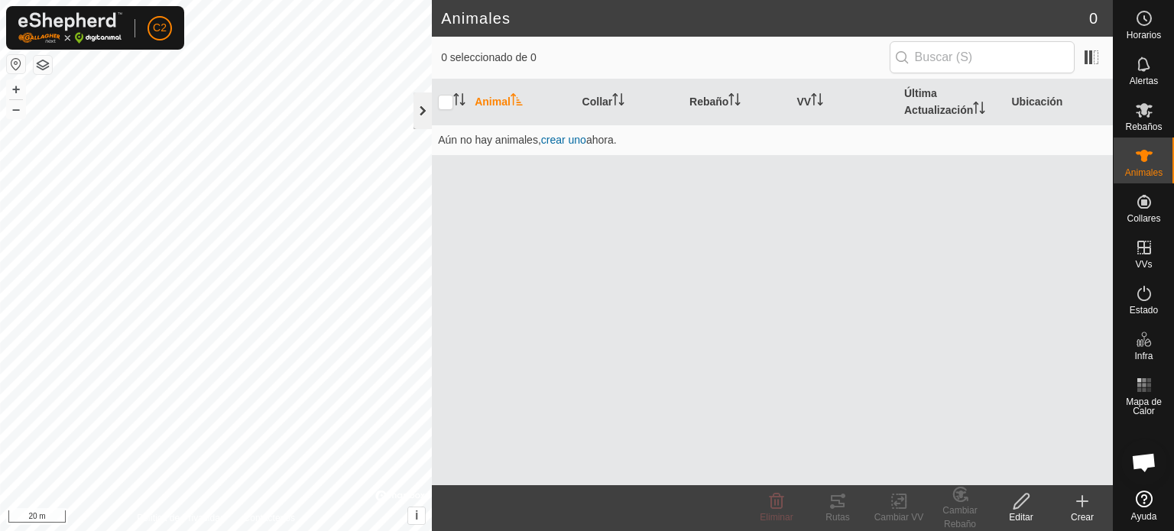
click at [414, 112] on div at bounding box center [423, 110] width 18 height 37
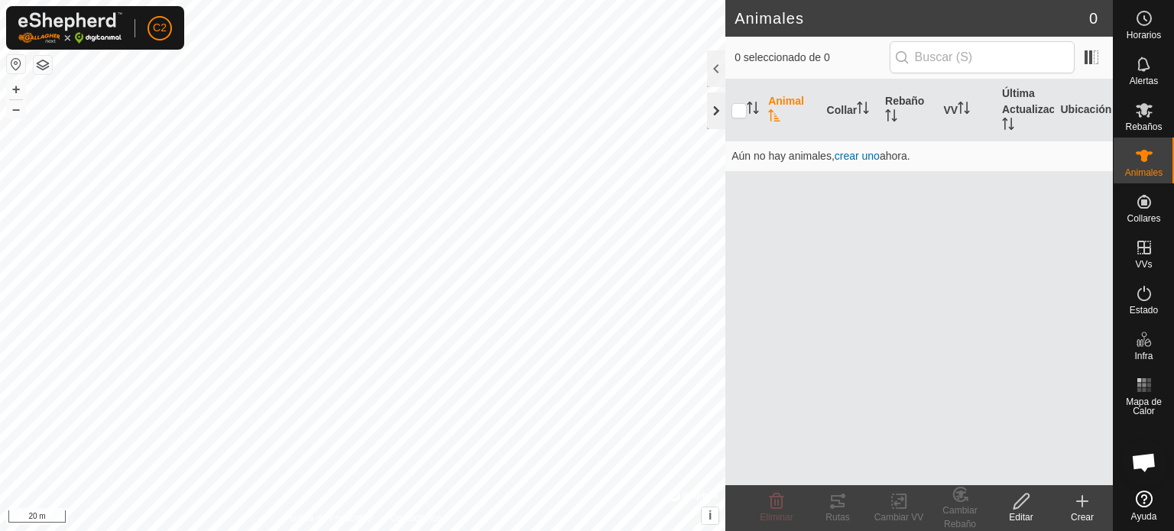
click at [715, 111] on div at bounding box center [716, 110] width 18 height 37
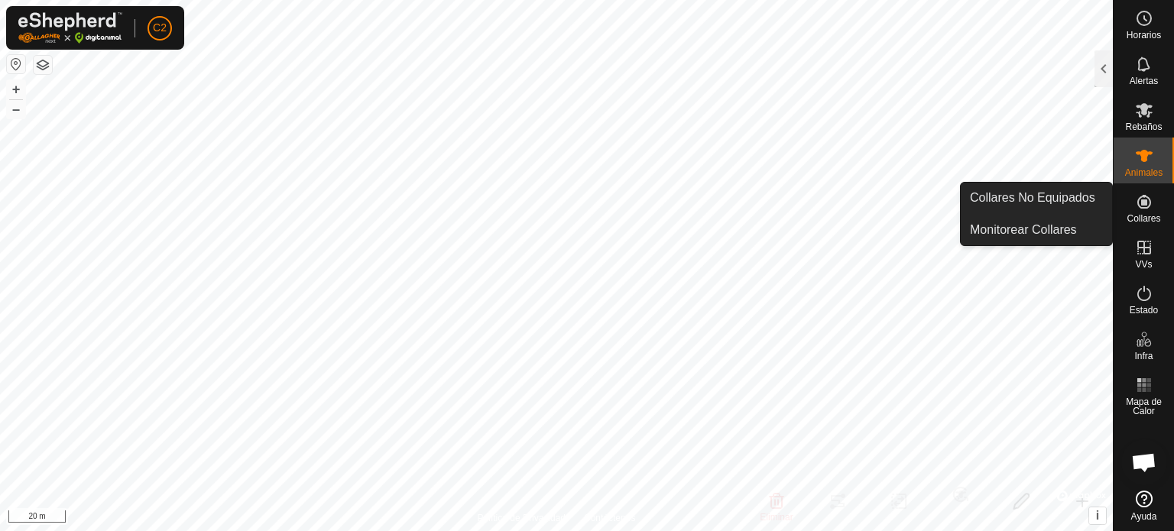
click at [1153, 203] on es-neckbands-svg-icon at bounding box center [1145, 202] width 28 height 24
click at [1135, 210] on icon at bounding box center [1144, 202] width 18 height 18
click at [1137, 210] on icon at bounding box center [1144, 202] width 18 height 18
click at [1030, 201] on link "Collares No Equipados" at bounding box center [1036, 198] width 151 height 31
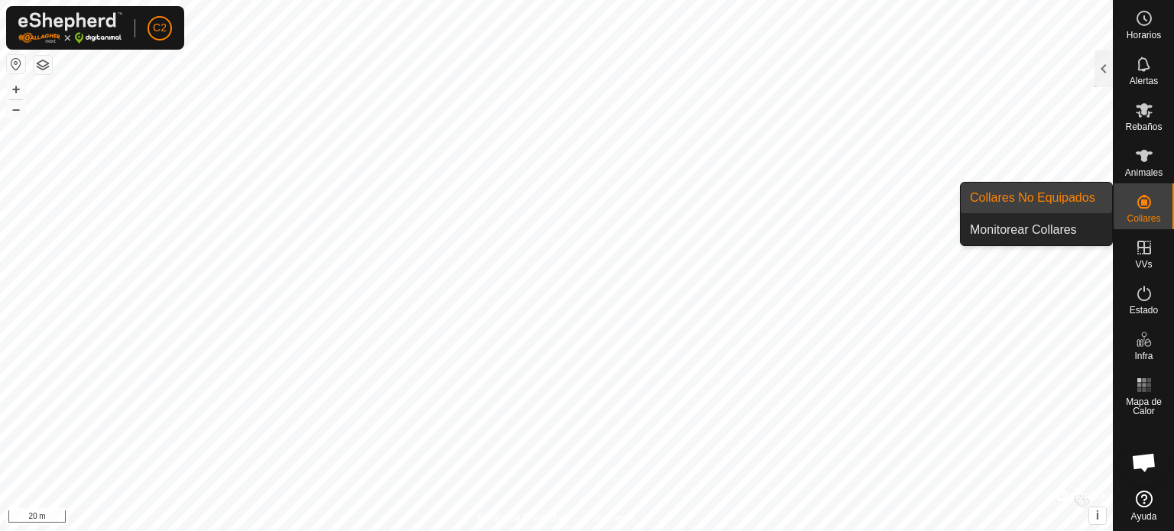
click at [1010, 188] on link "Collares No Equipados" at bounding box center [1036, 198] width 151 height 31
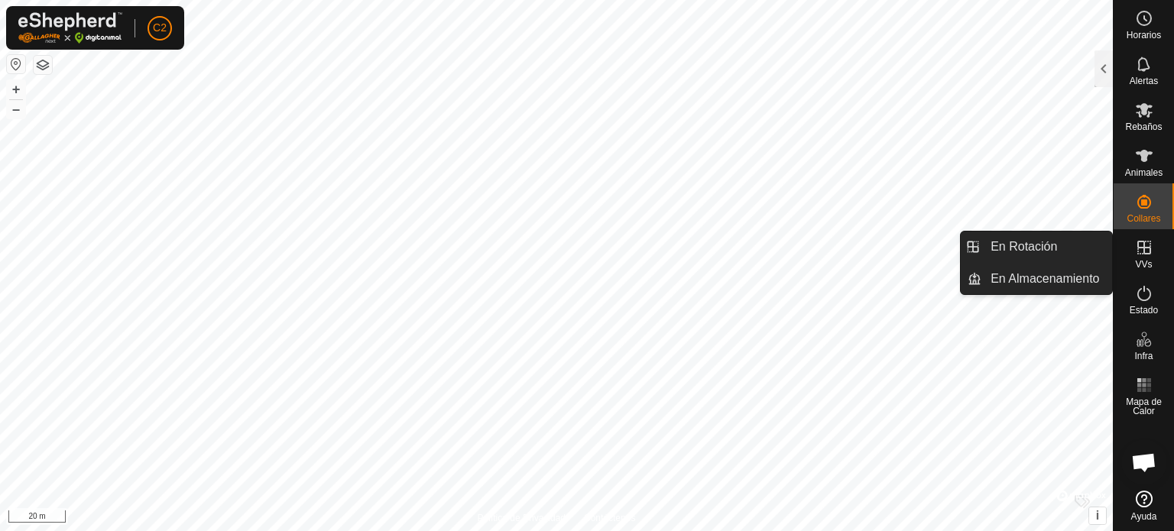
click at [1029, 243] on span "En Rotación" at bounding box center [1024, 247] width 67 height 18
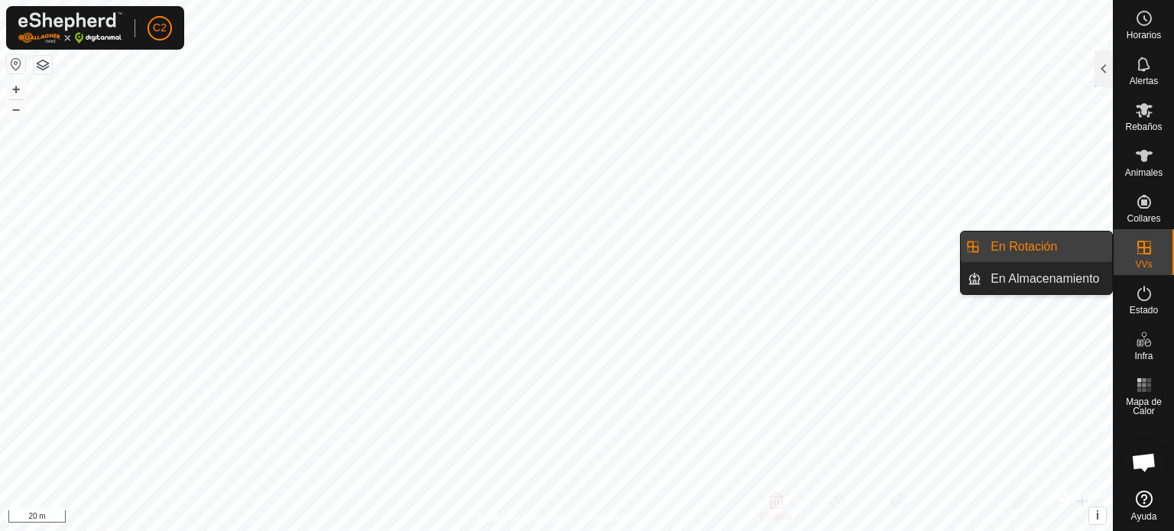
click at [1141, 247] on icon at bounding box center [1144, 248] width 14 height 14
click at [1033, 242] on link "En Rotación" at bounding box center [1046, 247] width 131 height 31
click at [1027, 275] on link "En Almacenamiento" at bounding box center [1046, 279] width 131 height 31
click at [1029, 245] on link "En Rotación" at bounding box center [1046, 247] width 131 height 31
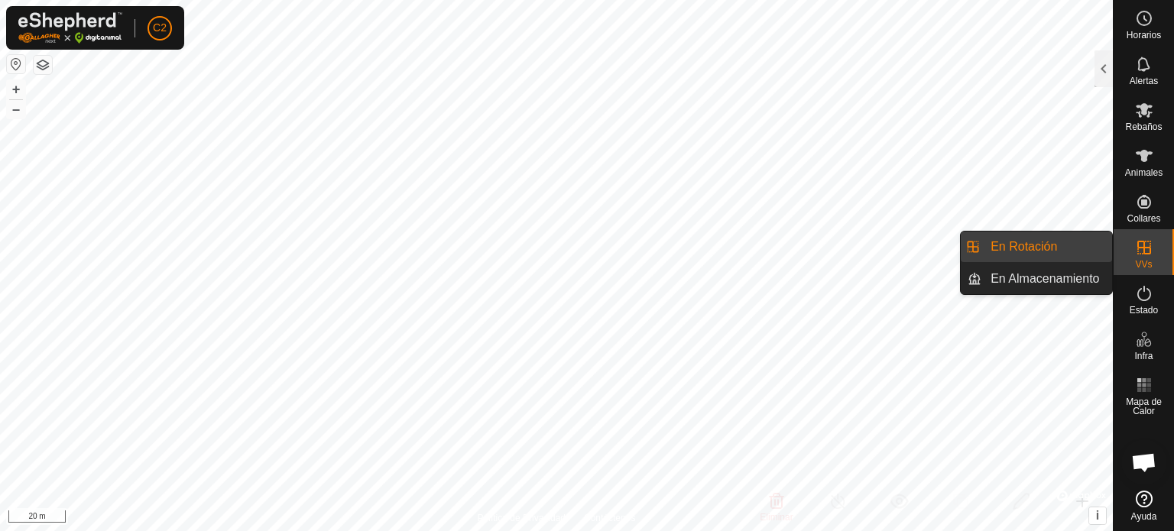
click at [1153, 249] on icon at bounding box center [1144, 247] width 18 height 18
click at [1055, 244] on link "En Rotación" at bounding box center [1046, 247] width 131 height 31
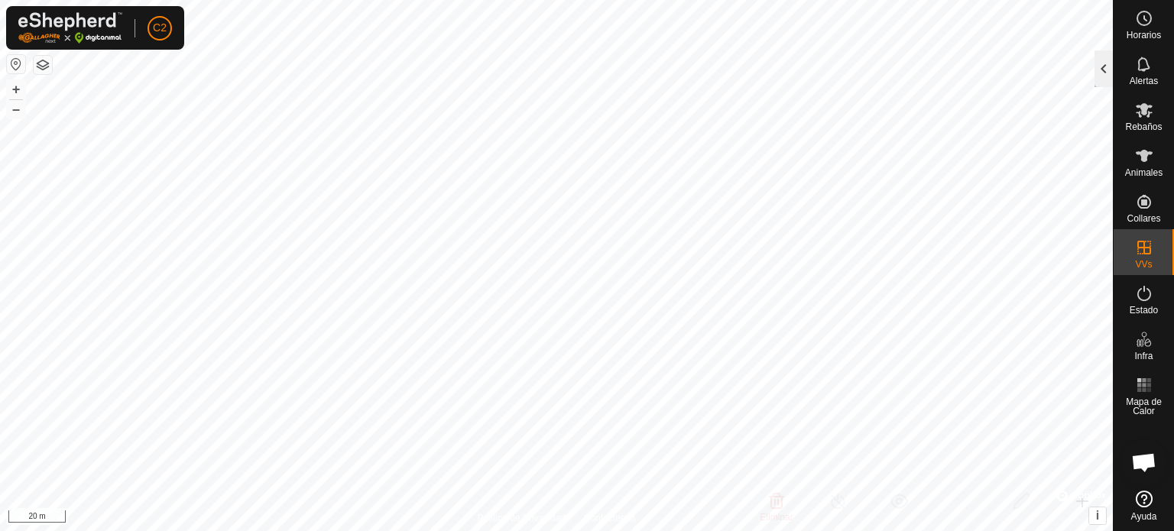
click at [1102, 71] on div at bounding box center [1104, 68] width 18 height 37
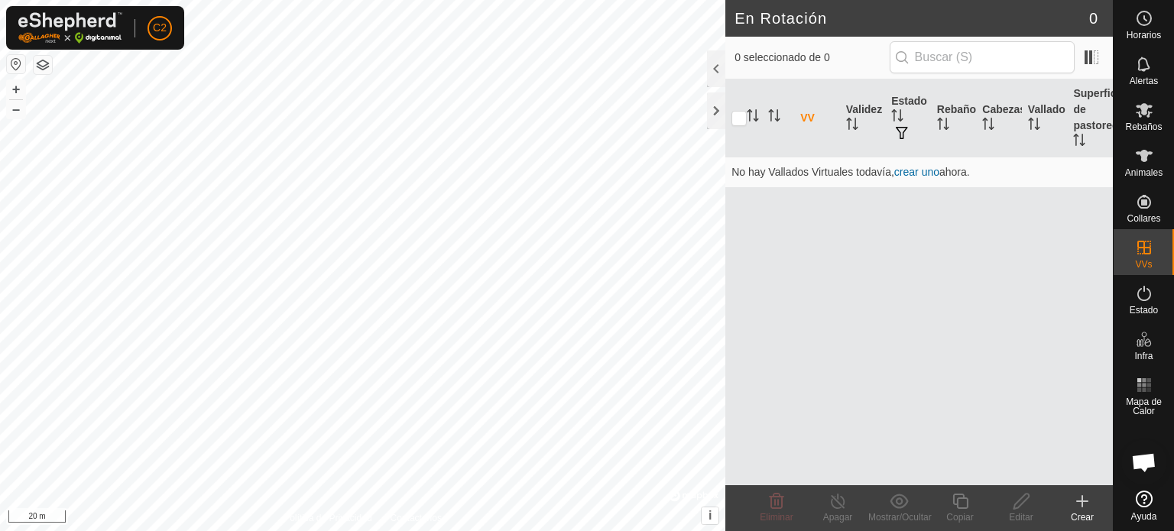
click at [1079, 504] on icon at bounding box center [1082, 501] width 18 height 18
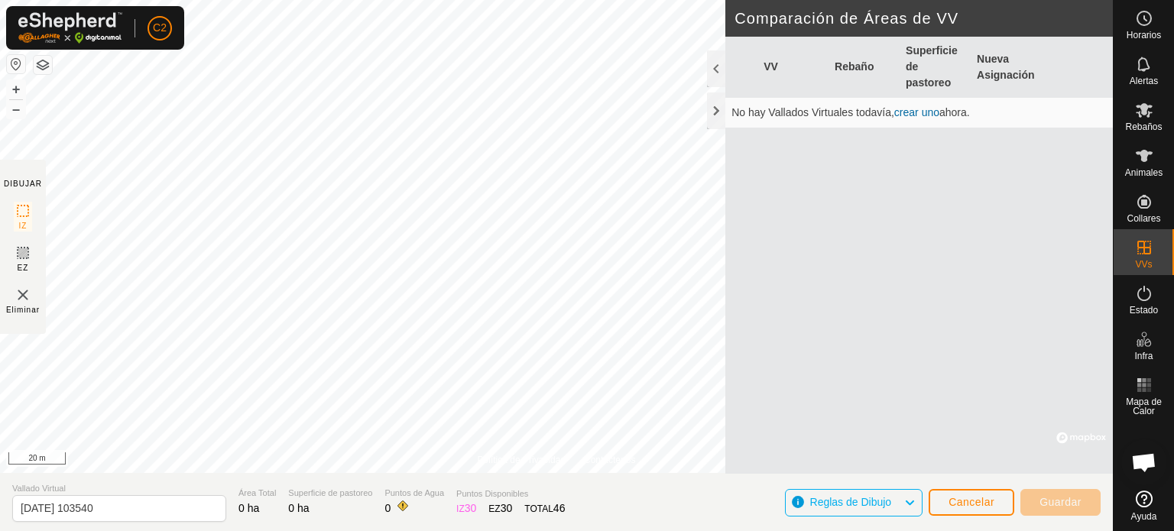
click at [929, 110] on link "crear uno" at bounding box center [916, 112] width 45 height 12
click at [917, 109] on link "crear uno" at bounding box center [916, 112] width 45 height 12
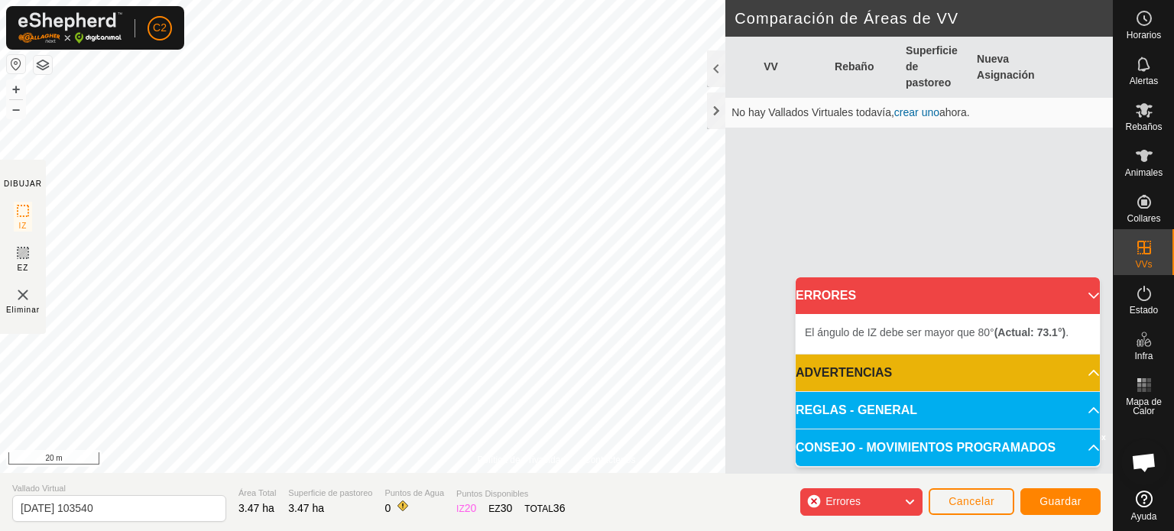
click at [1089, 374] on p-accordion-header "ADVERTENCIAS" at bounding box center [948, 373] width 304 height 37
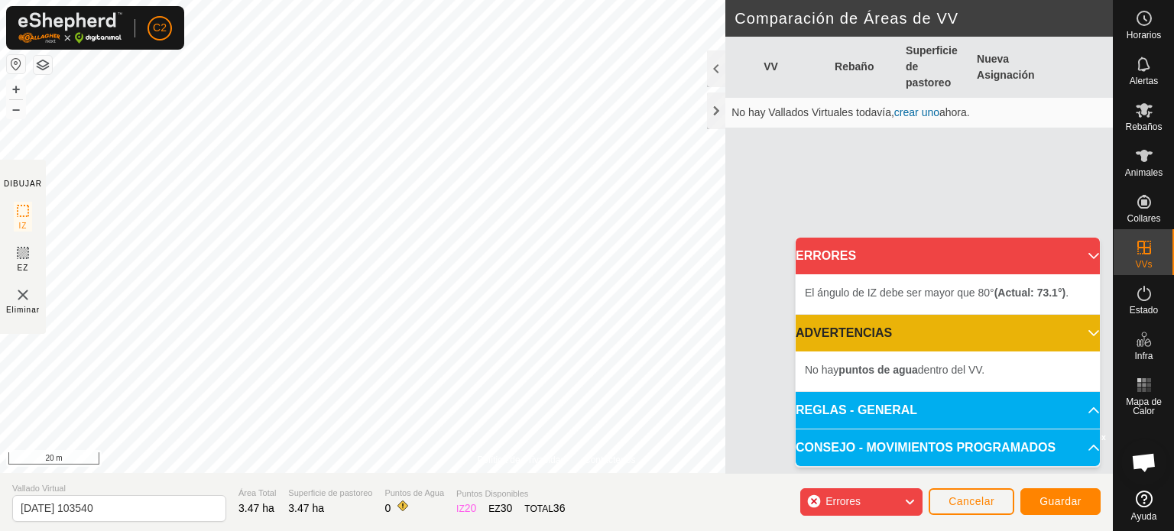
click at [1085, 409] on p-accordion-header "REGLAS - GENERAL" at bounding box center [948, 410] width 304 height 37
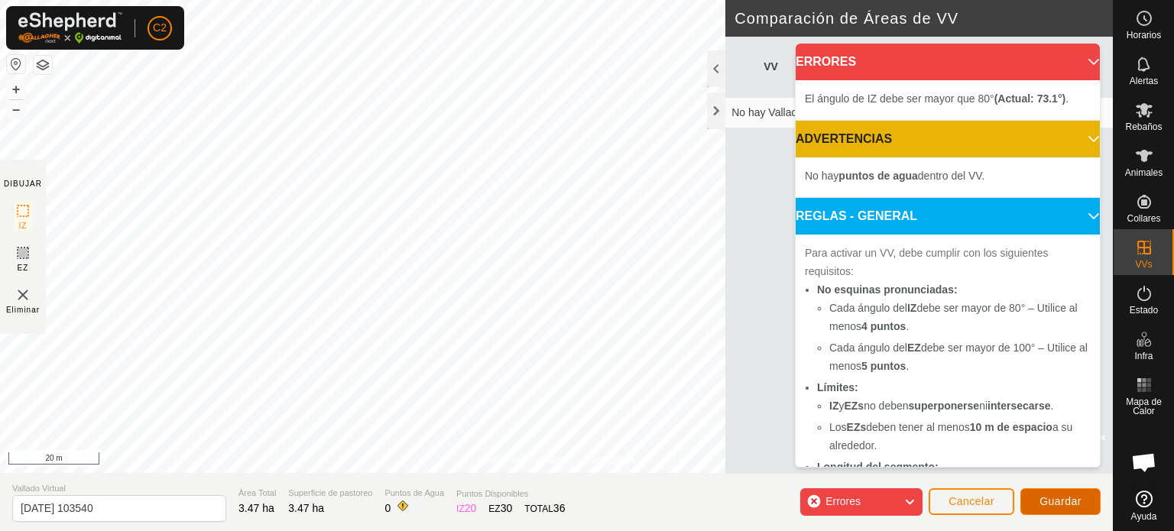
click at [1061, 507] on span "Guardar" at bounding box center [1061, 501] width 42 height 12
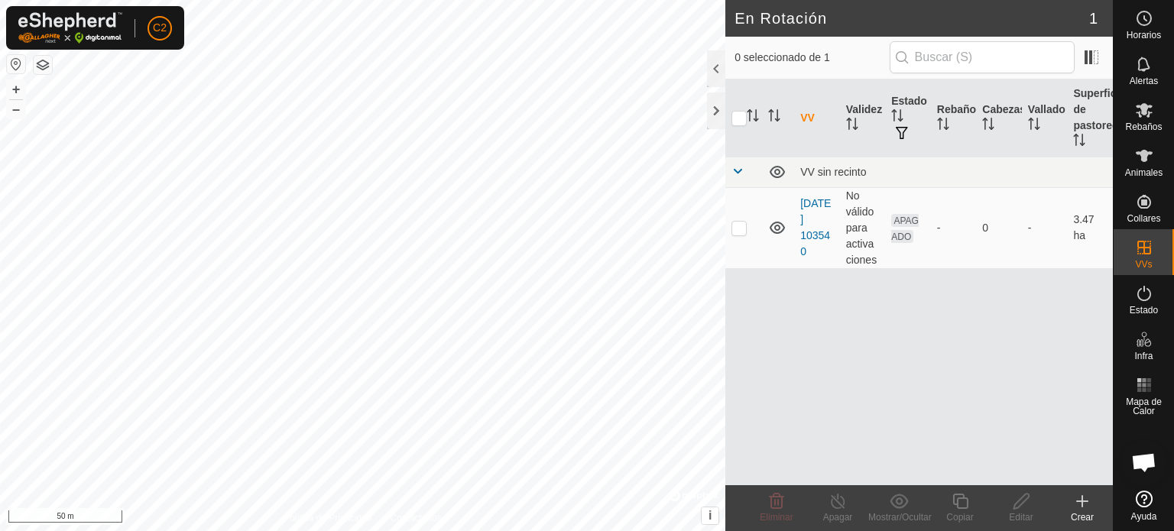
checkbox input "true"
click at [1020, 504] on icon at bounding box center [1021, 501] width 15 height 15
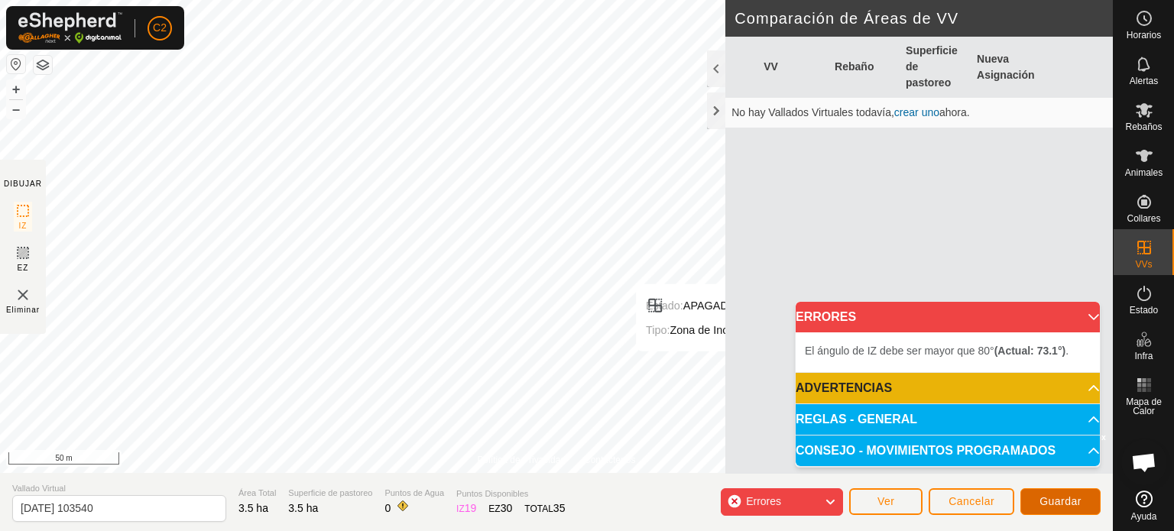
click at [1052, 498] on span "Guardar" at bounding box center [1061, 501] width 42 height 12
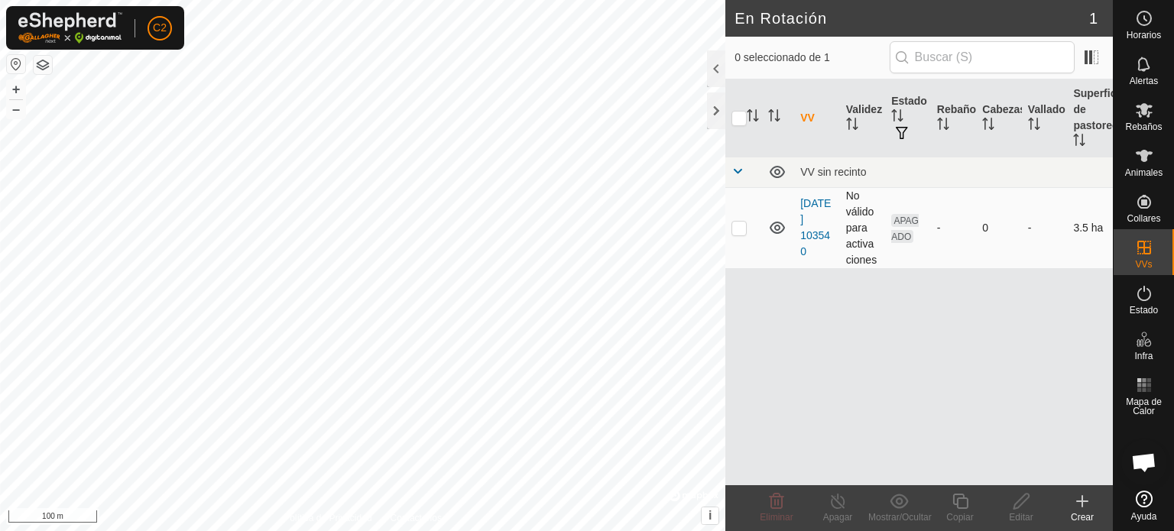
click at [739, 223] on p-checkbox at bounding box center [739, 228] width 15 height 12
checkbox input "true"
click at [911, 226] on td "APAGADO" at bounding box center [908, 227] width 46 height 81
click at [903, 216] on span "APAGADO" at bounding box center [905, 228] width 28 height 29
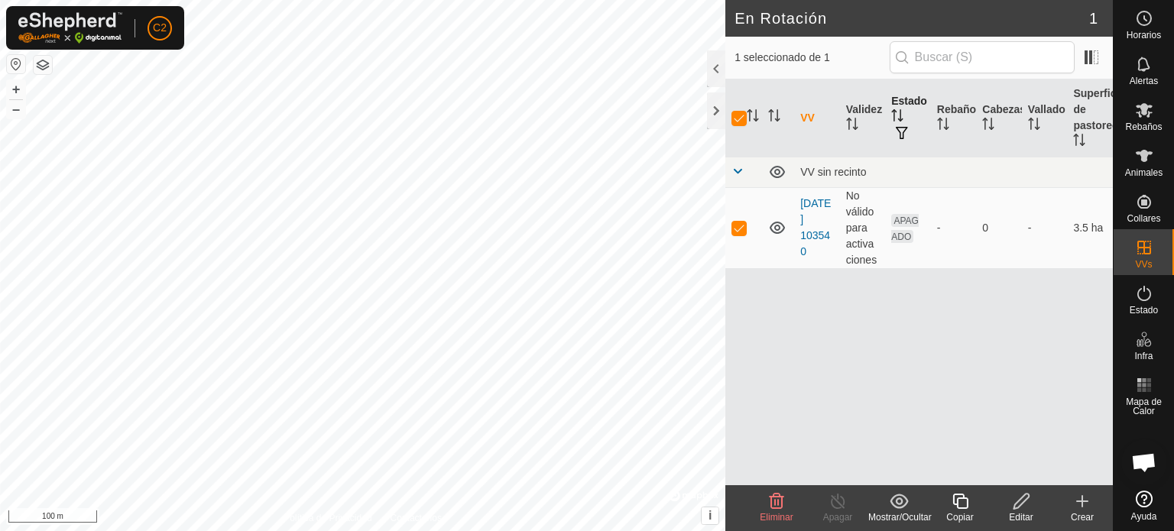
click at [897, 107] on th "Estado" at bounding box center [908, 118] width 46 height 78
click at [902, 219] on span "APAGADO" at bounding box center [905, 228] width 28 height 29
click at [743, 166] on span at bounding box center [738, 171] width 12 height 12
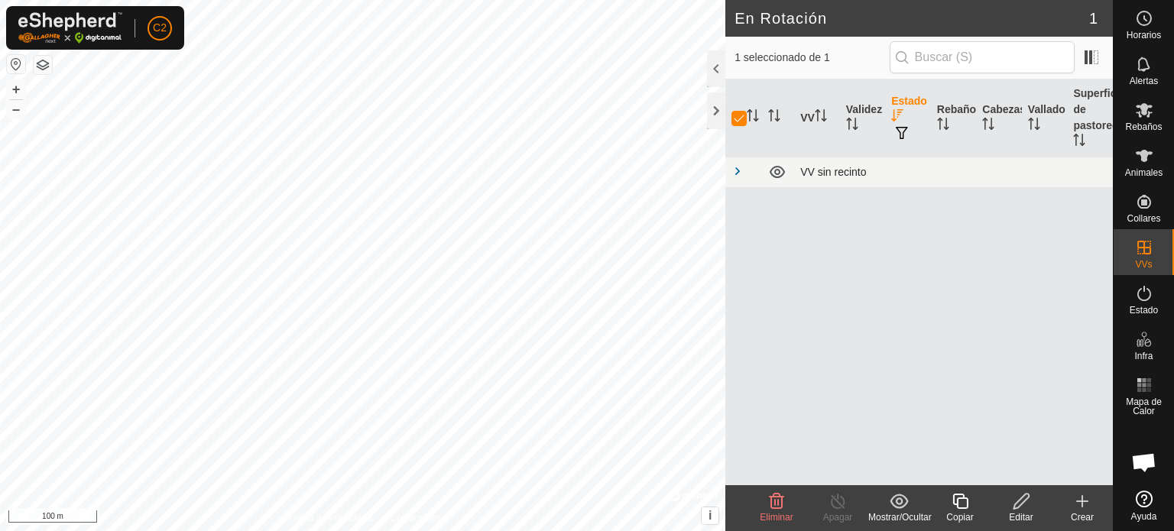
click at [735, 167] on span at bounding box center [738, 171] width 12 height 12
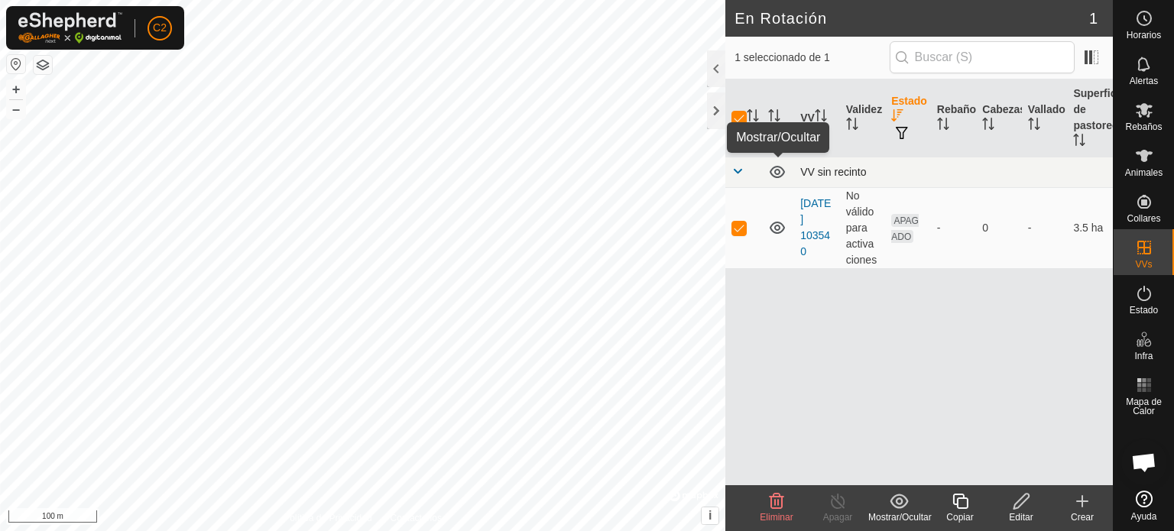
click at [776, 172] on icon at bounding box center [777, 172] width 15 height 12
click at [776, 172] on icon at bounding box center [777, 172] width 18 height 18
click at [896, 507] on icon at bounding box center [899, 501] width 18 height 15
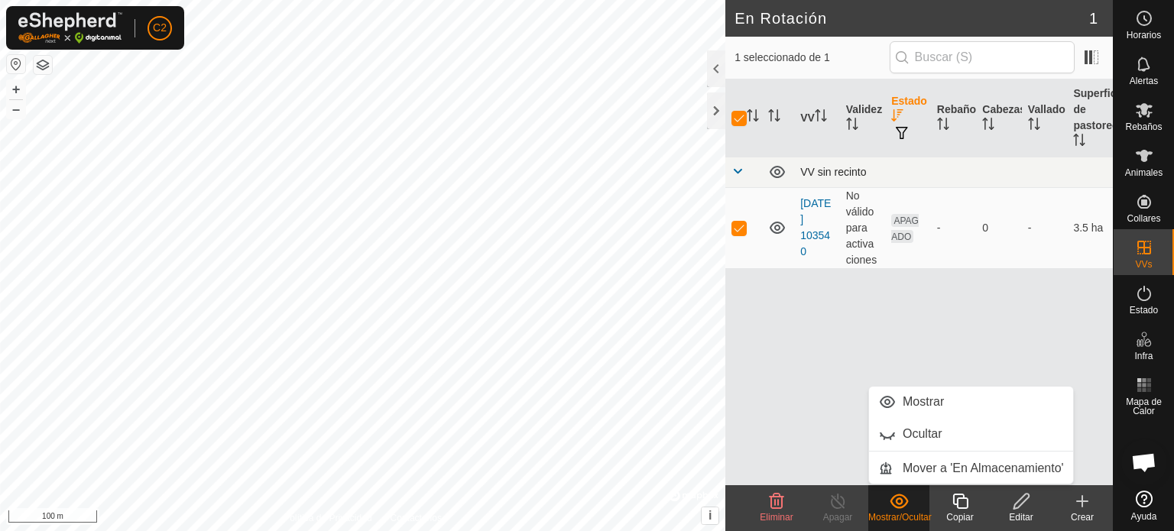
click at [830, 422] on div "VV Validez Estado Rebaño Cabezas Vallado Superficie de pastoreo VV sin recinto …" at bounding box center [919, 282] width 388 height 406
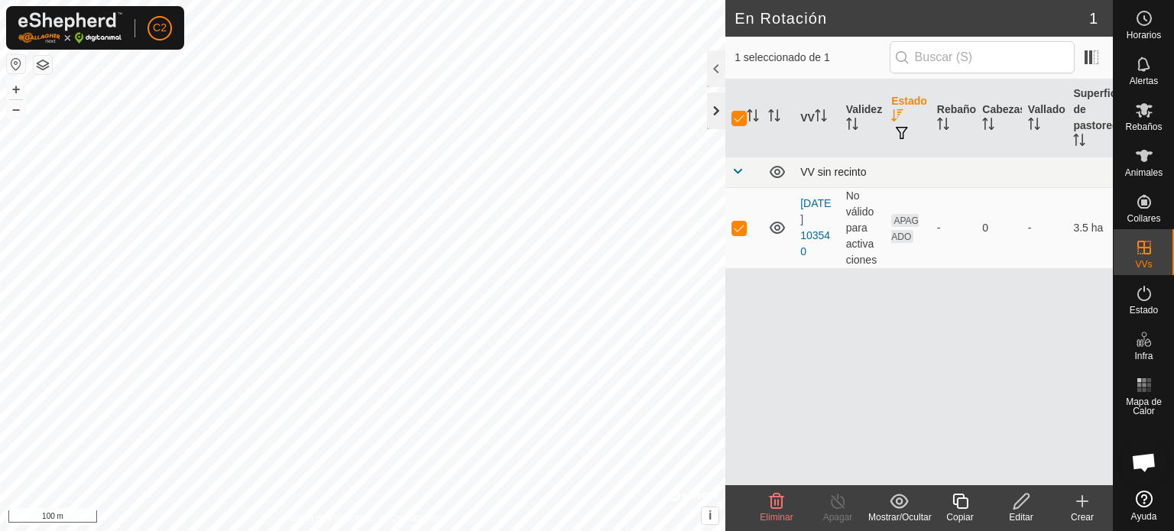
click at [715, 106] on div at bounding box center [716, 110] width 18 height 37
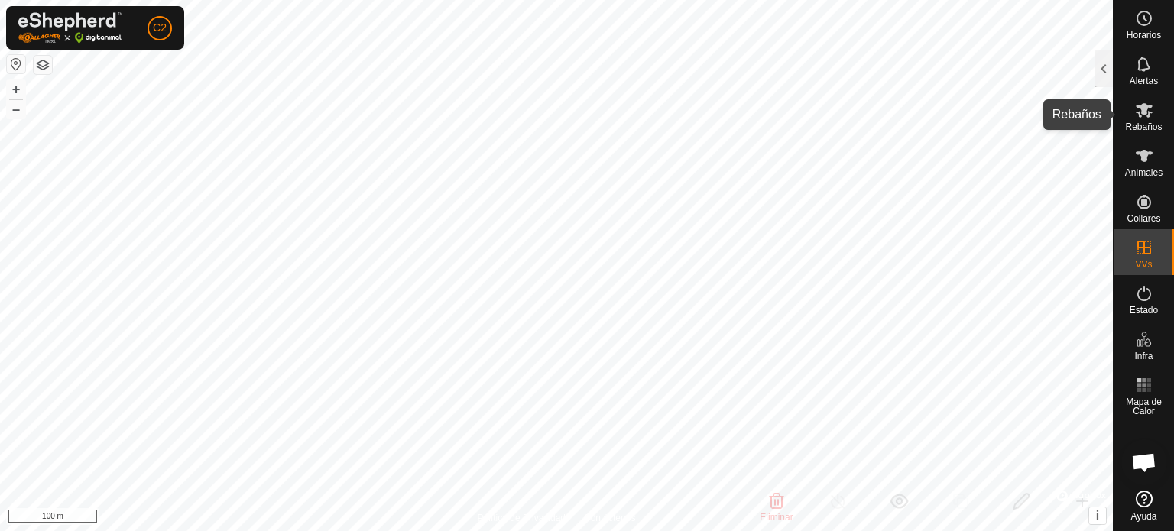
click at [1149, 102] on icon at bounding box center [1144, 110] width 18 height 18
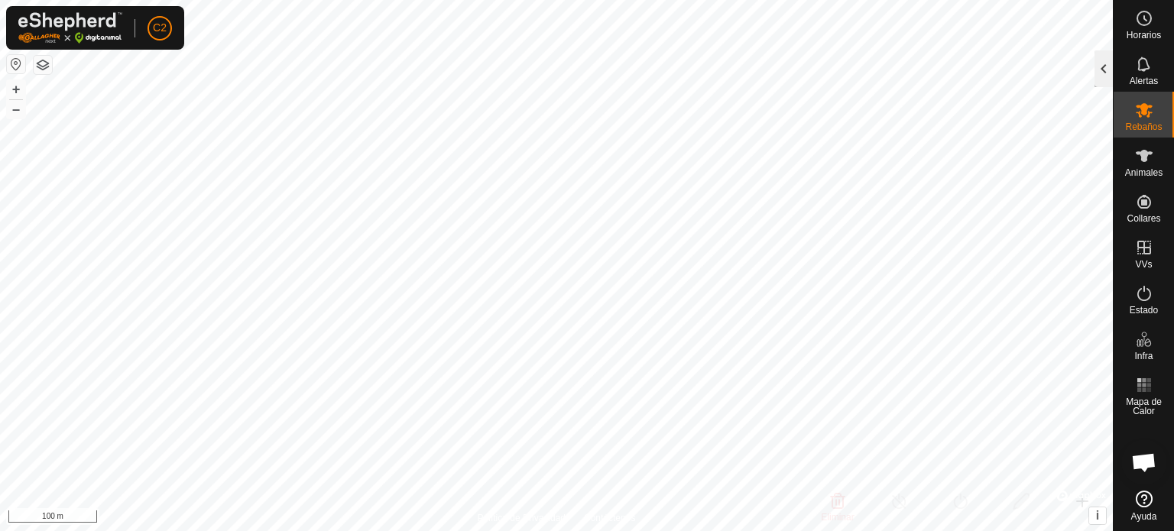
click at [1096, 67] on div at bounding box center [1104, 68] width 18 height 37
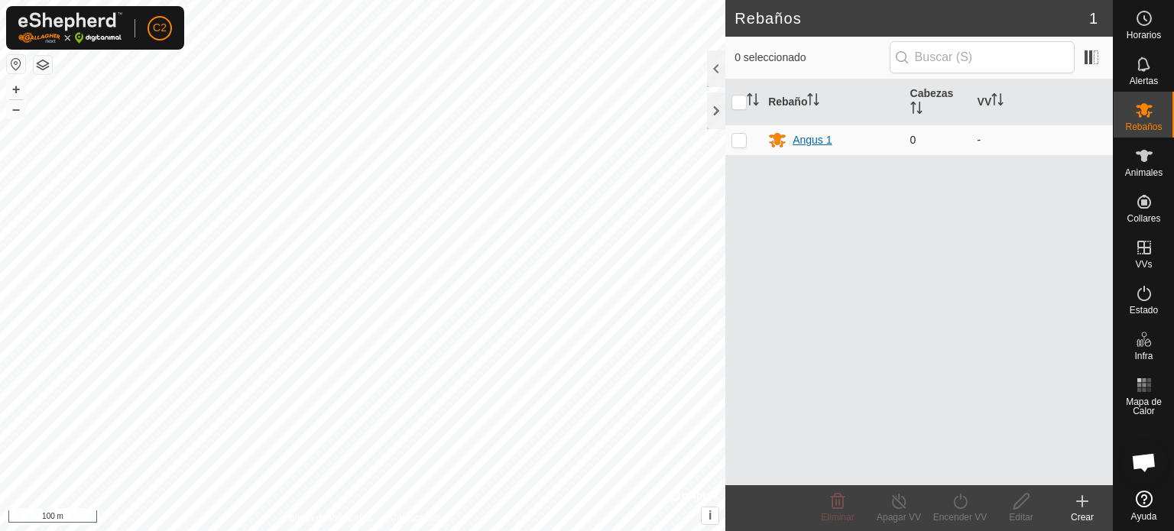
click at [807, 141] on div "Angus 1" at bounding box center [812, 140] width 39 height 16
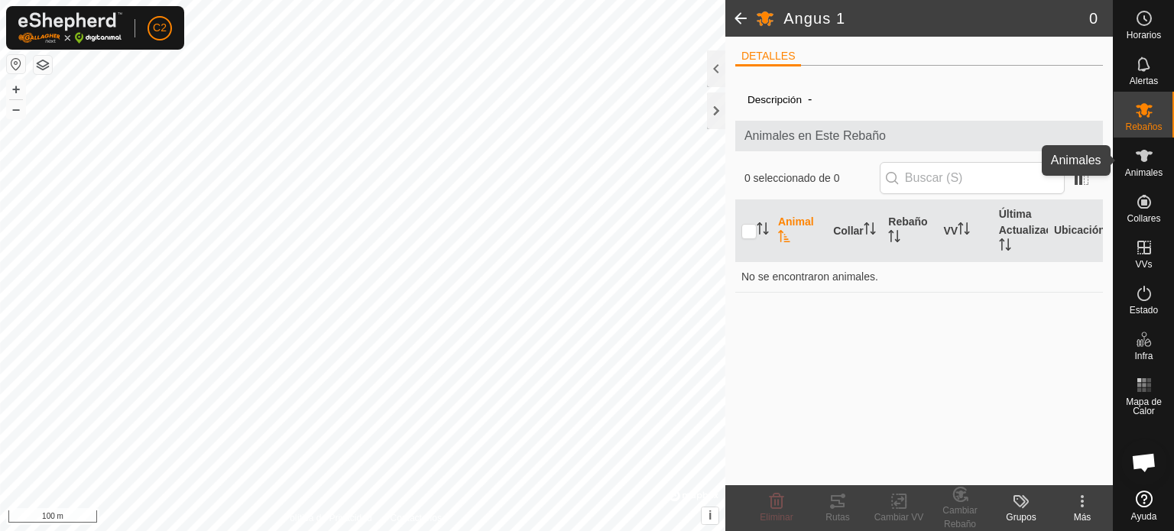
click at [1148, 151] on icon at bounding box center [1144, 156] width 18 height 18
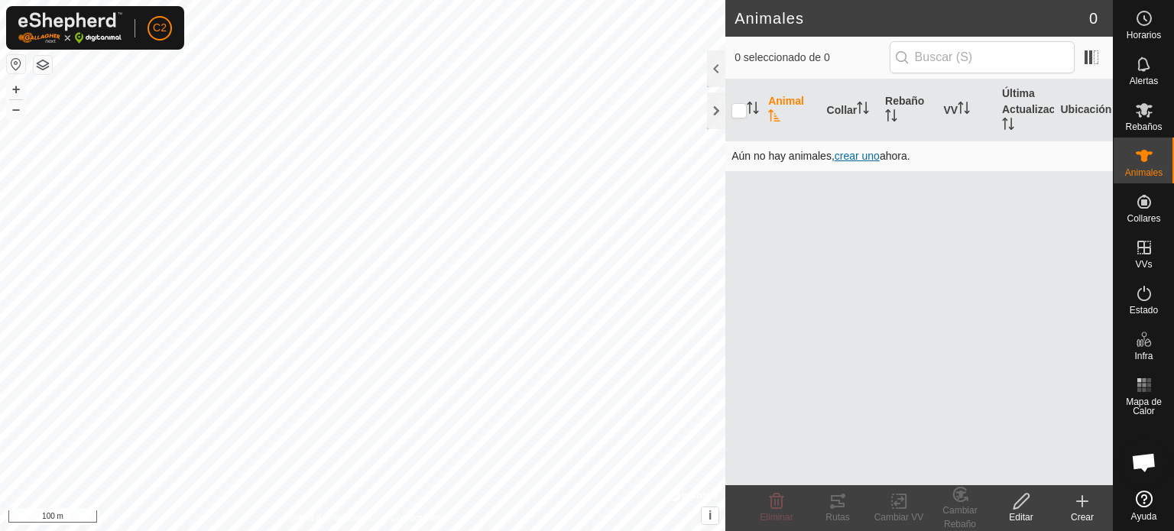
click at [861, 155] on span "crear uno" at bounding box center [857, 156] width 45 height 12
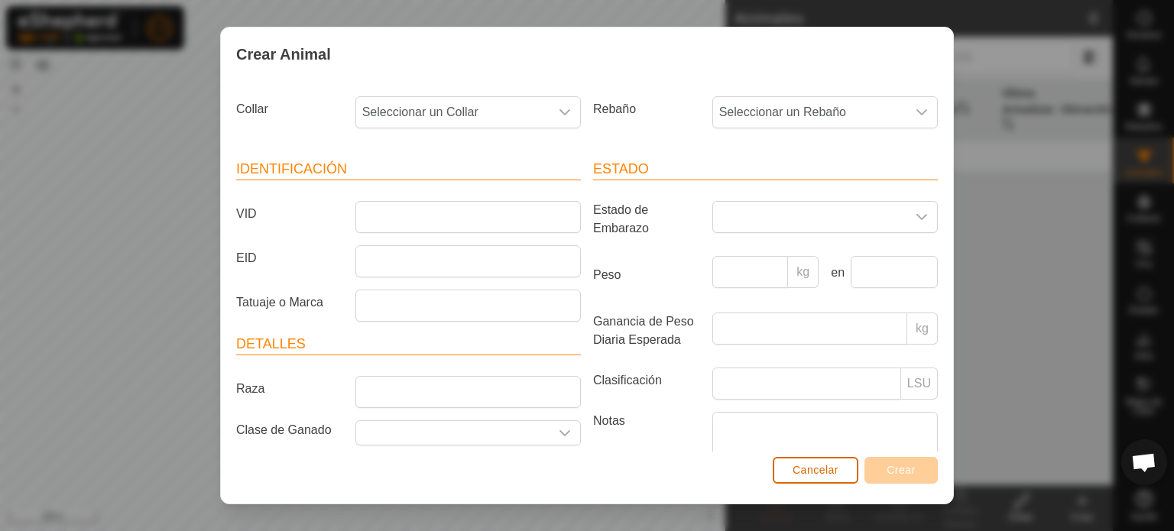
click at [808, 472] on span "Cancelar" at bounding box center [816, 470] width 46 height 12
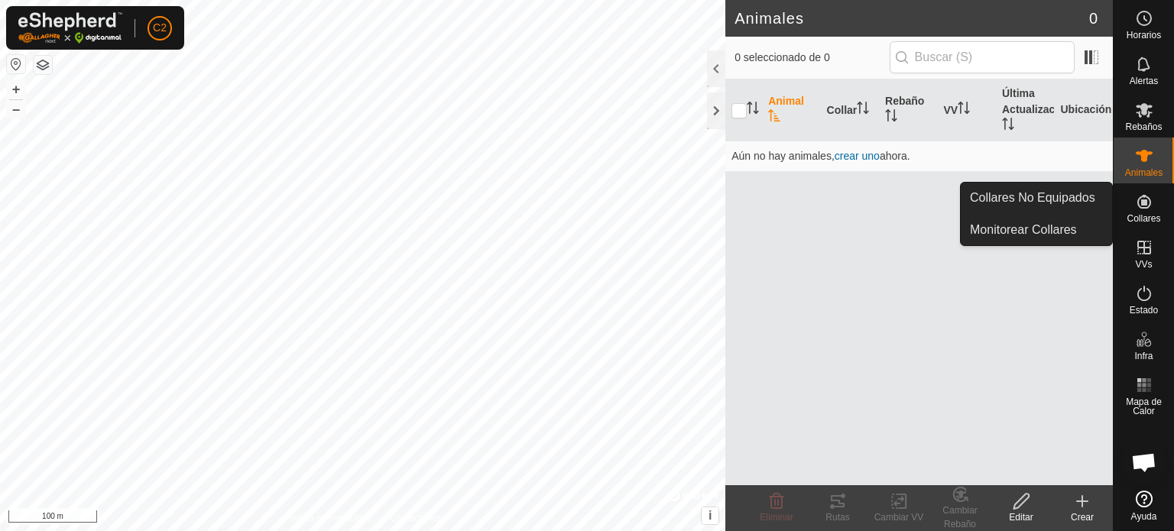
click at [1141, 207] on icon at bounding box center [1144, 202] width 14 height 14
click at [1140, 203] on icon at bounding box center [1144, 202] width 18 height 18
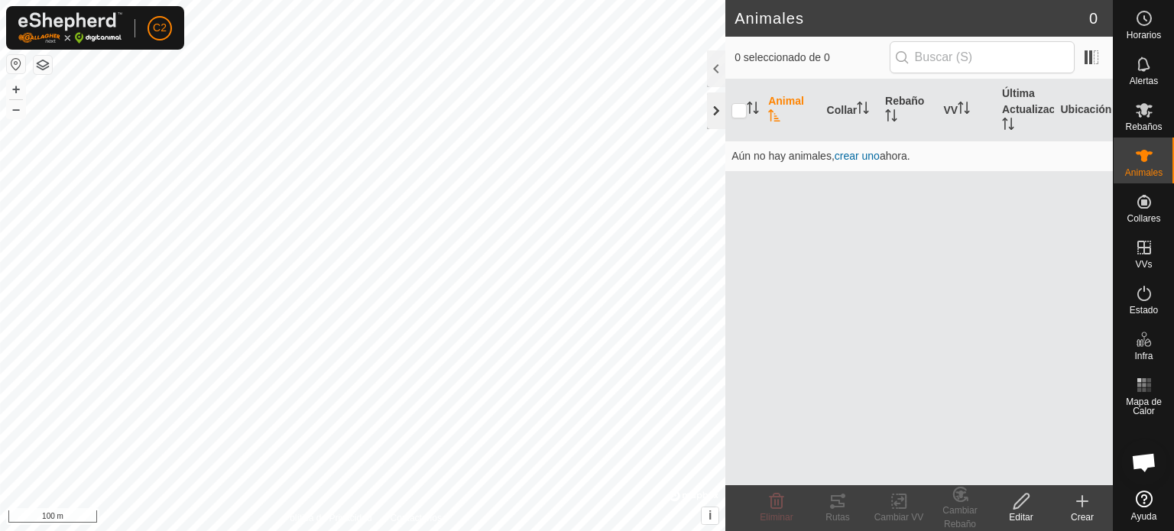
click at [715, 106] on div at bounding box center [716, 110] width 18 height 37
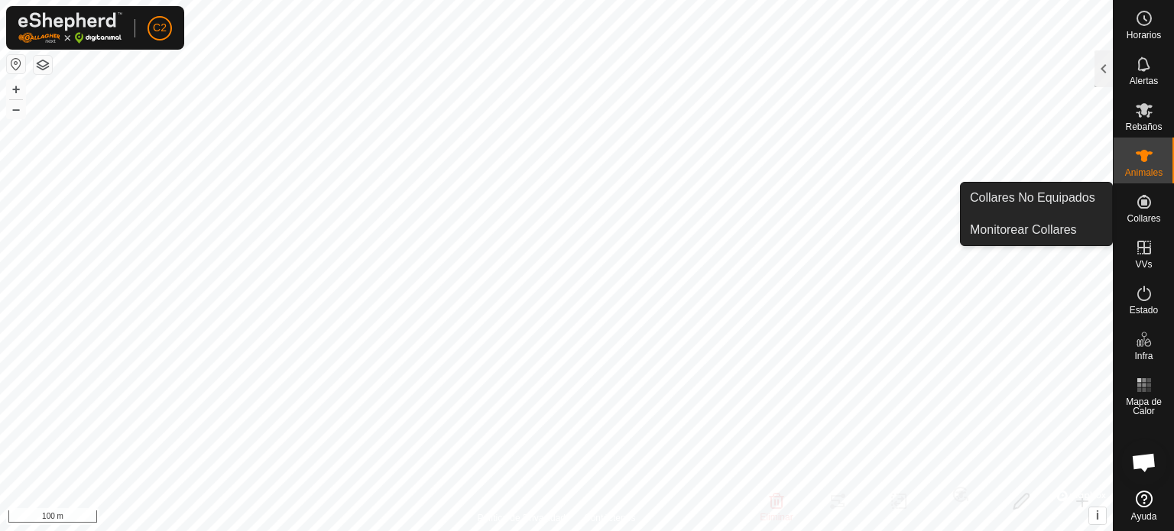
click at [1146, 207] on icon at bounding box center [1144, 202] width 14 height 14
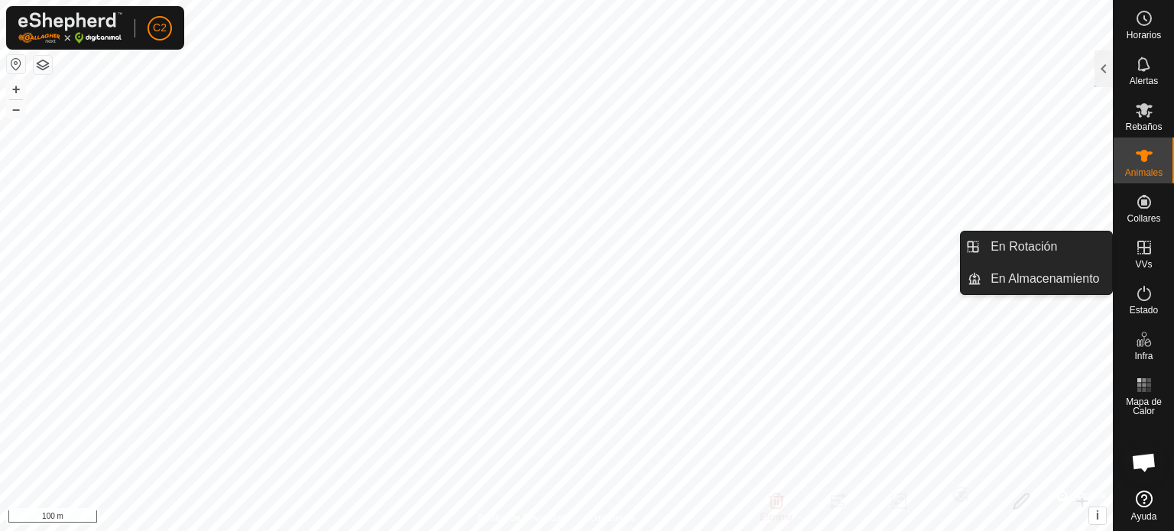
click at [1139, 254] on icon at bounding box center [1144, 247] width 18 height 18
click at [1002, 240] on link "En Rotación" at bounding box center [1046, 247] width 131 height 31
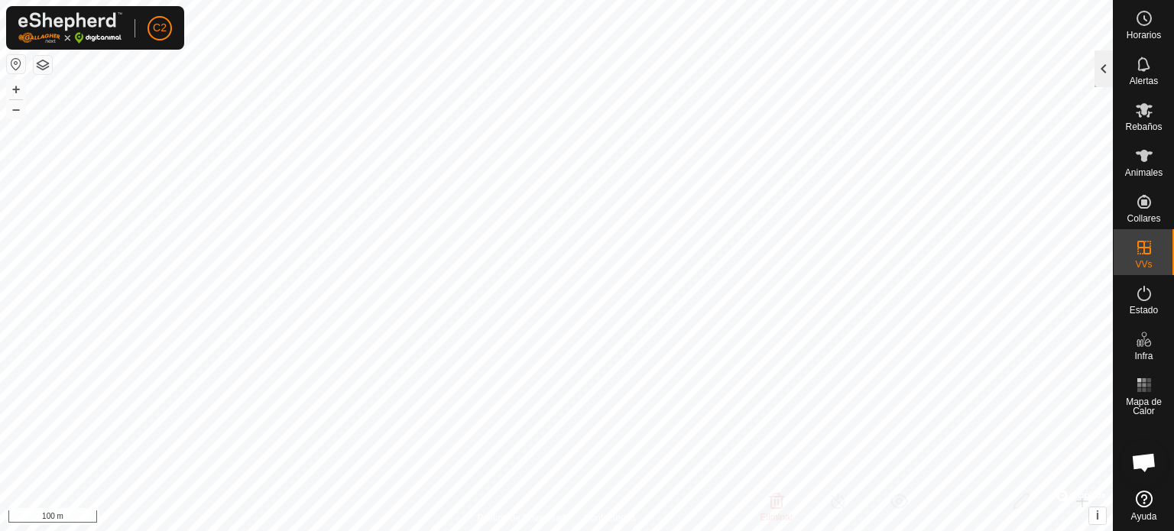
click at [1105, 69] on div at bounding box center [1104, 68] width 18 height 37
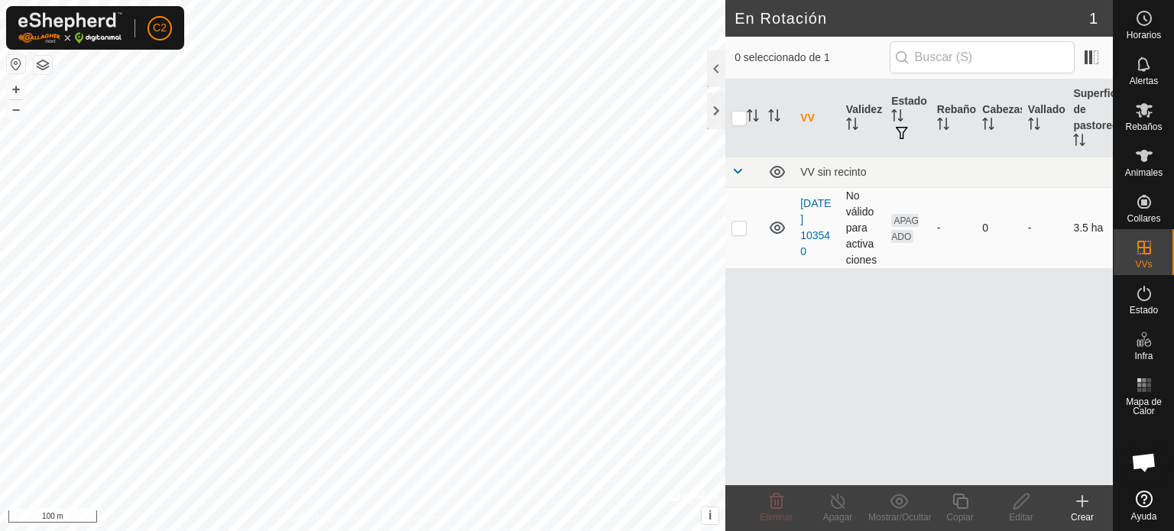
click at [741, 227] on p-checkbox at bounding box center [739, 228] width 15 height 12
checkbox input "true"
click at [940, 302] on div "VV Validez Estado Rebaño Cabezas Vallado Superficie de pastoreo VV sin recinto …" at bounding box center [919, 282] width 388 height 406
click at [712, 110] on div at bounding box center [716, 110] width 18 height 37
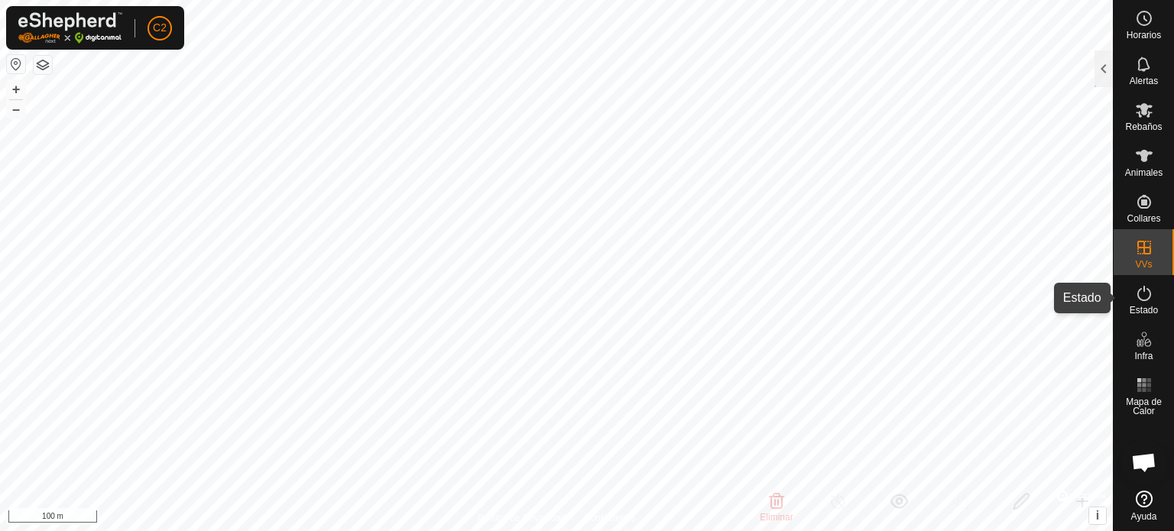
click at [1150, 294] on icon at bounding box center [1144, 293] width 18 height 18
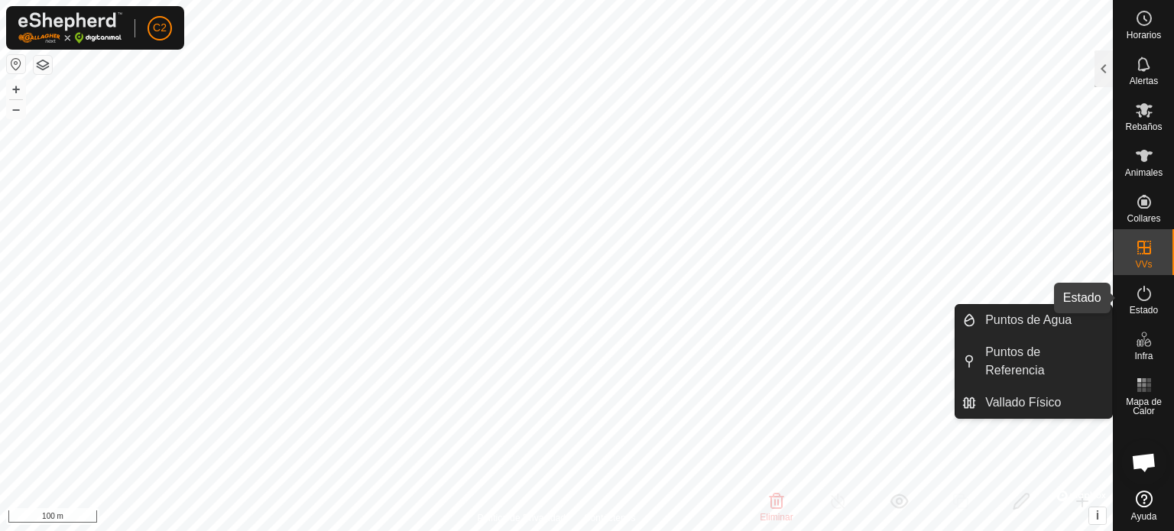
click at [1144, 292] on icon at bounding box center [1144, 293] width 18 height 18
